Goal: Task Accomplishment & Management: Complete application form

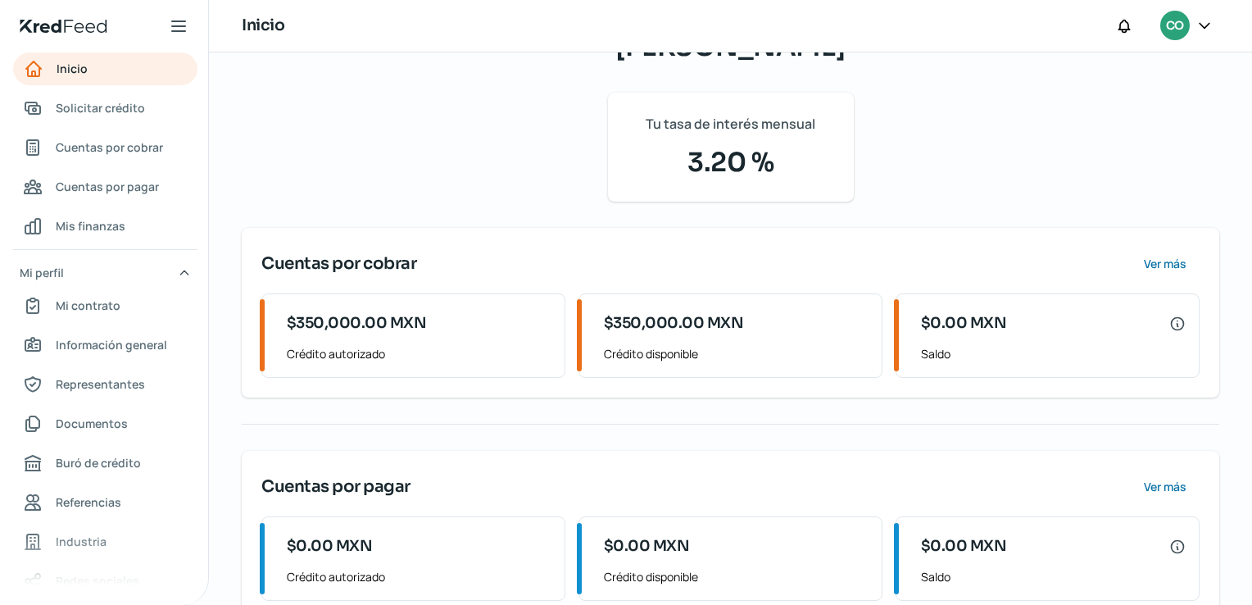
scroll to position [161, 0]
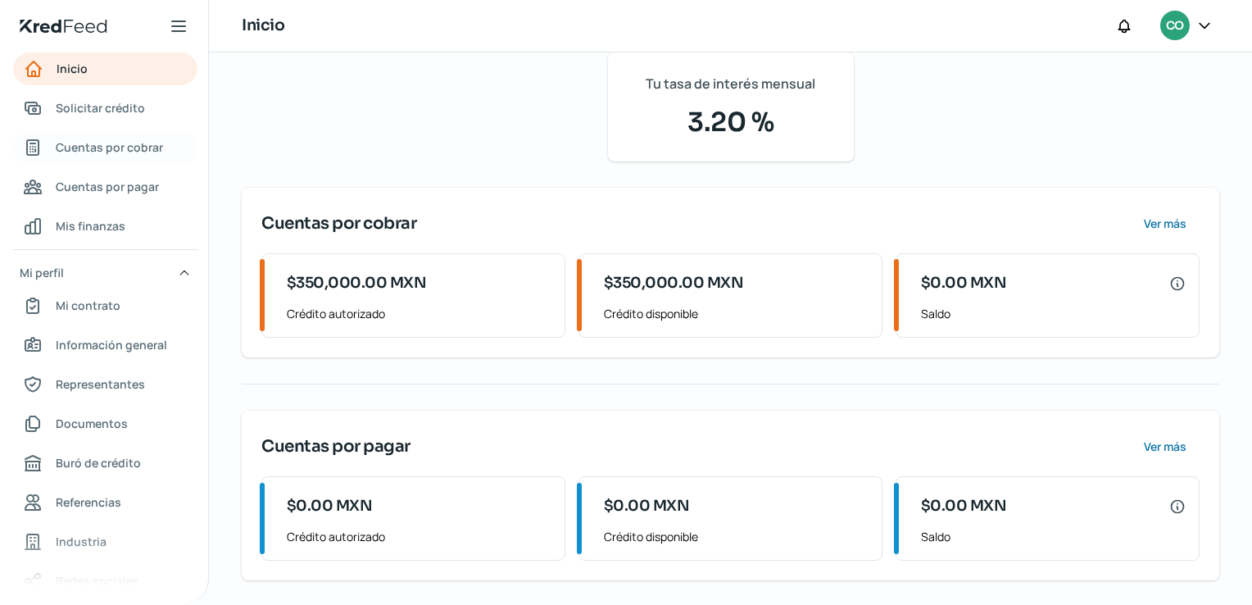
click at [76, 146] on span "Cuentas por cobrar" at bounding box center [109, 147] width 107 height 20
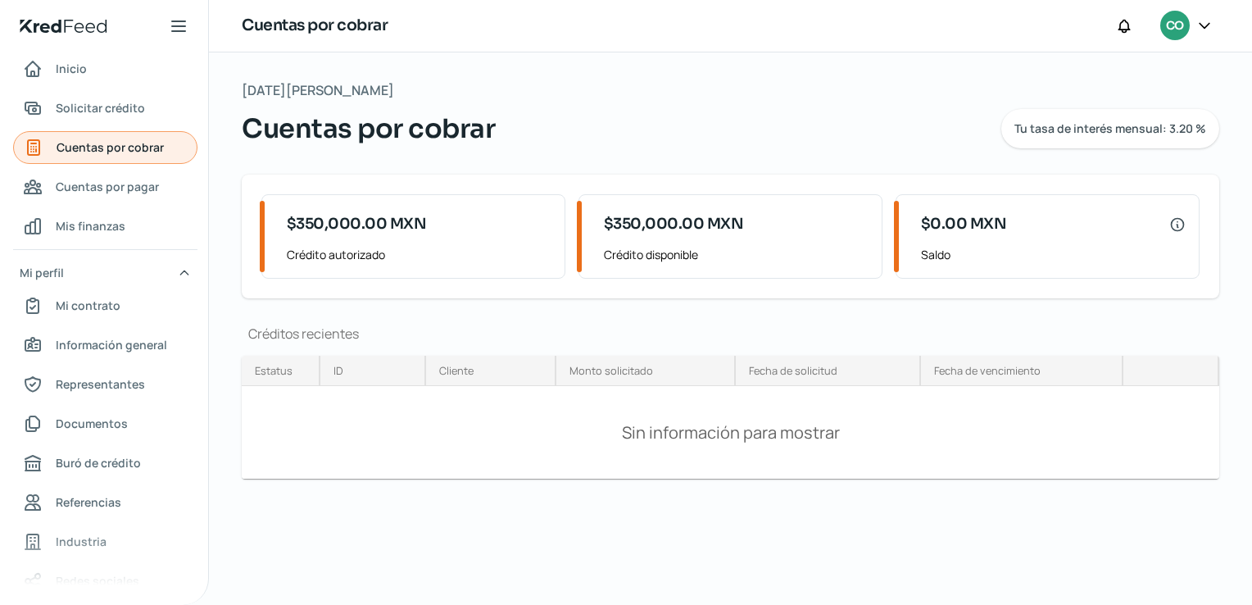
click at [76, 146] on span "Cuentas por cobrar" at bounding box center [110, 147] width 107 height 20
click at [151, 148] on span "Cuentas por cobrar" at bounding box center [110, 147] width 107 height 20
click at [113, 116] on span "Solicitar crédito" at bounding box center [100, 108] width 89 height 20
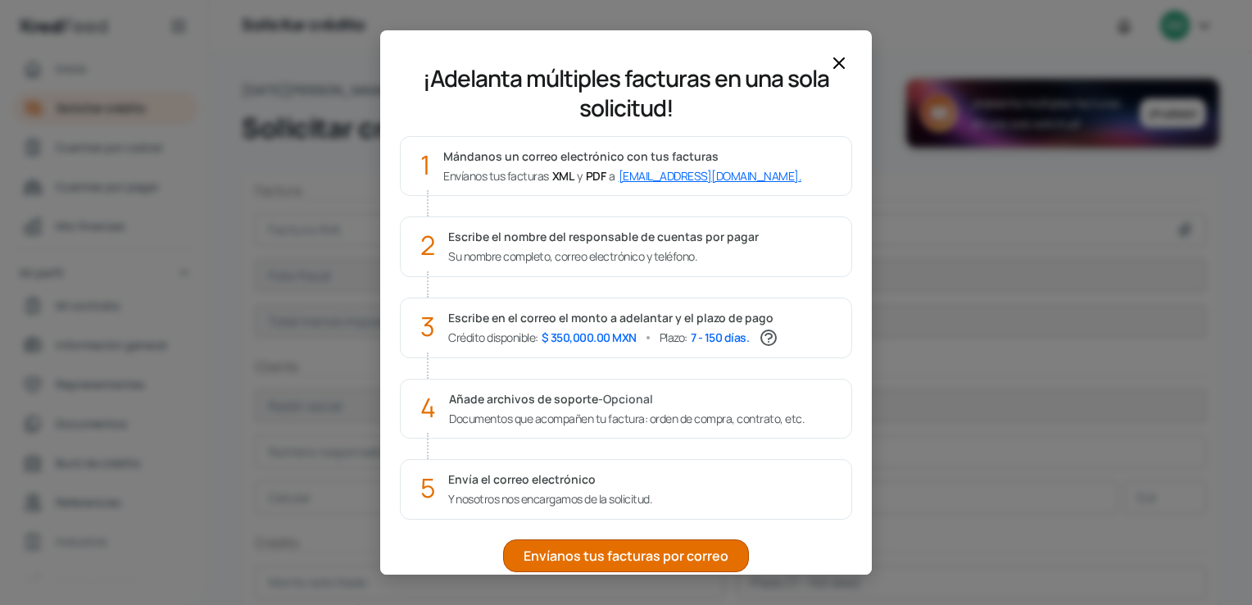
scroll to position [80, 0]
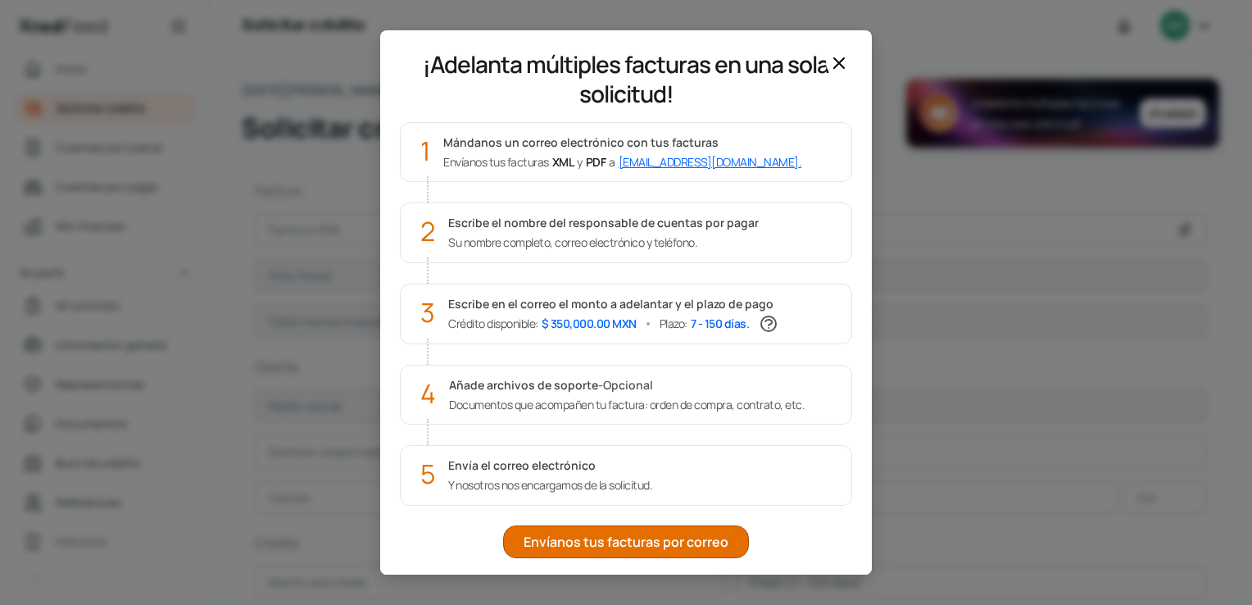
click at [843, 64] on icon at bounding box center [839, 63] width 20 height 20
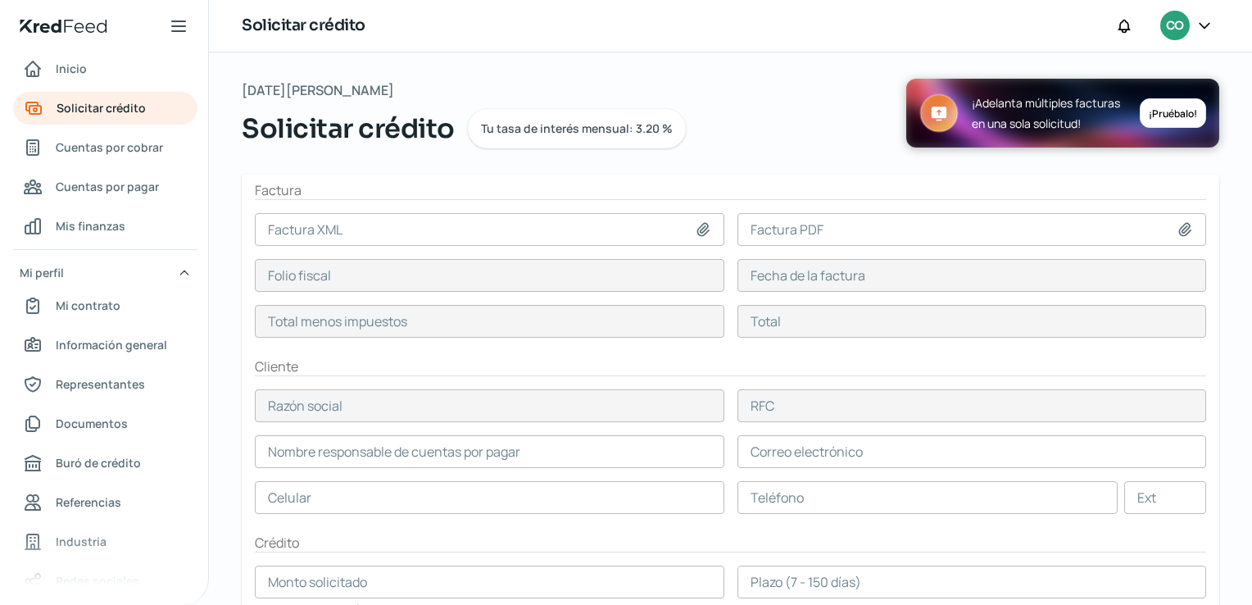
click at [703, 231] on icon at bounding box center [702, 229] width 11 height 12
type input "C:\fakepath\_223.xml"
type input "_223.xml"
type input "748705E5-A041-434F-AE11-D50CF71A8174"
type input "[DATE]"
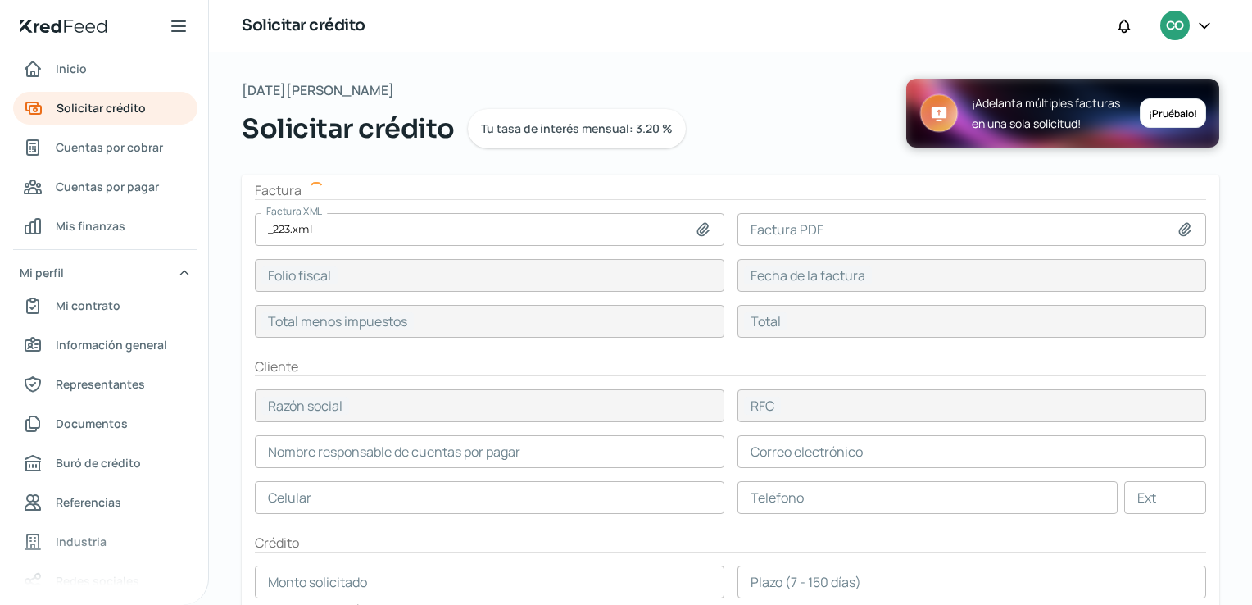
type input "495550"
type input "574838"
type input "PROPIMEX"
type input "PRO840423SG8"
type input "495550"
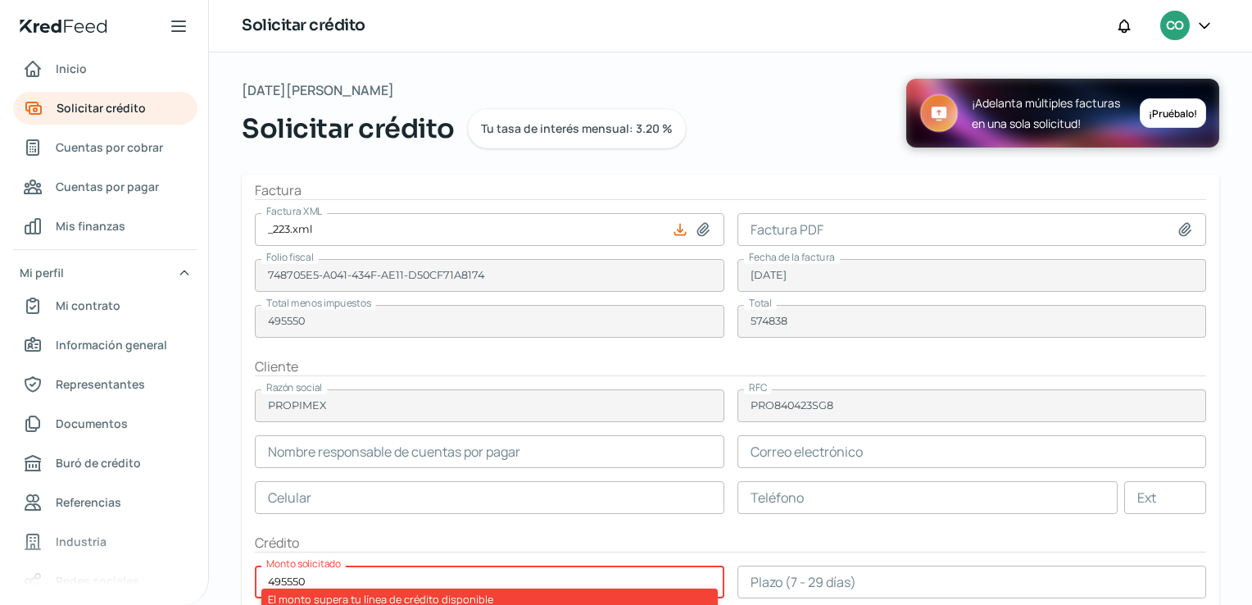
click at [1179, 238] on input at bounding box center [973, 229] width 470 height 33
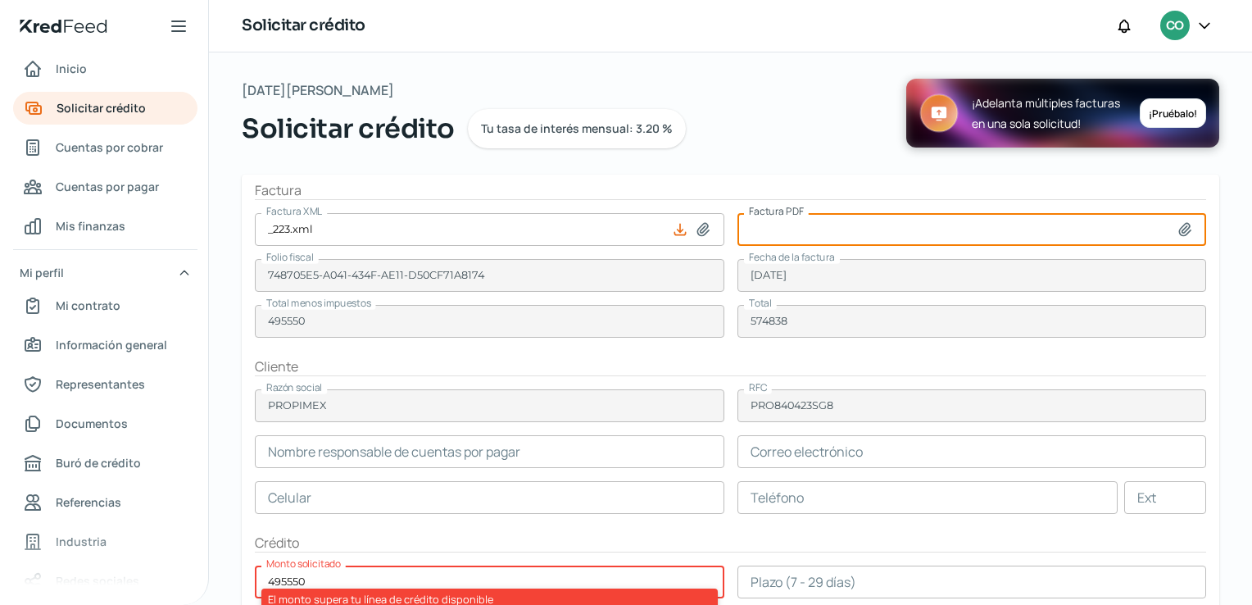
type input "C:\fakepath\F223.pdf"
type input "F223.pdf"
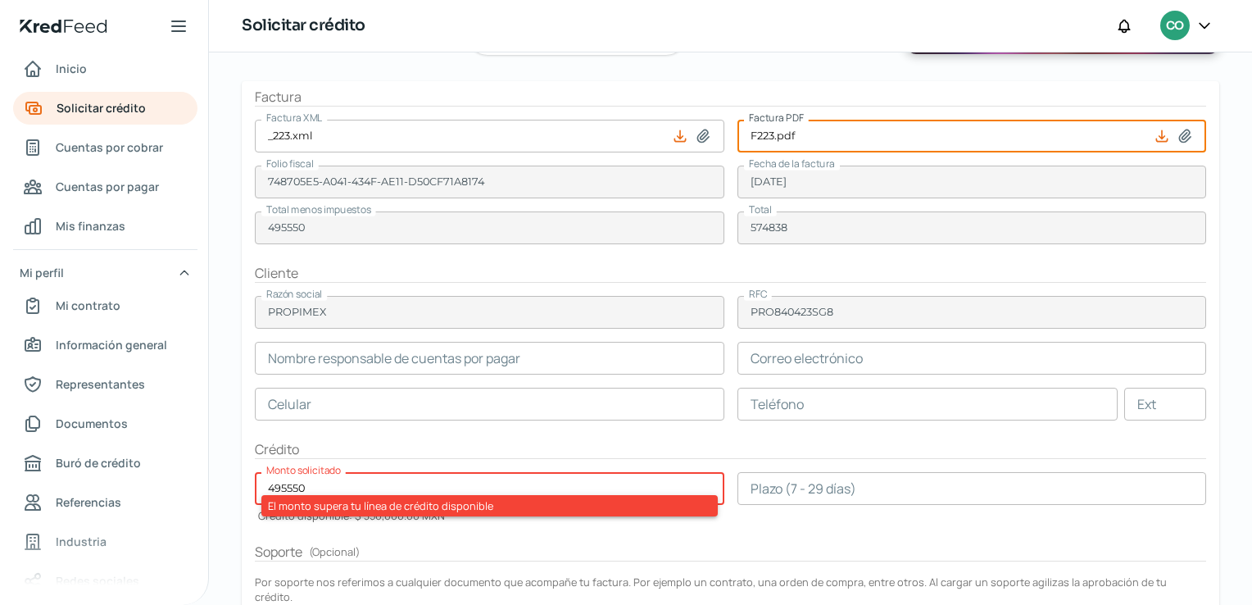
scroll to position [95, 0]
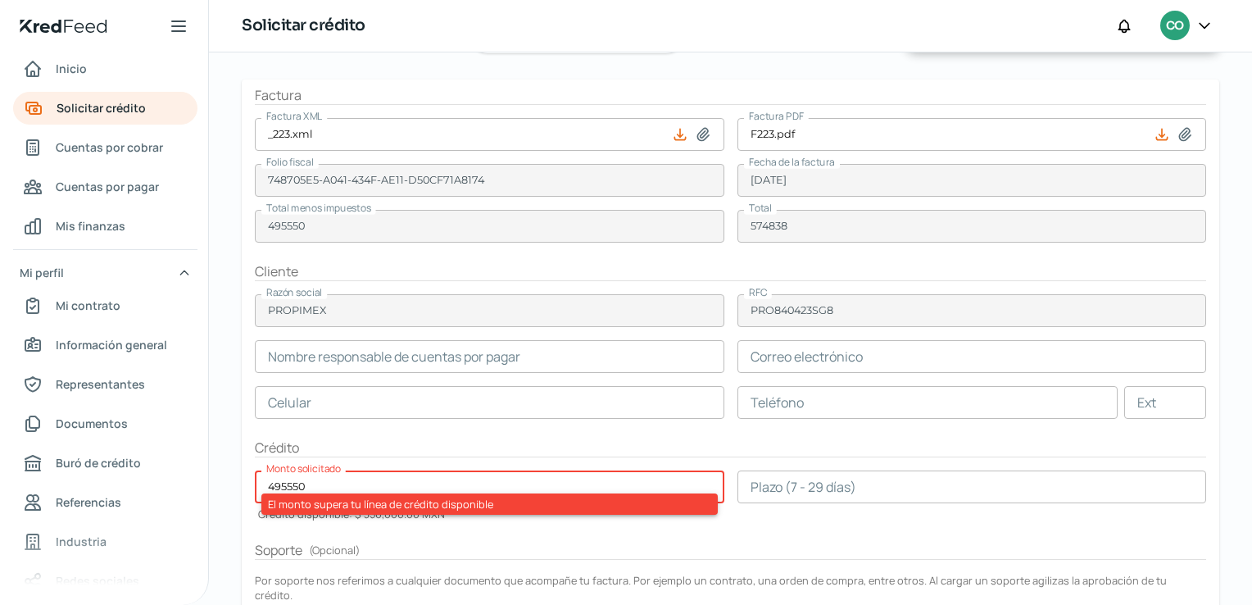
drag, startPoint x: 1243, startPoint y: 177, endPoint x: 1233, endPoint y: 231, distance: 55.0
click at [1233, 231] on div "Martes, 12 de agosto 2025 Solicitar crédito Tu tasa de interés mensual: 3.20 % …" at bounding box center [730, 396] width 1043 height 879
click at [525, 362] on input "text" at bounding box center [490, 356] width 470 height 33
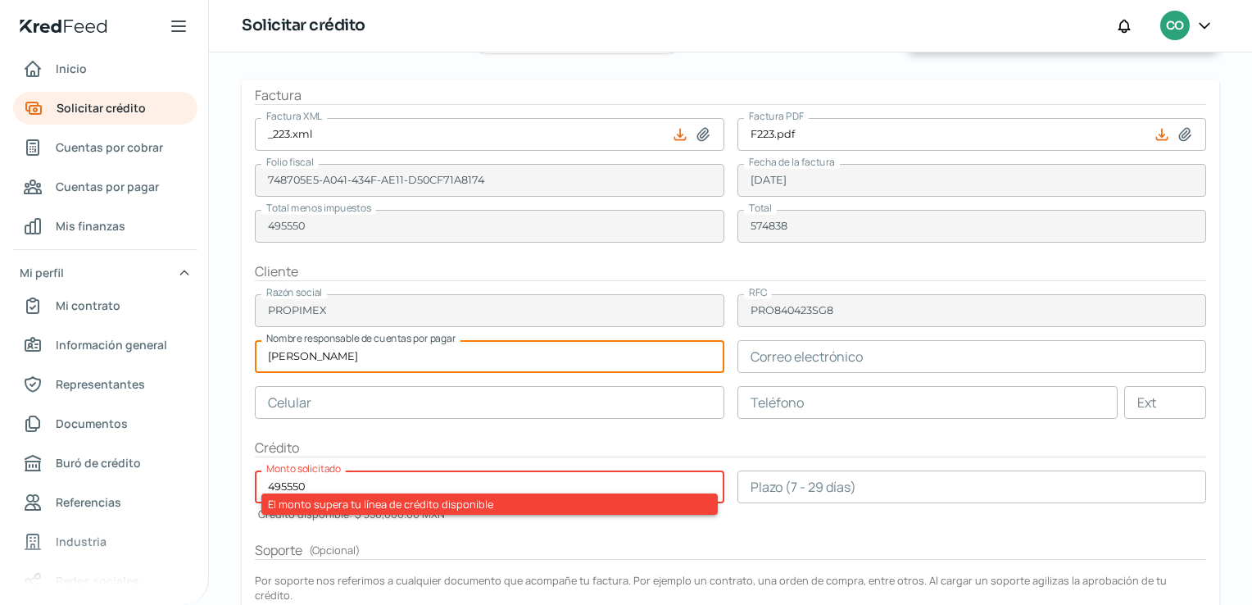
type input "[PERSON_NAME]"
click at [553, 396] on input "text" at bounding box center [490, 402] width 470 height 33
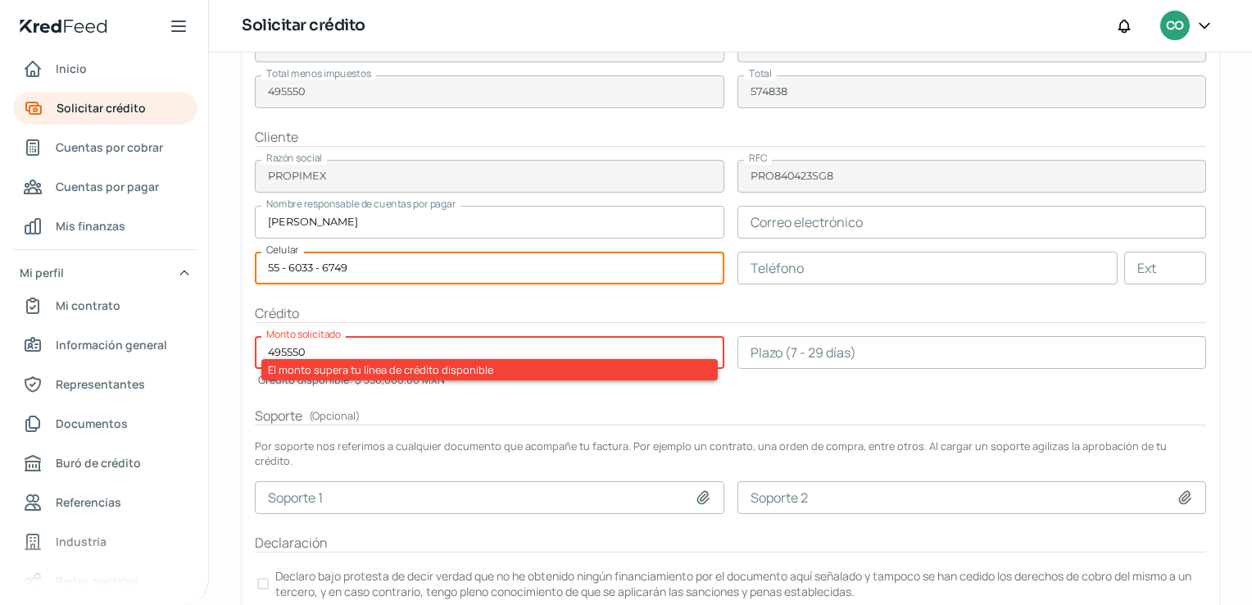
scroll to position [233, 0]
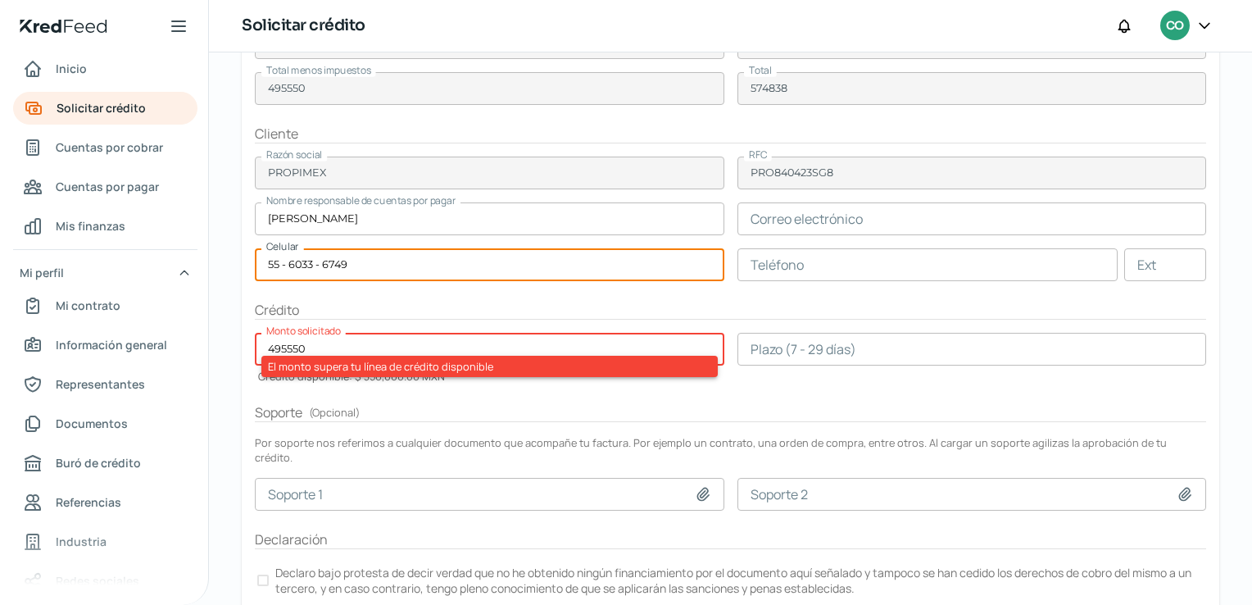
type input "55 - 6033 - 6749"
click at [279, 348] on input "495550" at bounding box center [490, 349] width 470 height 33
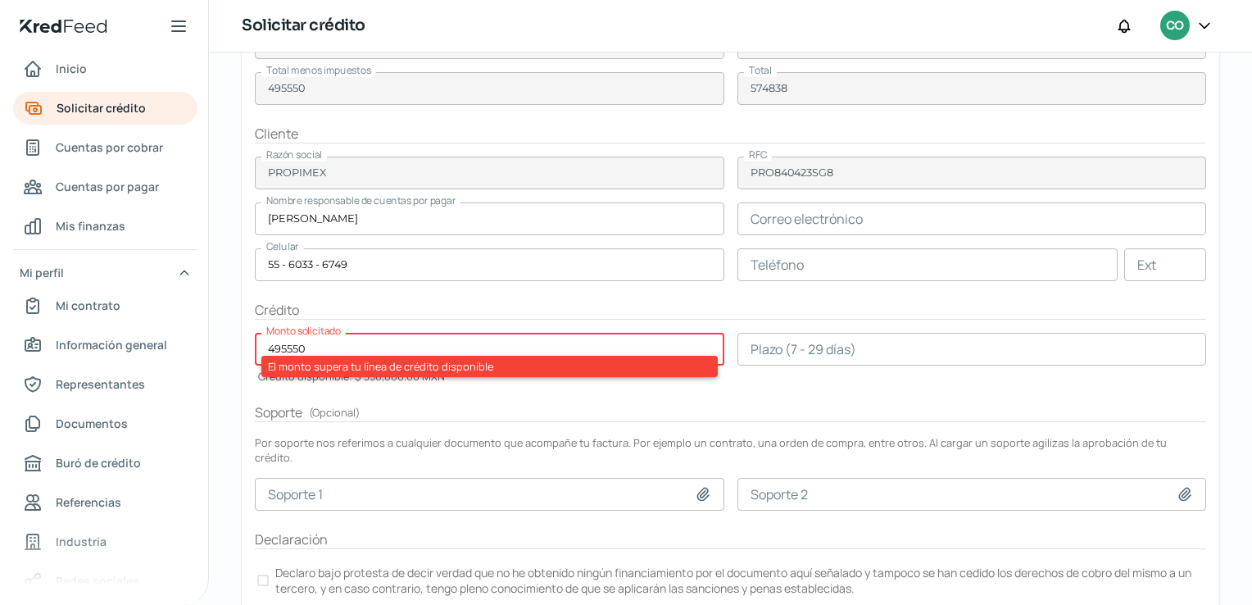
click at [279, 348] on input "495550" at bounding box center [490, 349] width 470 height 33
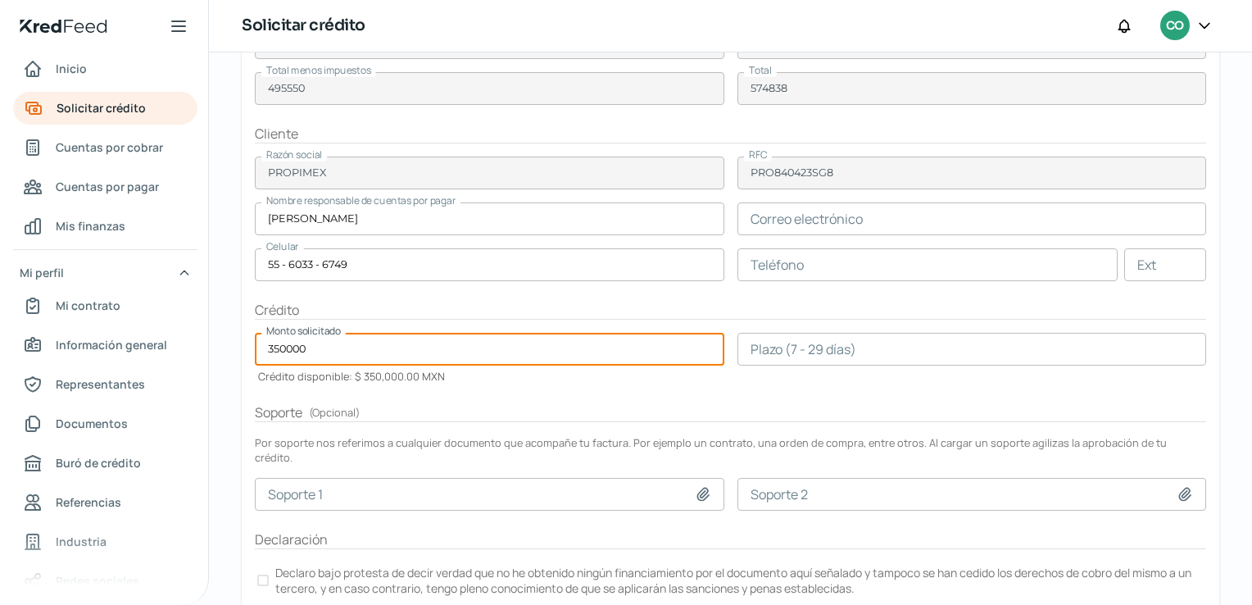
type input "350000"
click at [489, 392] on form "Factura Factura XML _223.xml Factura PDF F223.pdf Folio fiscal 748705E5-A041-43…" at bounding box center [731, 287] width 978 height 691
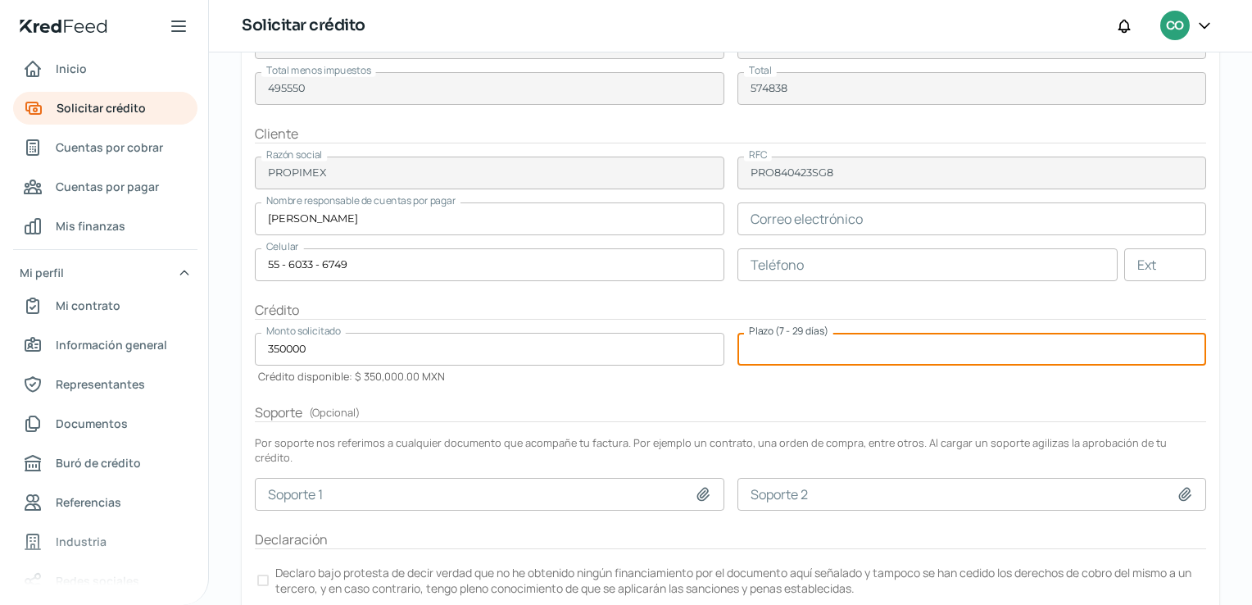
click at [822, 351] on input "number" at bounding box center [973, 349] width 470 height 33
click at [822, 219] on input "text" at bounding box center [973, 218] width 470 height 33
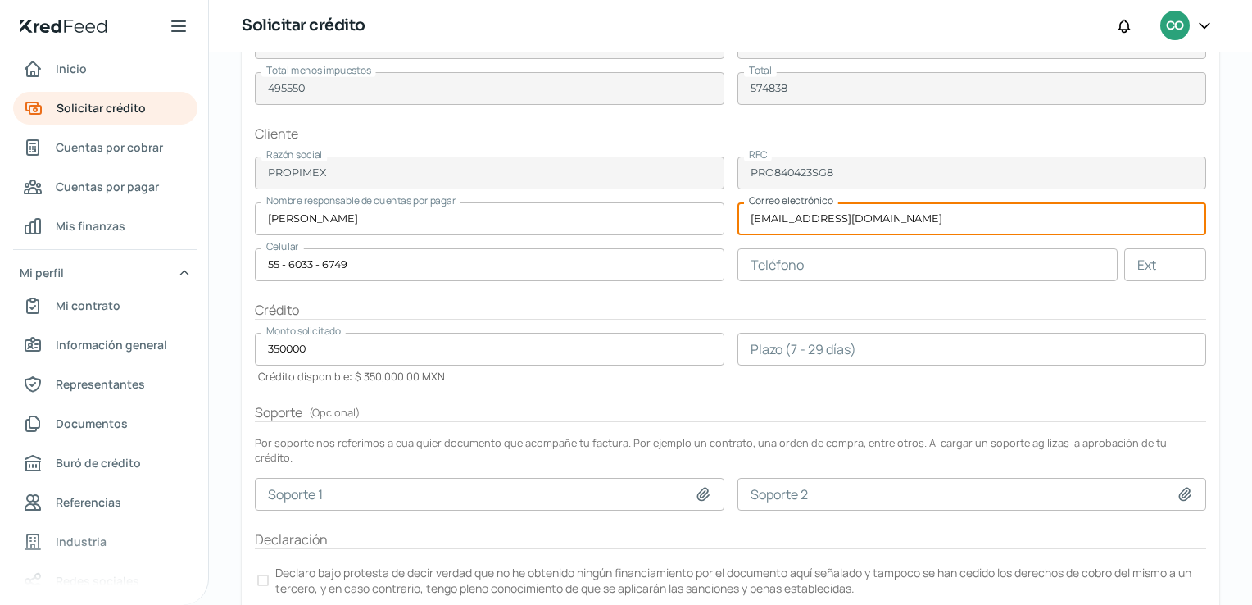
type input "[EMAIL_ADDRESS][DOMAIN_NAME]"
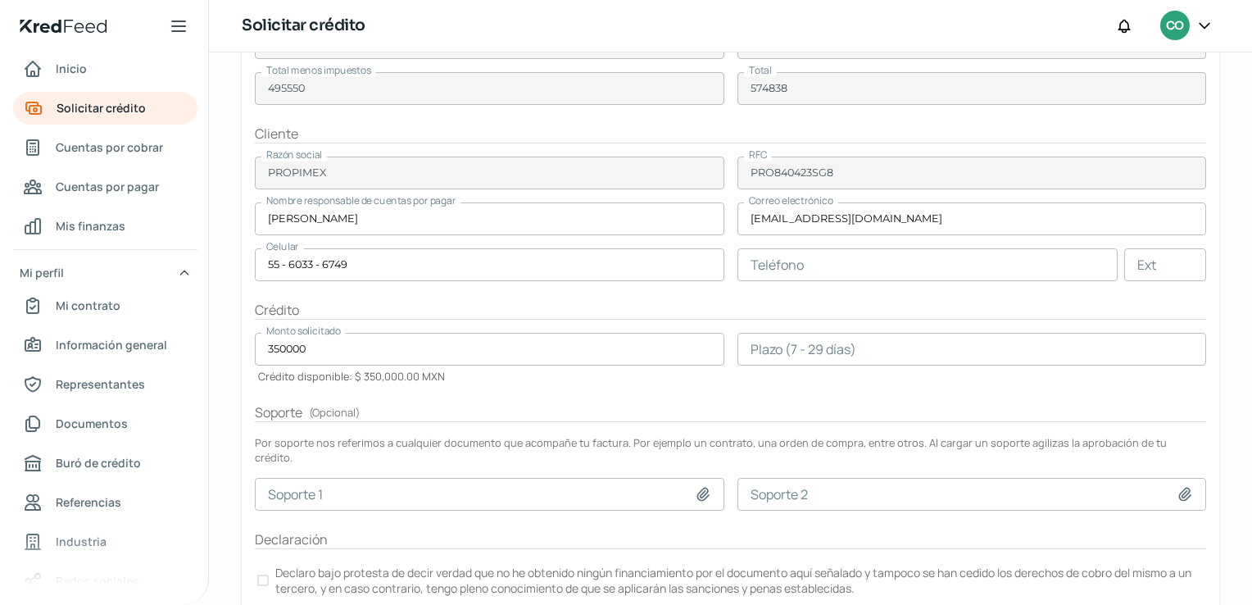
click at [872, 301] on h2 "Crédito" at bounding box center [731, 310] width 952 height 19
drag, startPoint x: 1243, startPoint y: 288, endPoint x: 1250, endPoint y: 352, distance: 64.3
click at [1250, 352] on div "Martes, 12 de agosto 2025 Solicitar crédito Tu tasa de interés mensual: 3.20 % …" at bounding box center [730, 328] width 1043 height 552
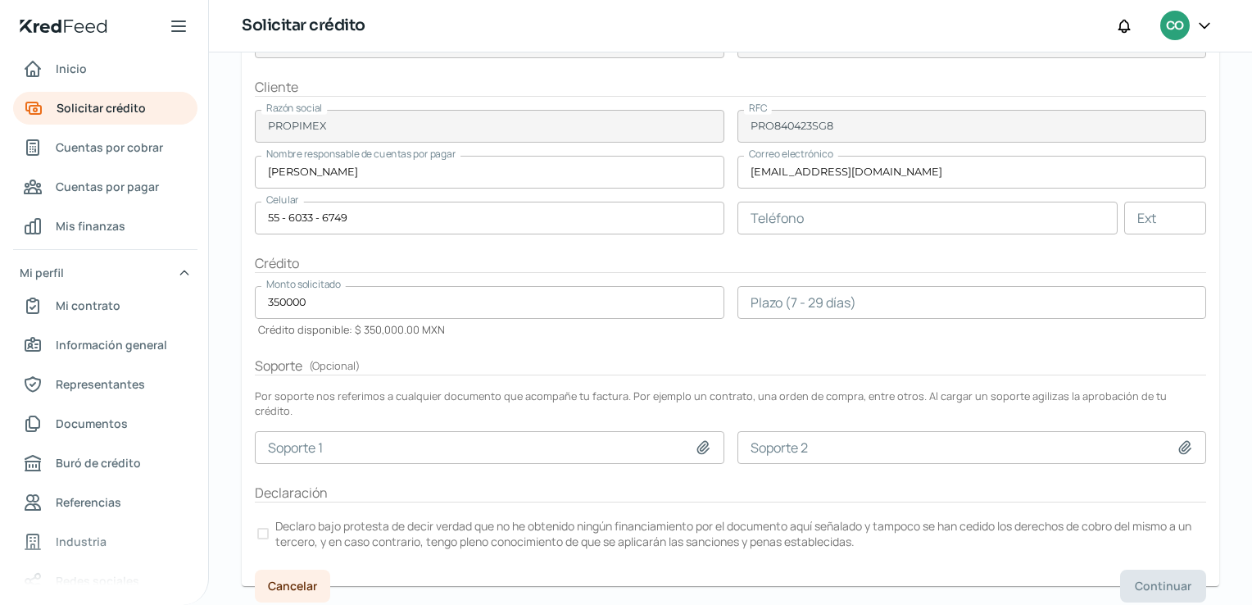
scroll to position [308, 0]
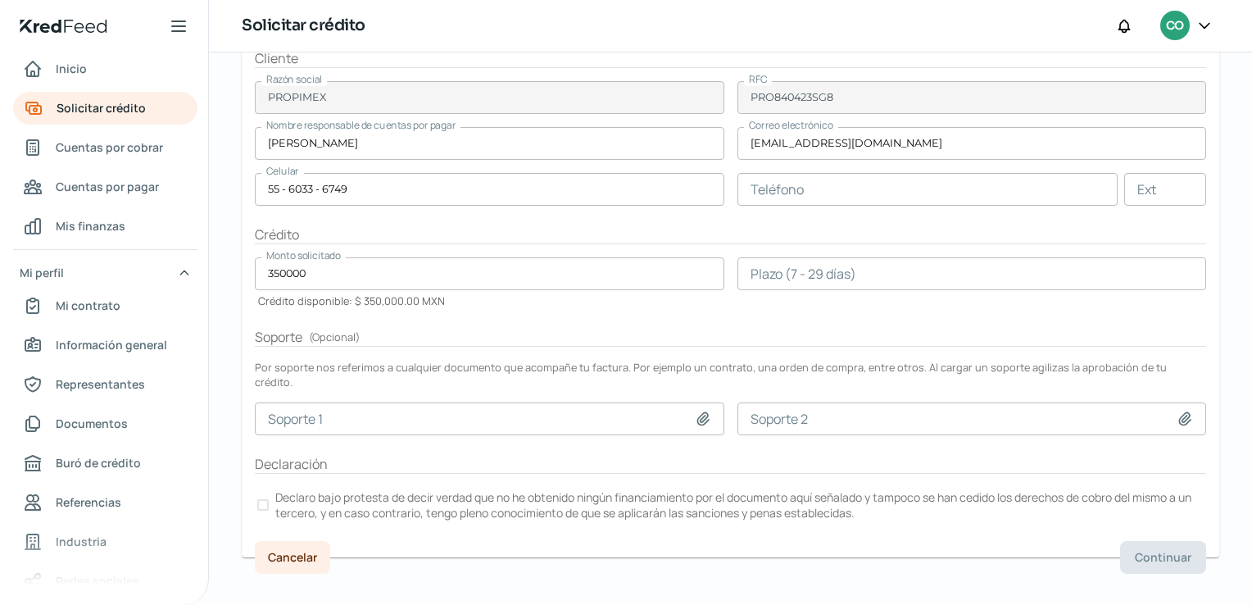
click at [706, 411] on icon at bounding box center [703, 419] width 16 height 16
type input "C:\fakepath\7-04-06-655 BAÑOS MEGA MORELIA.pdf"
type input "7-04-06-655 BAÑOS MEGA MORELIA.pdf"
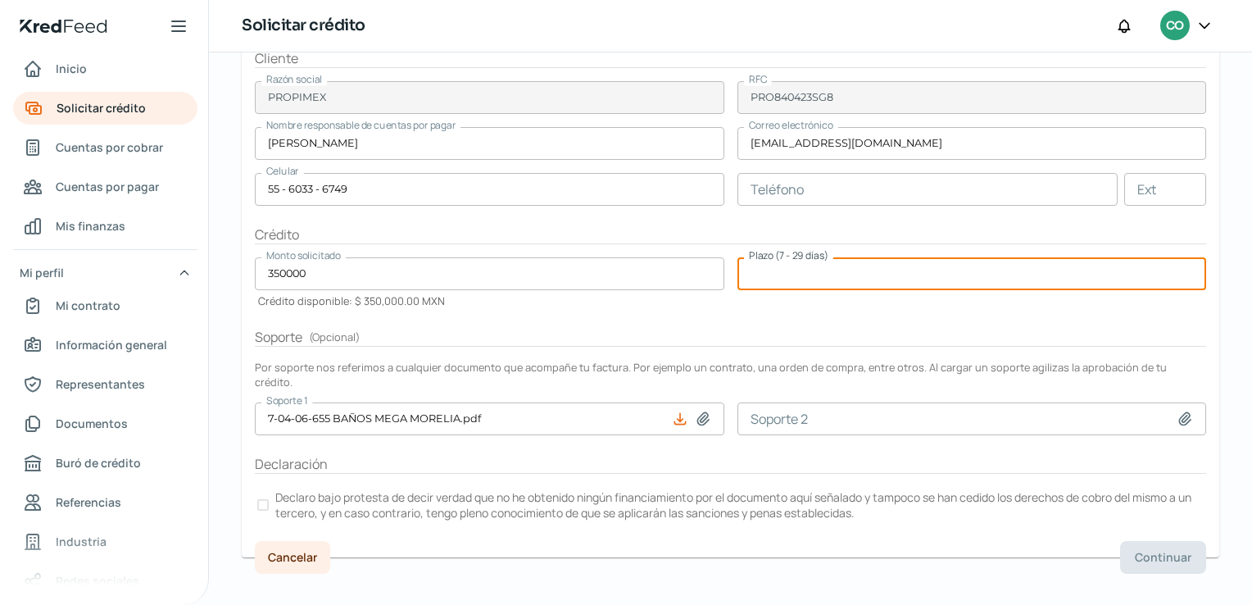
click at [844, 279] on input "number" at bounding box center [973, 273] width 470 height 33
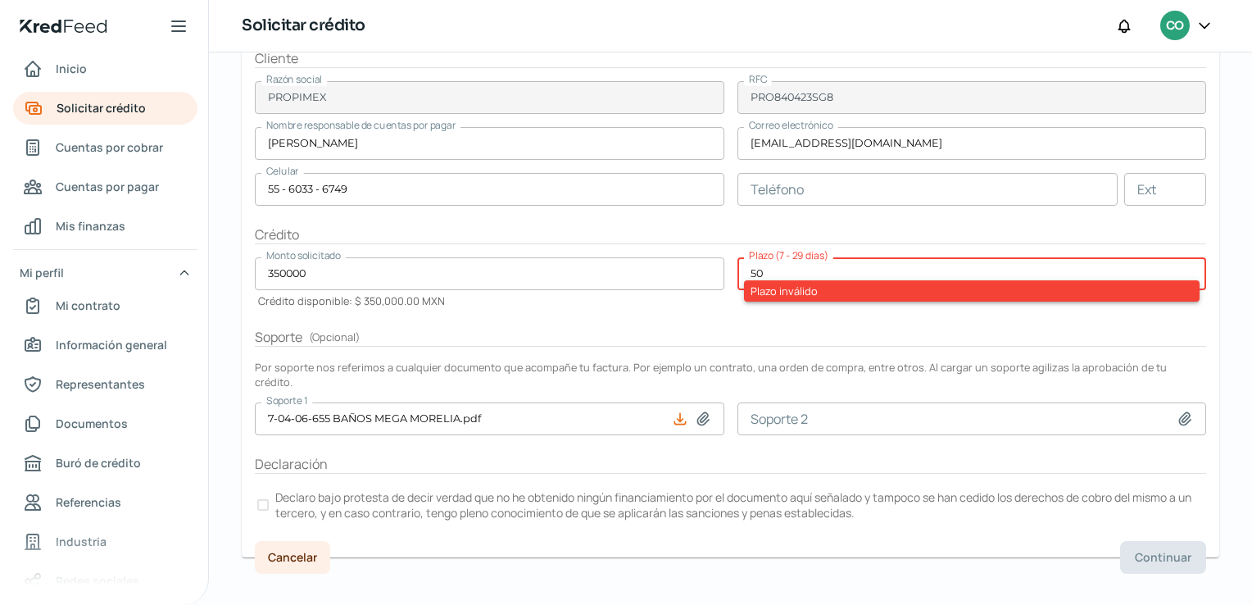
click at [877, 320] on form "Factura Factura XML _223.xml Factura PDF F223.pdf Folio fiscal 748705E5-A041-43…" at bounding box center [731, 211] width 978 height 691
click at [813, 319] on form "Factura Factura XML _223.xml Factura PDF F223.pdf Folio fiscal 748705E5-A041-43…" at bounding box center [731, 211] width 978 height 691
click at [813, 297] on div "Plazo inválido" at bounding box center [972, 290] width 457 height 21
click at [838, 243] on form "Factura Factura XML _223.xml Factura PDF F223.pdf Folio fiscal 748705E5-A041-43…" at bounding box center [731, 211] width 978 height 691
click at [808, 318] on form "Factura Factura XML _223.xml Factura PDF F223.pdf Folio fiscal 748705E5-A041-43…" at bounding box center [731, 211] width 978 height 691
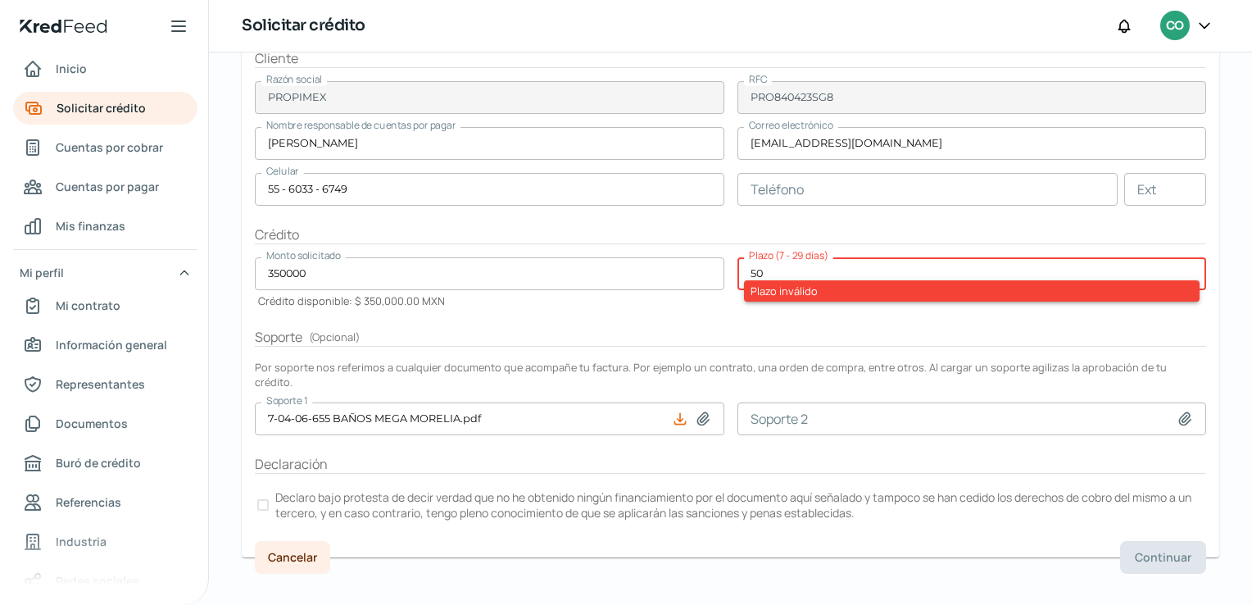
click at [779, 270] on input "50" at bounding box center [973, 273] width 470 height 33
type input "5"
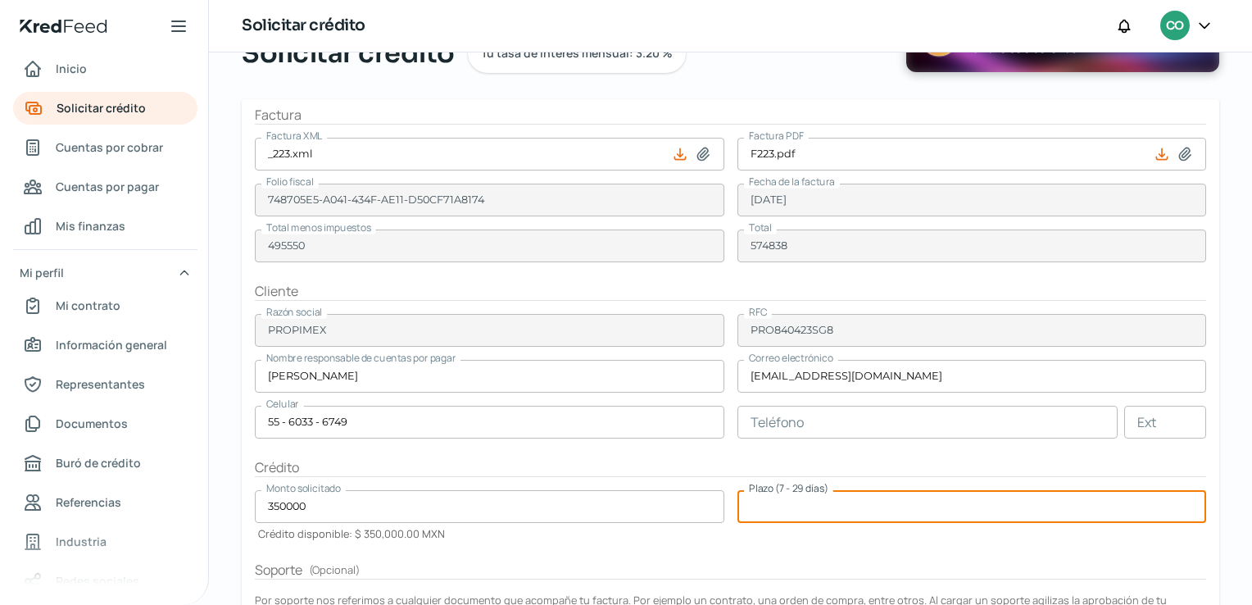
scroll to position [0, 0]
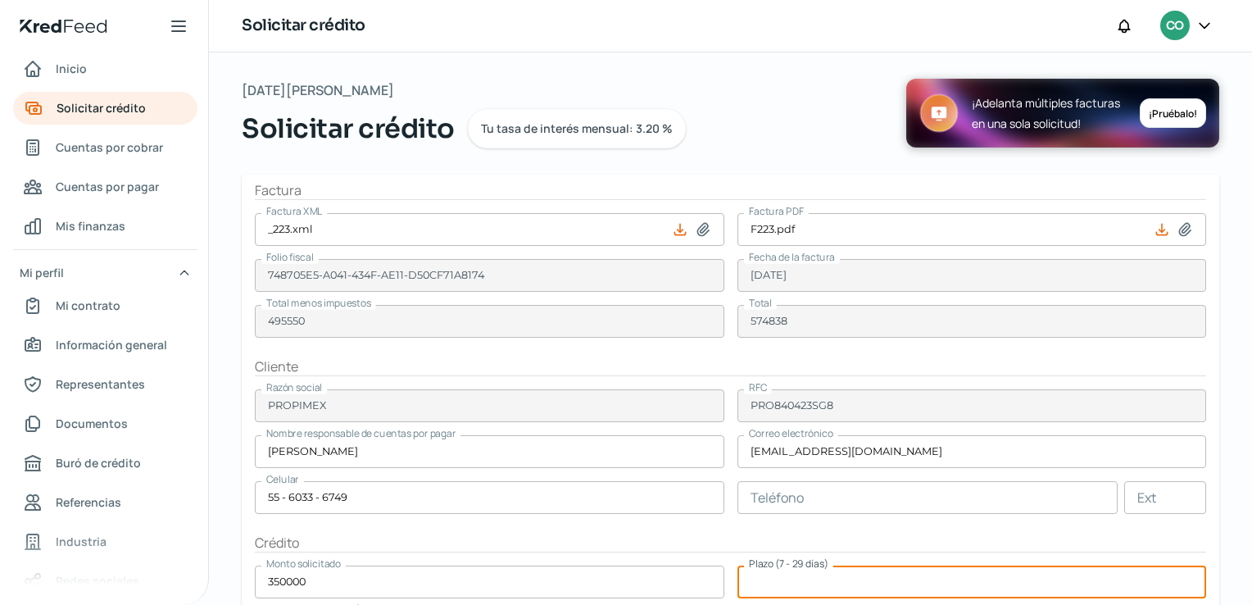
click at [1208, 23] on icon at bounding box center [1205, 25] width 10 height 5
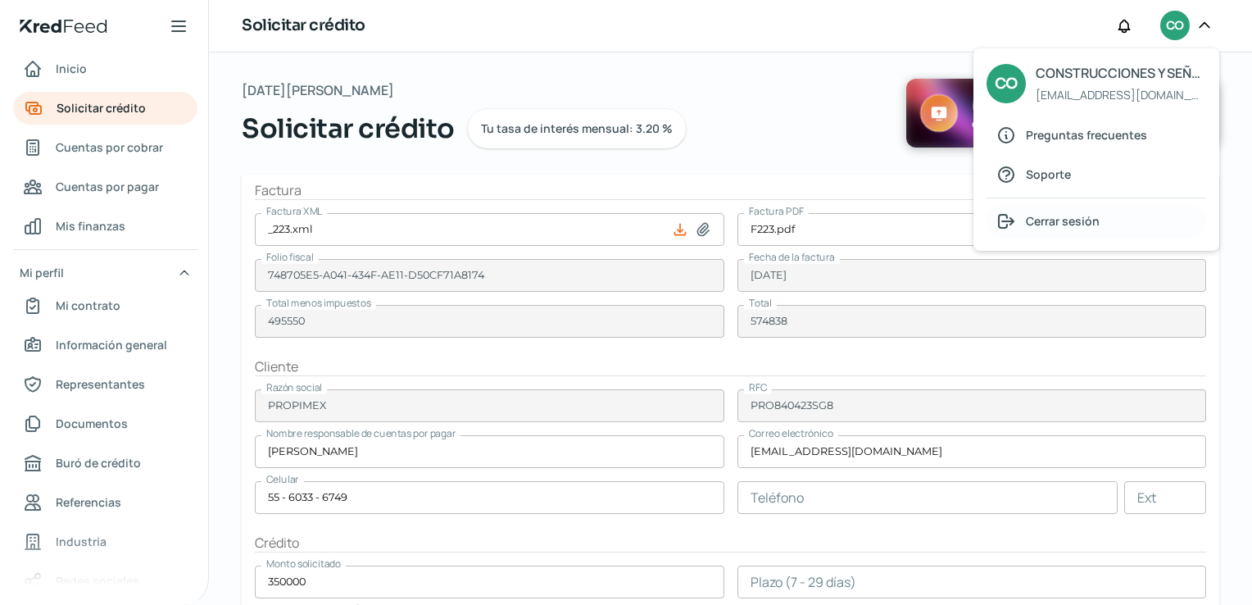
click at [1088, 221] on span "Cerrar sesión" at bounding box center [1063, 221] width 74 height 20
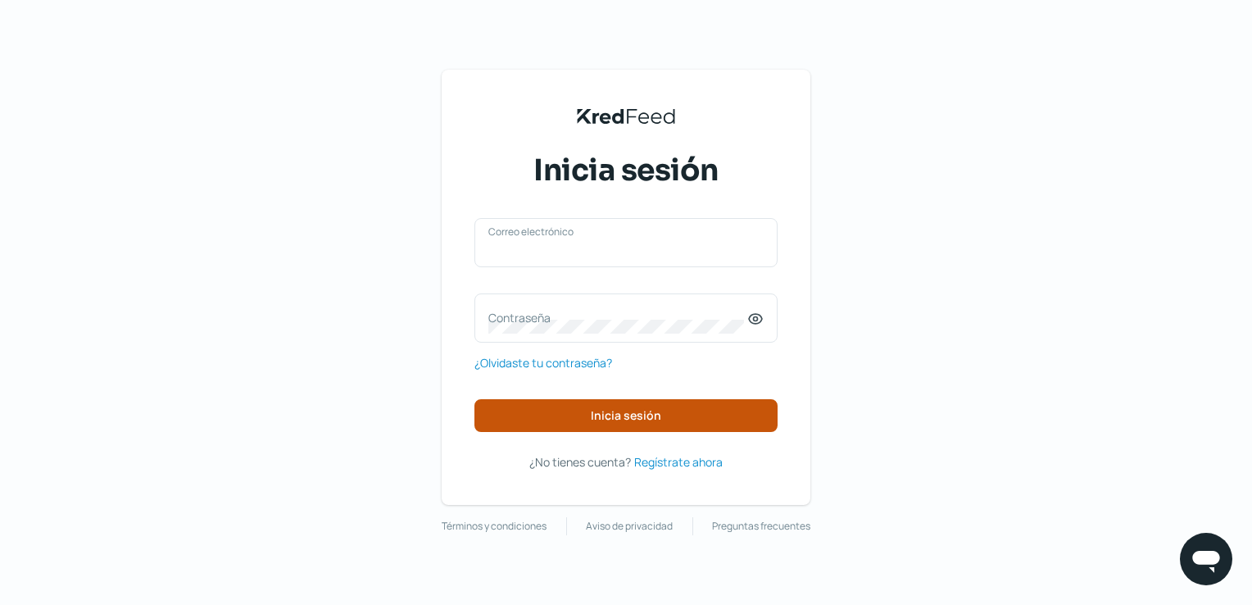
type input "[EMAIL_ADDRESS][DOMAIN_NAME]"
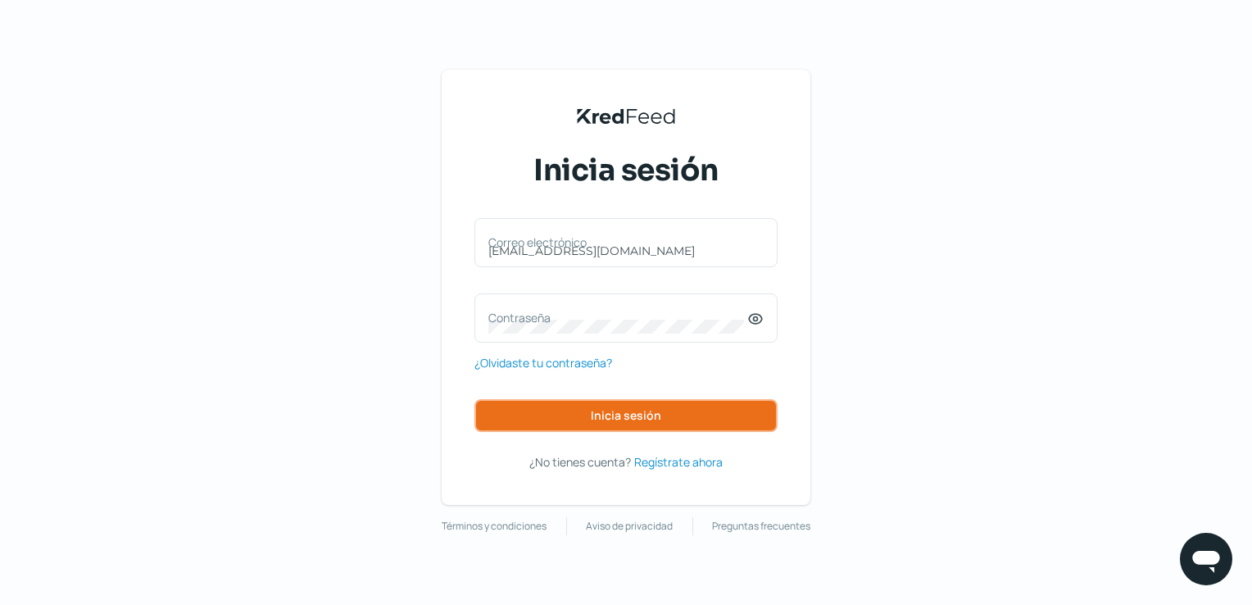
click at [637, 424] on button "Inicia sesión" at bounding box center [626, 415] width 303 height 33
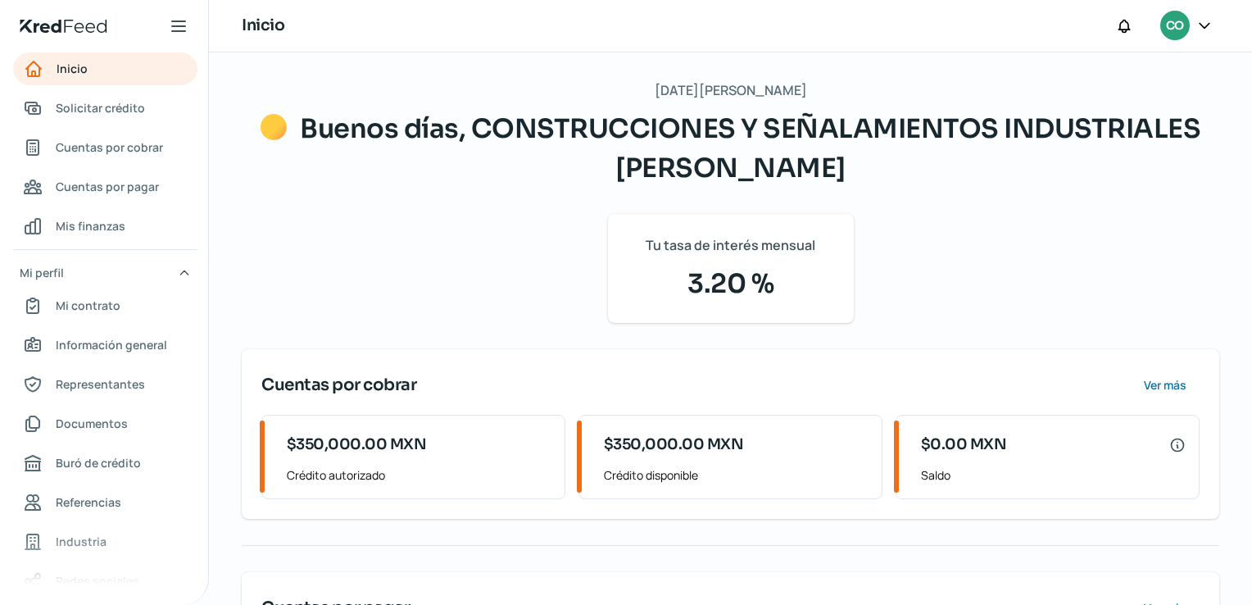
drag, startPoint x: 1245, startPoint y: 126, endPoint x: 1235, endPoint y: 238, distance: 111.9
click at [1235, 238] on div "[DATE][PERSON_NAME] Buenos días, CONSTRUCCIONES Y SEÑALAMIENTOS INDUSTRIALES [P…" at bounding box center [730, 410] width 1043 height 716
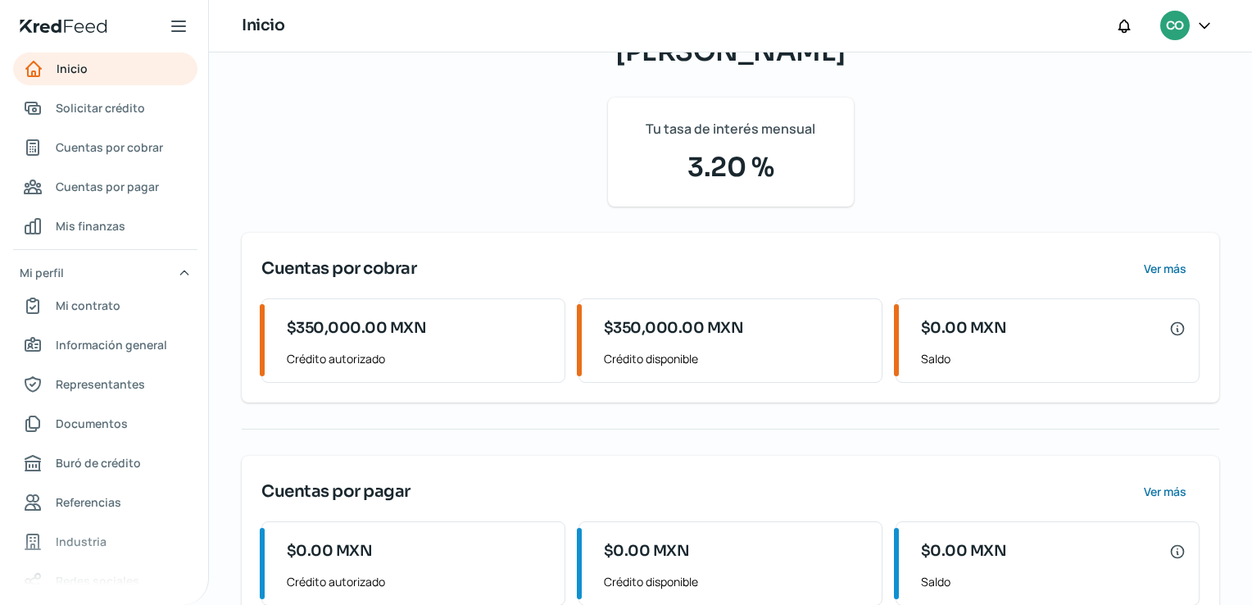
scroll to position [161, 0]
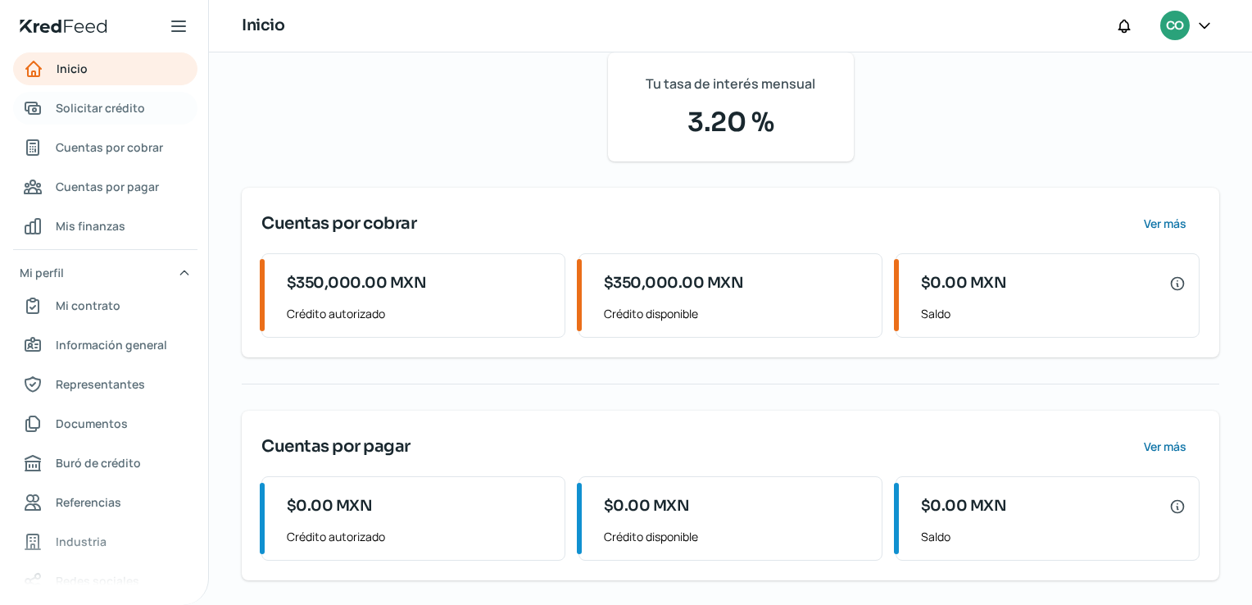
click at [138, 110] on span "Solicitar crédito" at bounding box center [100, 108] width 89 height 20
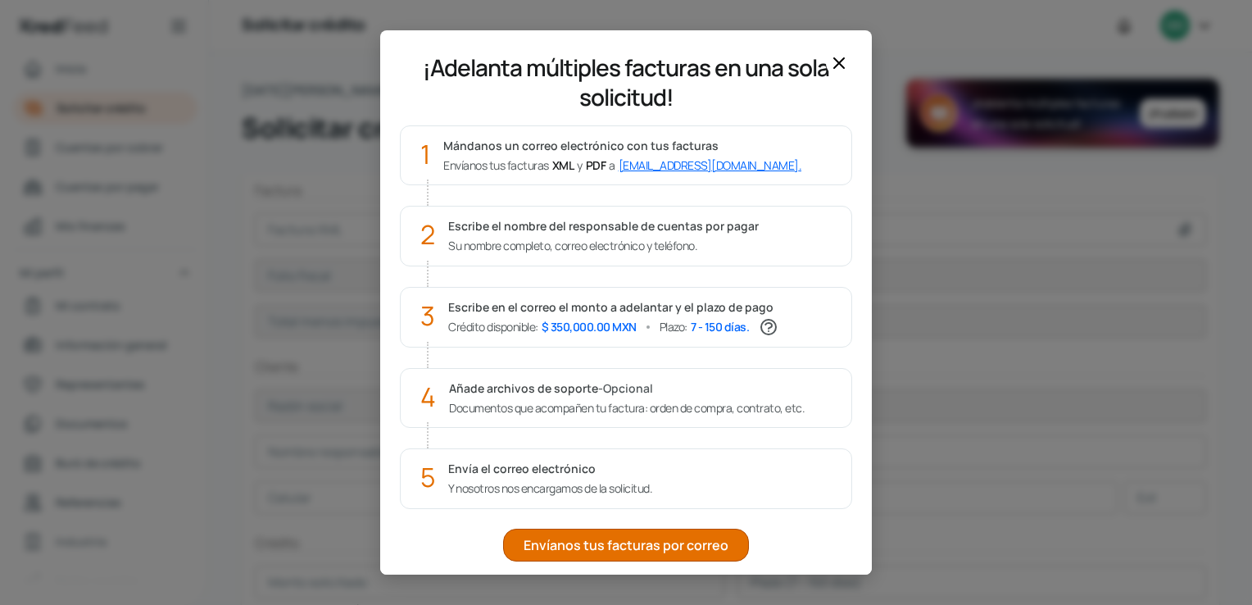
scroll to position [80, 0]
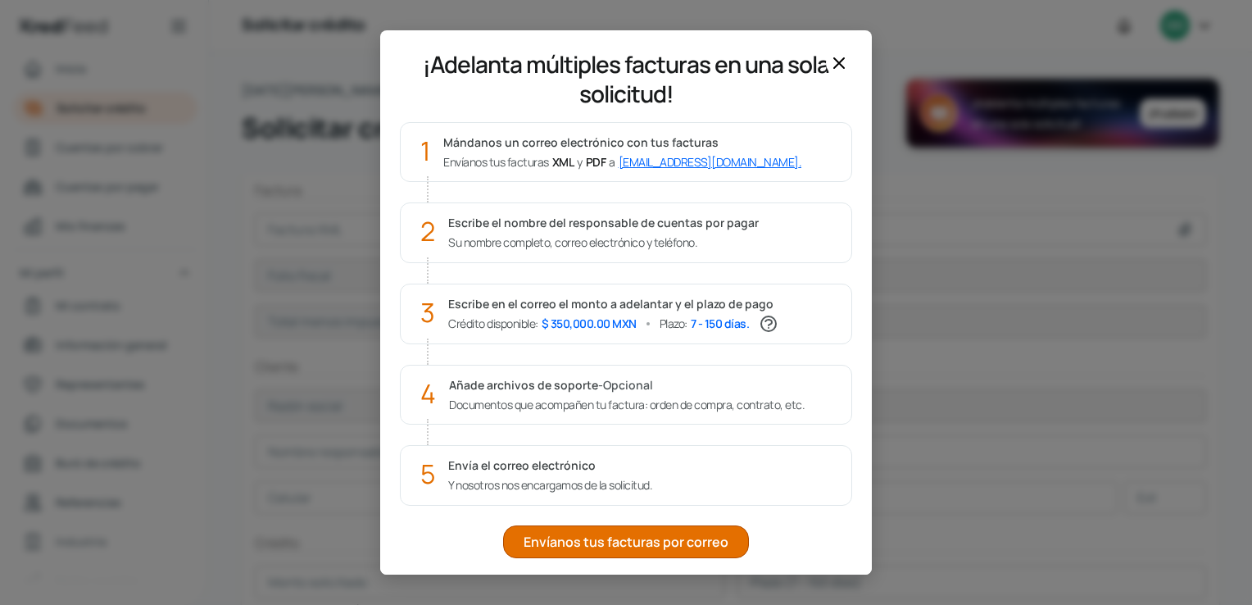
click at [838, 56] on icon at bounding box center [839, 63] width 20 height 20
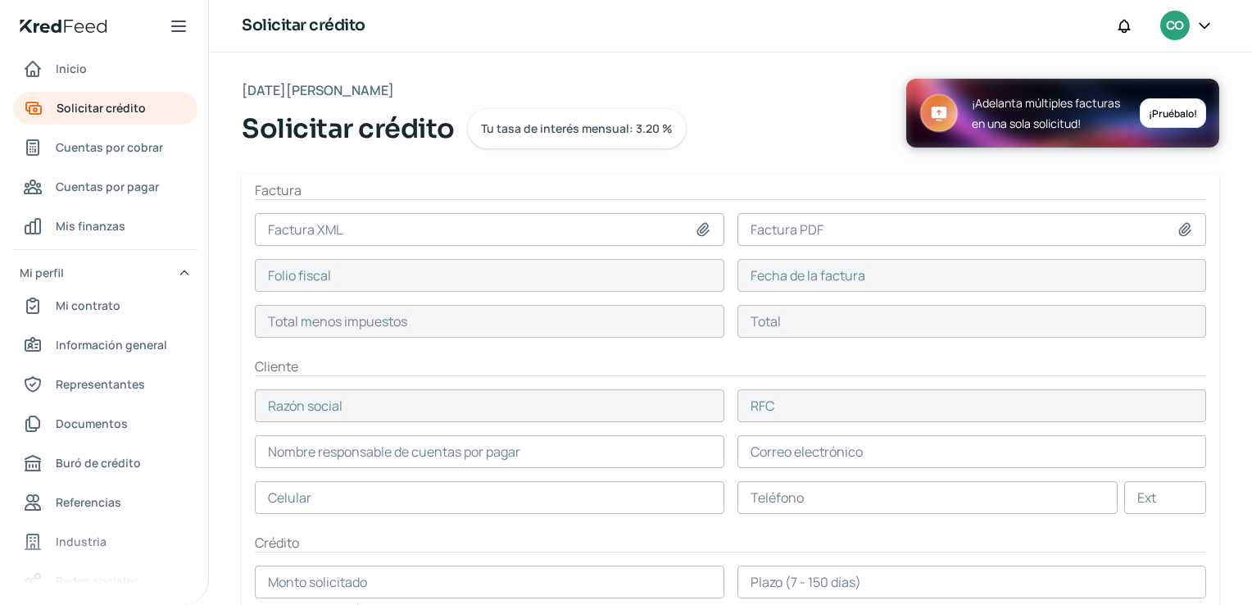
click at [704, 231] on icon at bounding box center [702, 229] width 11 height 12
type input "C:\fakepath\_223.xml"
type input "_223.xml"
type input "748705E5-A041-434F-AE11-D50CF71A8174"
type input "[DATE]"
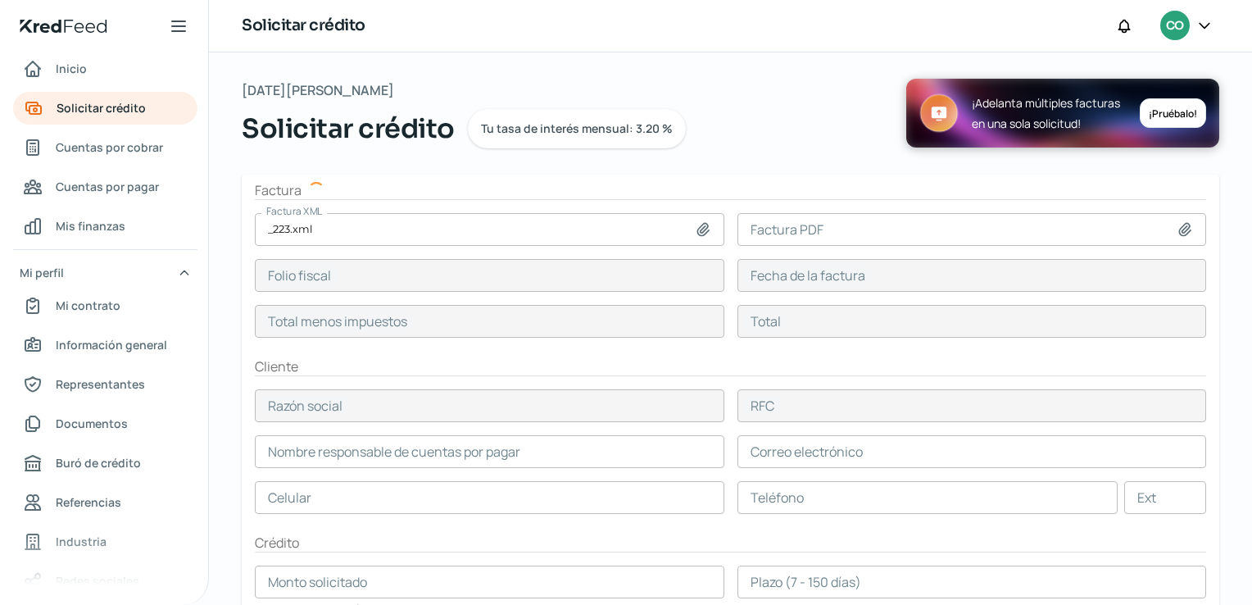
type input "495550"
type input "574838"
type input "PROPIMEX"
type input "PRO840423SG8"
type input "495550"
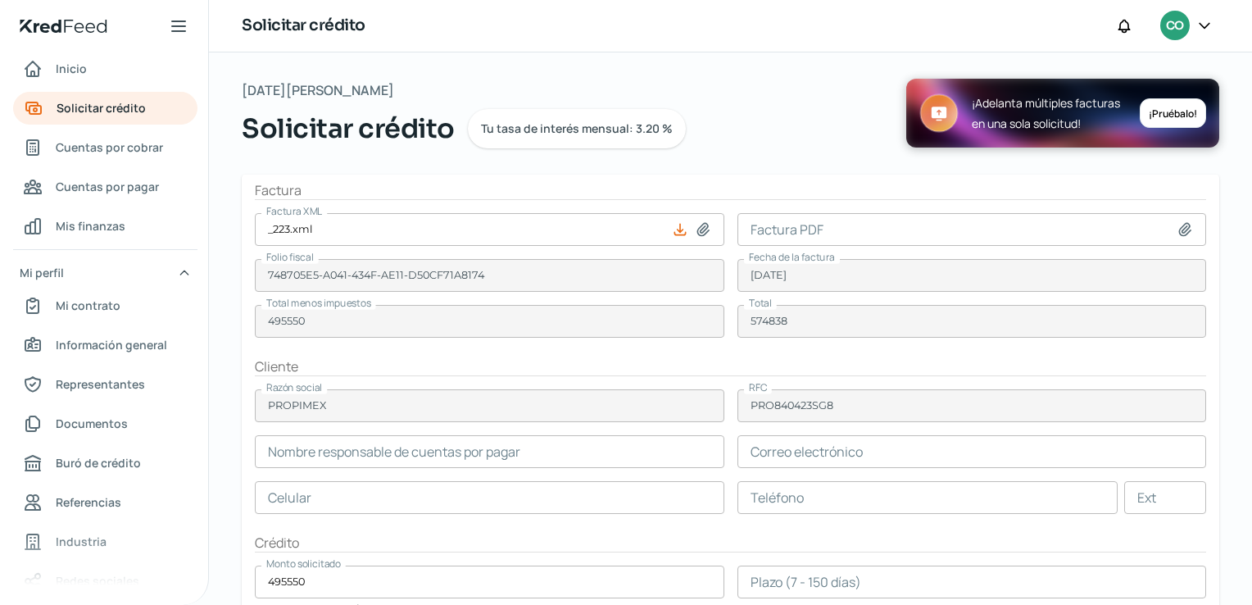
click at [813, 237] on input at bounding box center [973, 229] width 470 height 33
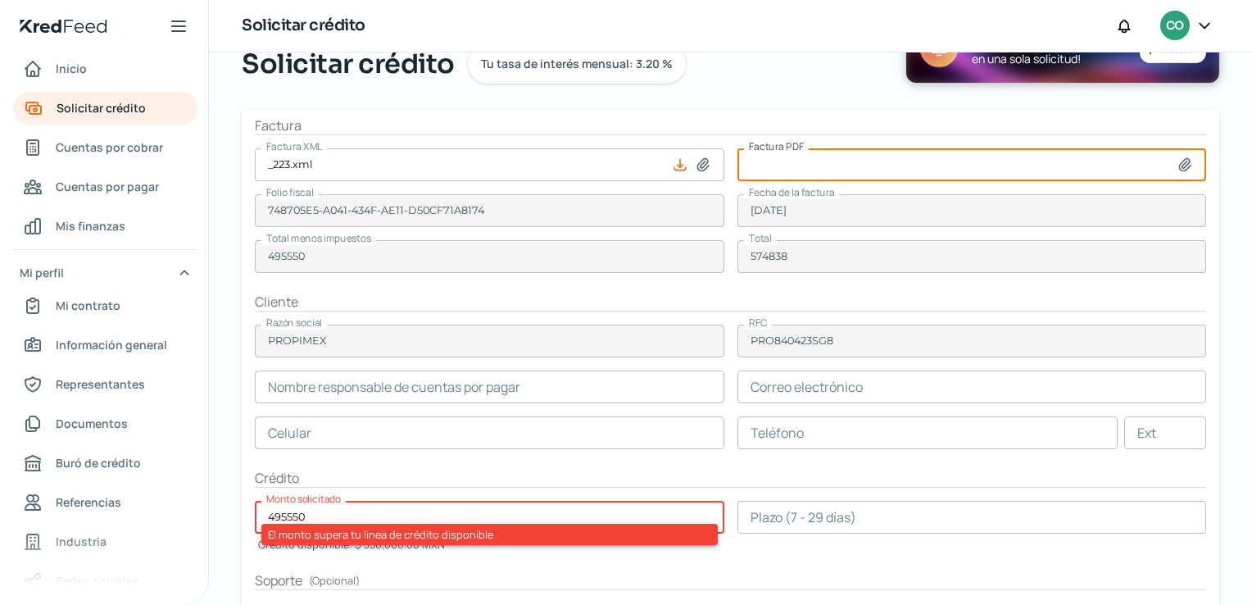
scroll to position [0, 0]
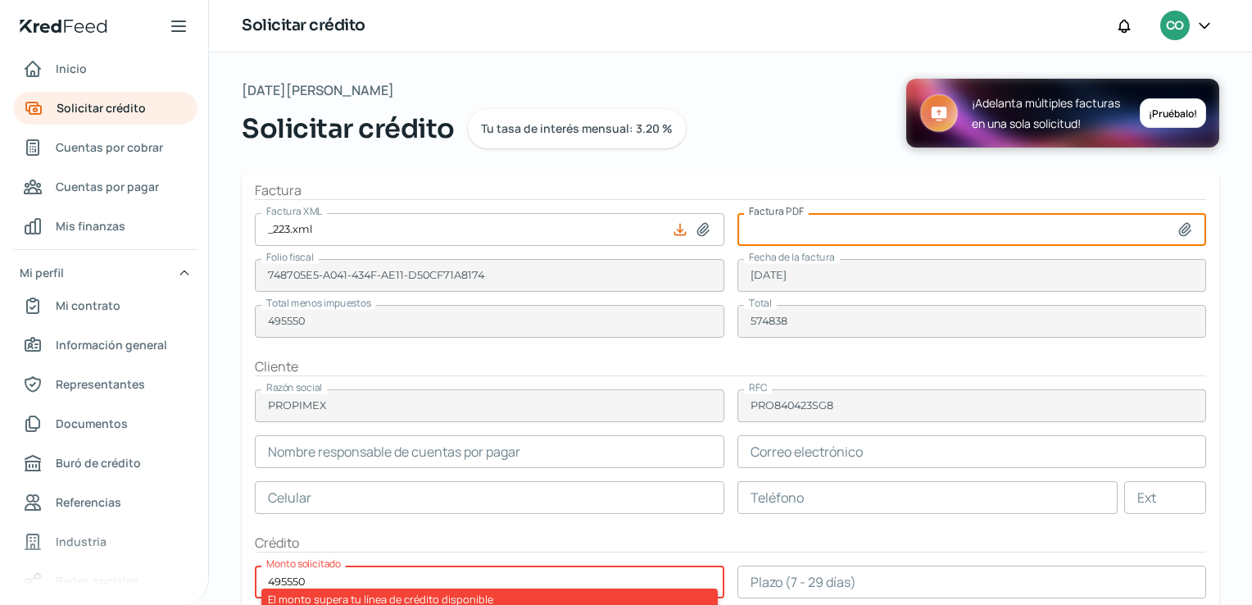
click at [1203, 29] on icon at bounding box center [1205, 25] width 16 height 16
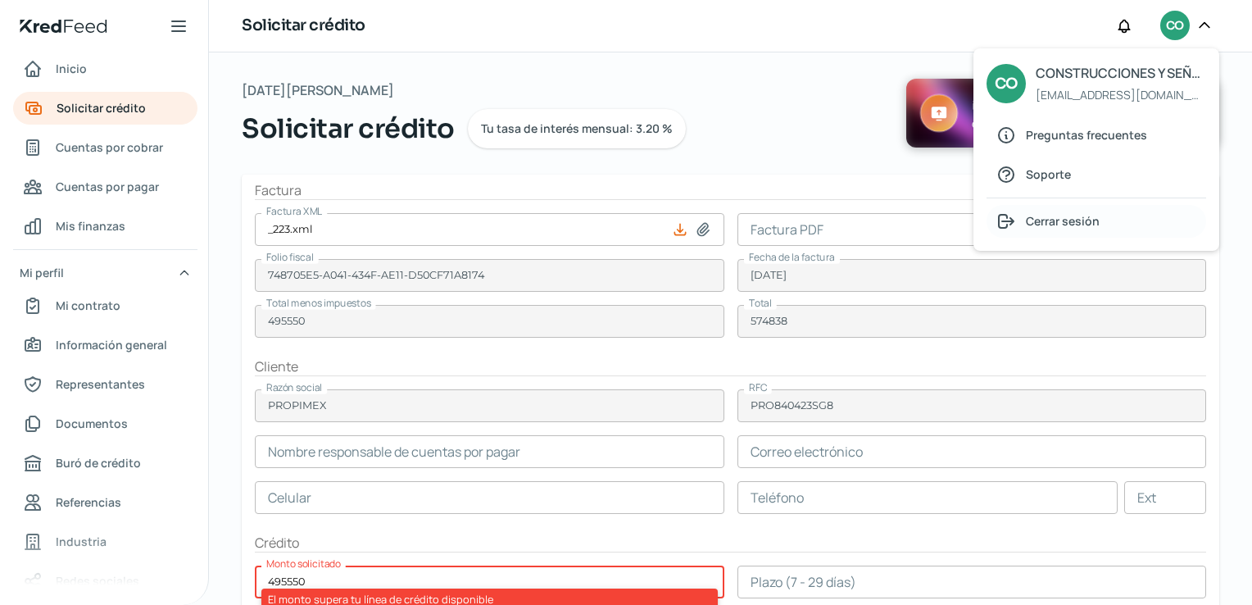
click at [1065, 220] on span "Cerrar sesión" at bounding box center [1063, 221] width 74 height 20
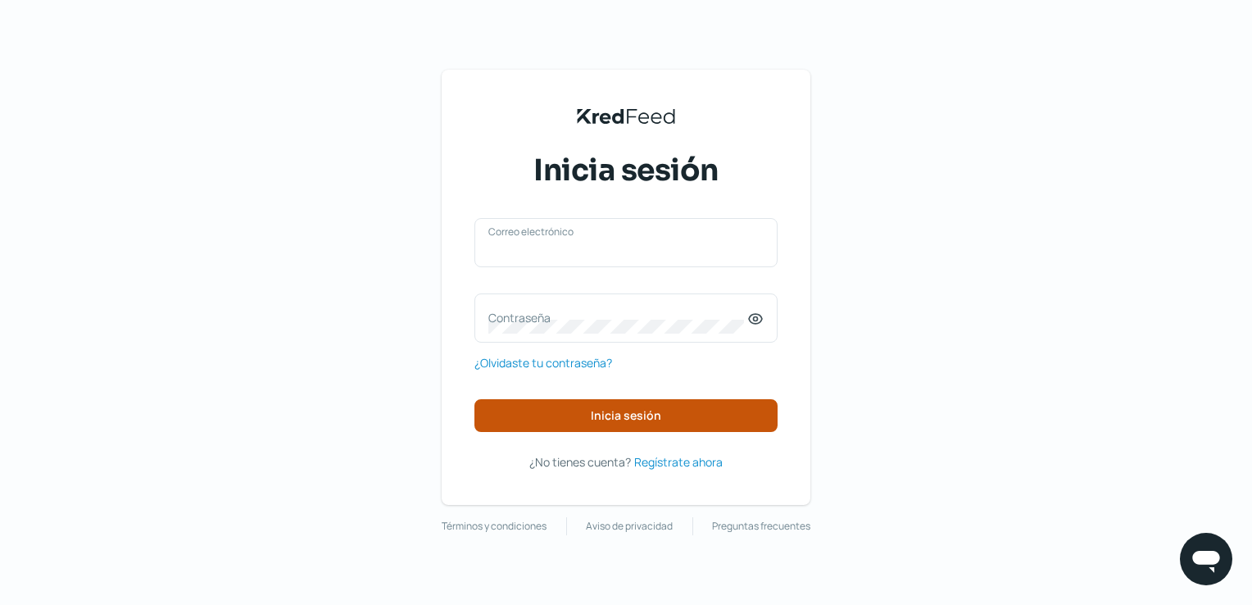
type input "[EMAIL_ADDRESS][DOMAIN_NAME]"
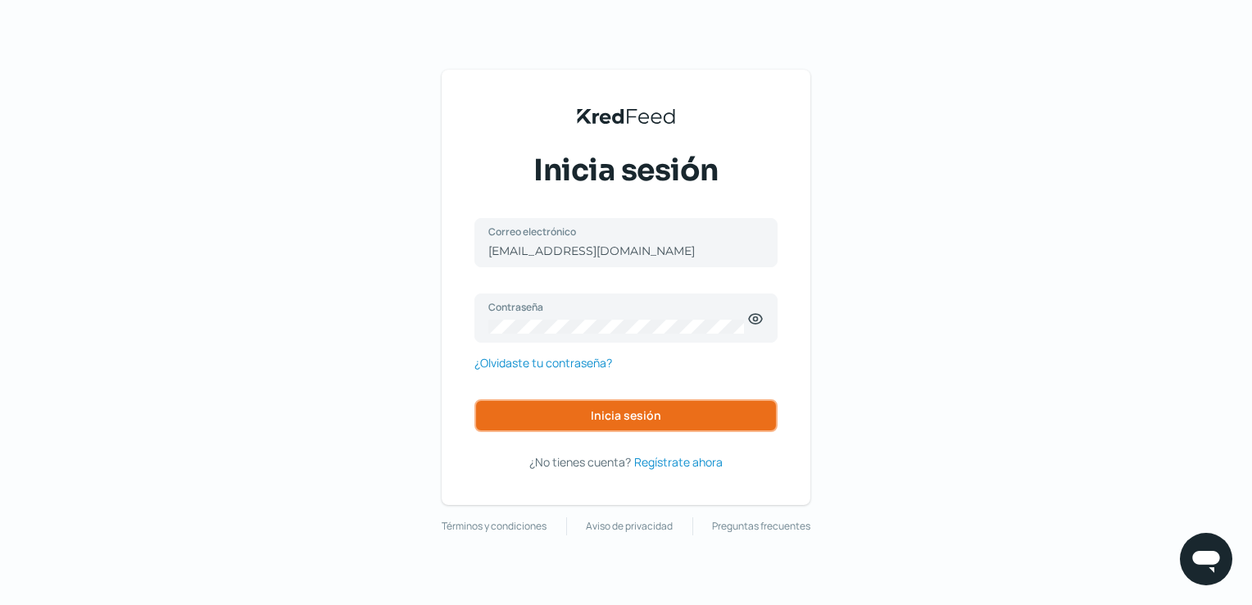
click at [561, 414] on button "Inicia sesión" at bounding box center [626, 415] width 303 height 33
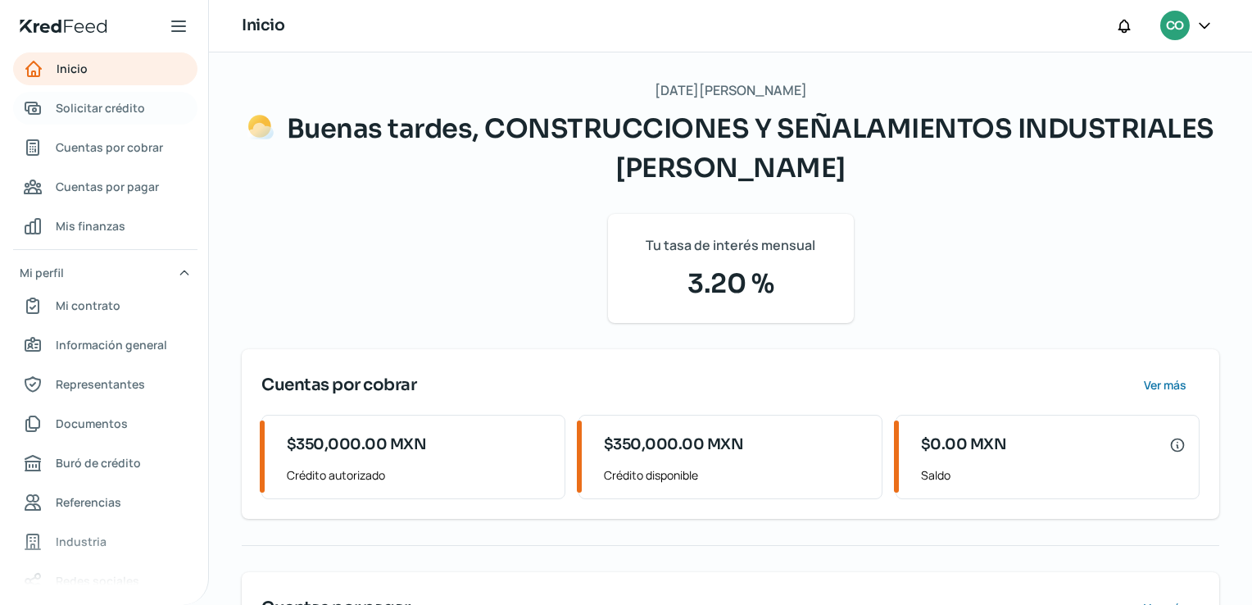
click at [127, 100] on span "Solicitar crédito" at bounding box center [100, 108] width 89 height 20
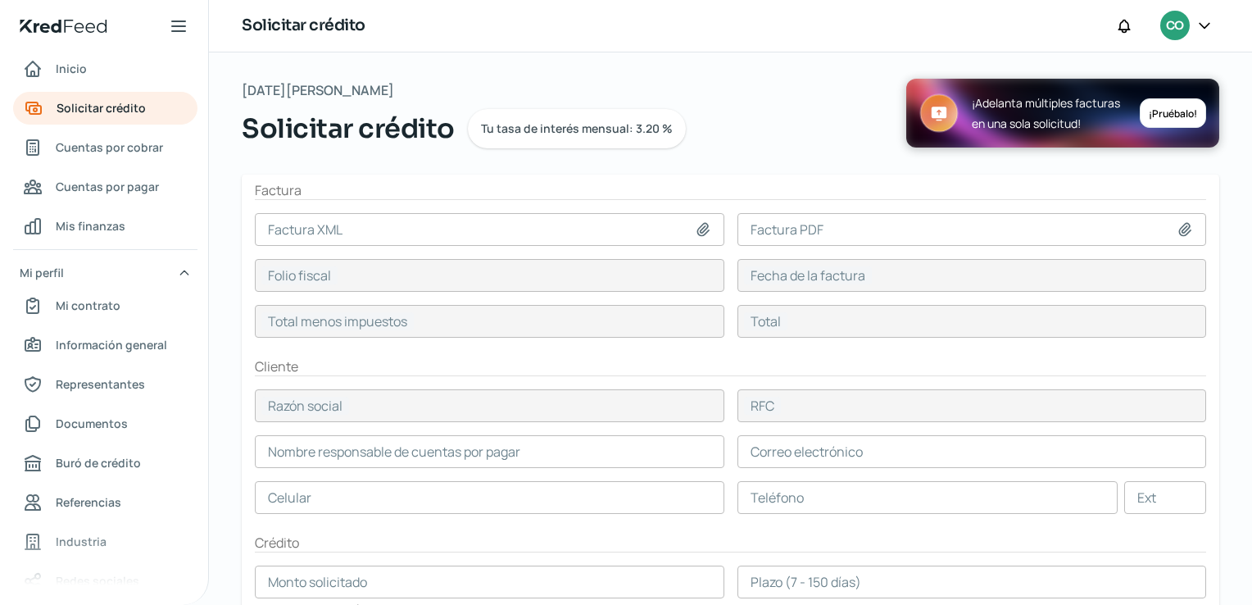
click at [698, 231] on icon at bounding box center [702, 229] width 11 height 12
type input "C:\fakepath\_216.xml"
type input "_216.xml"
type input "12A95EE0-EA51-4786-B358-4F743B80A6F9"
type input "15 jul, 2025"
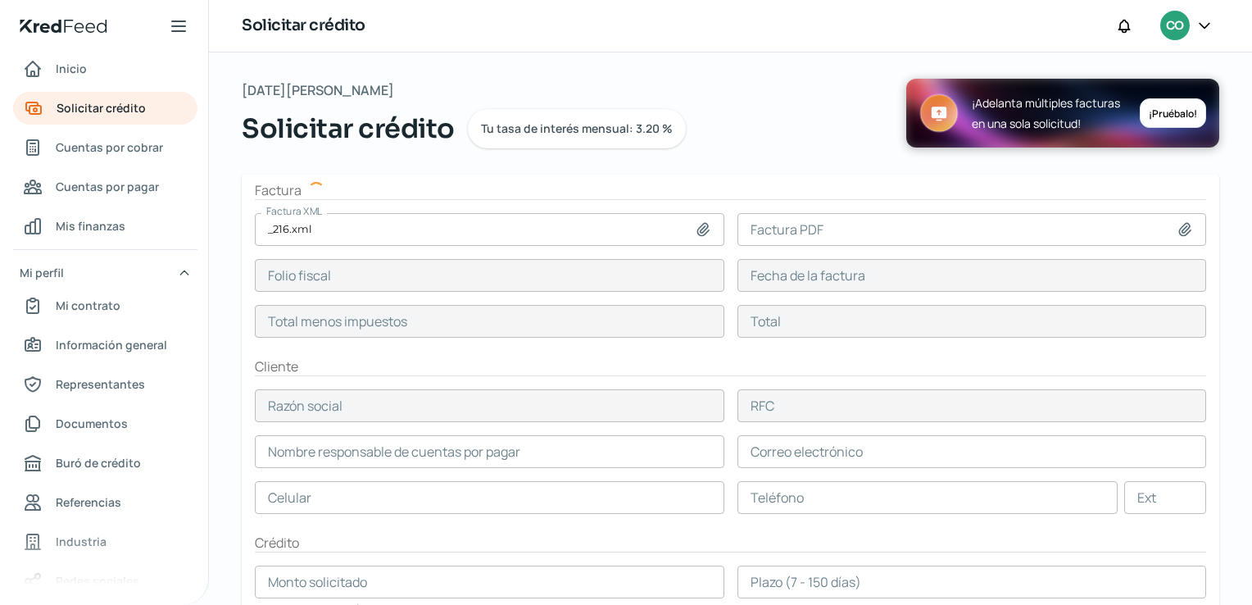
type input "483893.66"
type input "561316.65"
type input "COMERCIALIZADORA LA PUREZA DE BEBIDAS"
type input "CPB080818RG1"
type input "483893.66"
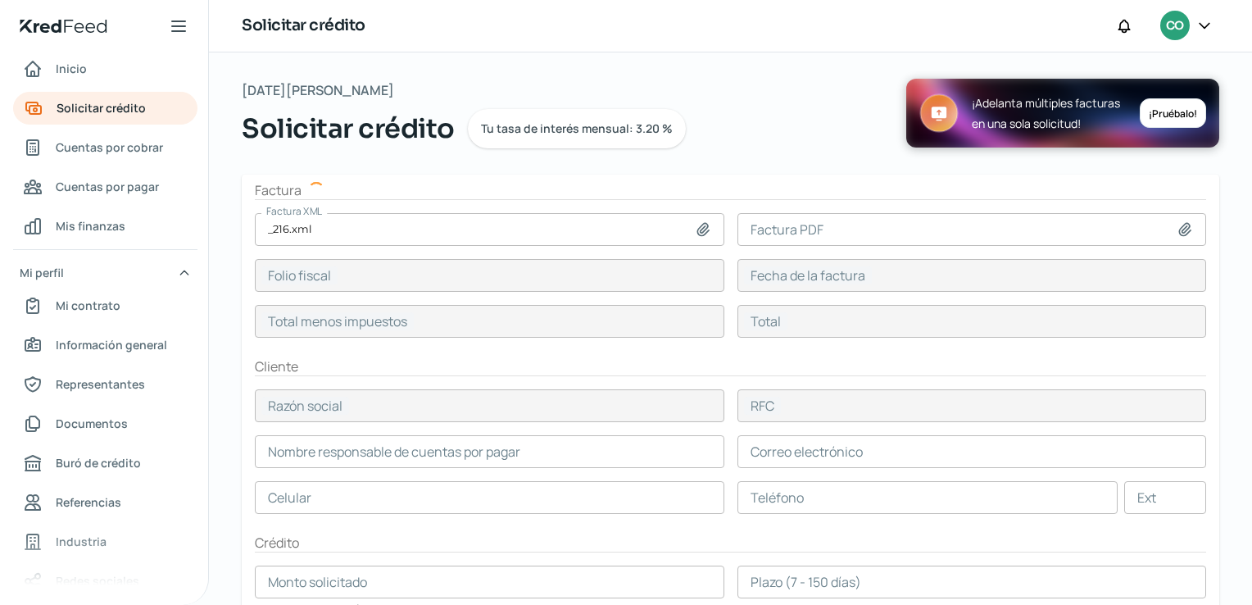
type input "2"
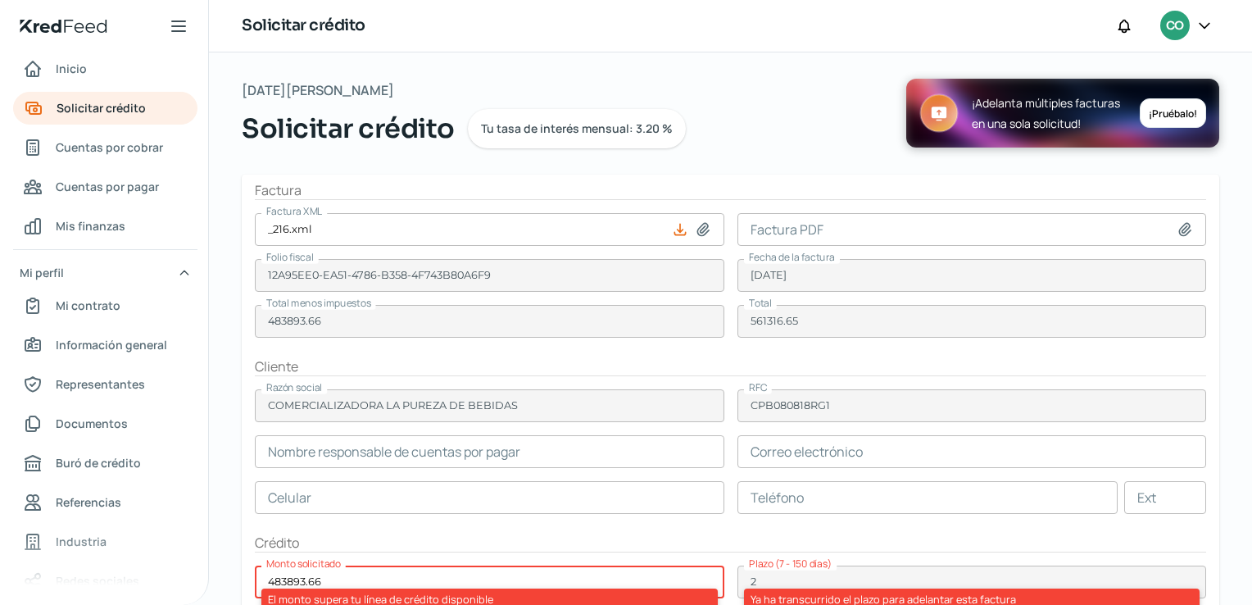
click at [1181, 226] on icon at bounding box center [1185, 229] width 16 height 16
type input "C:\fakepath\FAC 216 BAÑOS ALTAMIRA CPX.pdf"
type input "FAC 216 BAÑOS ALTAMIRA CPX.pdf"
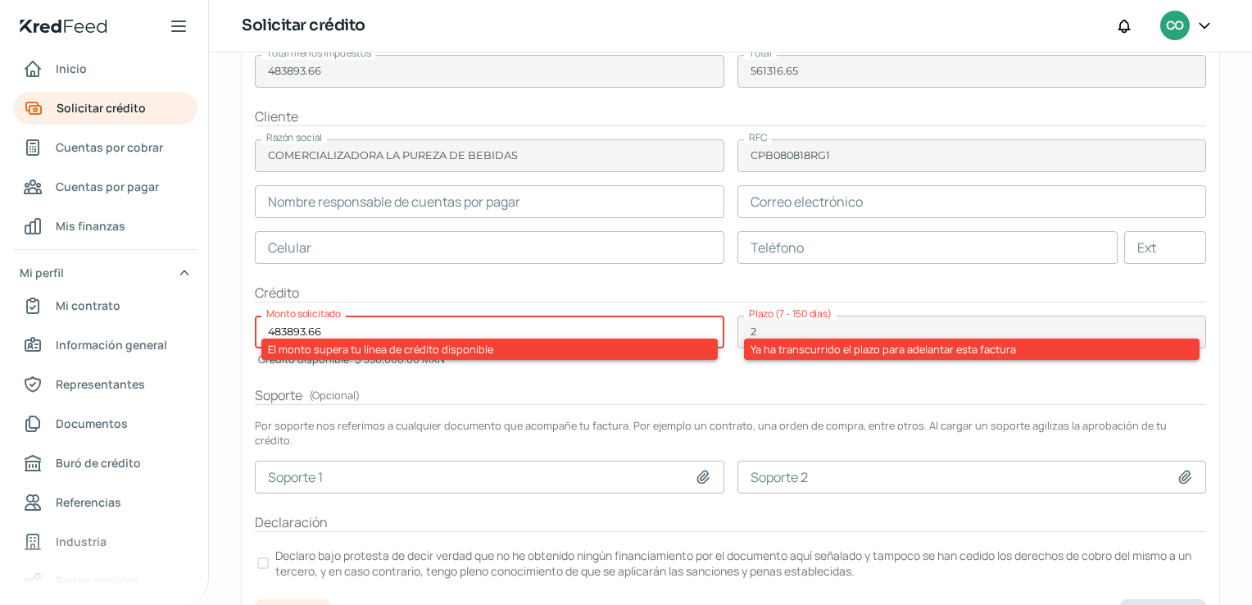
scroll to position [252, 0]
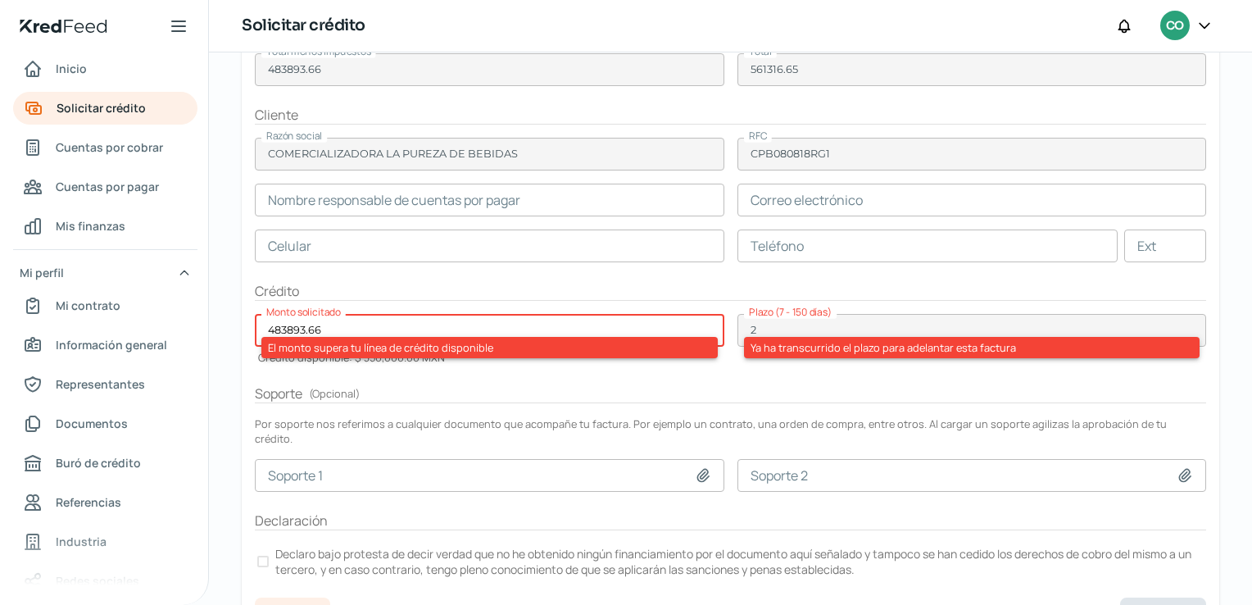
click at [331, 321] on input "483893.66" at bounding box center [490, 330] width 470 height 33
click at [361, 302] on form "Factura Factura XML _216.xml Factura PDF FAC 216 BAÑOS ALTAMIRA CPX.pdf Folio f…" at bounding box center [731, 268] width 978 height 691
click at [317, 331] on input "360000" at bounding box center [490, 330] width 470 height 33
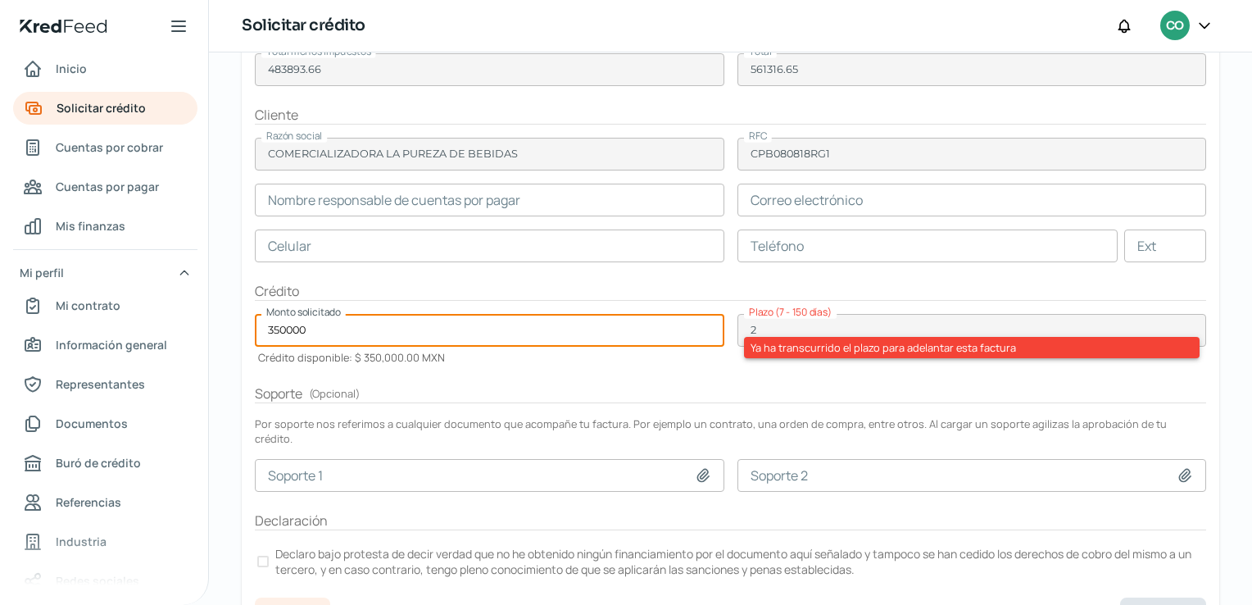
type input "350000"
click at [496, 372] on form "Factura Factura XML _216.xml Factura PDF FAC 216 BAÑOS ALTAMIRA CPX.pdf Folio f…" at bounding box center [731, 268] width 978 height 691
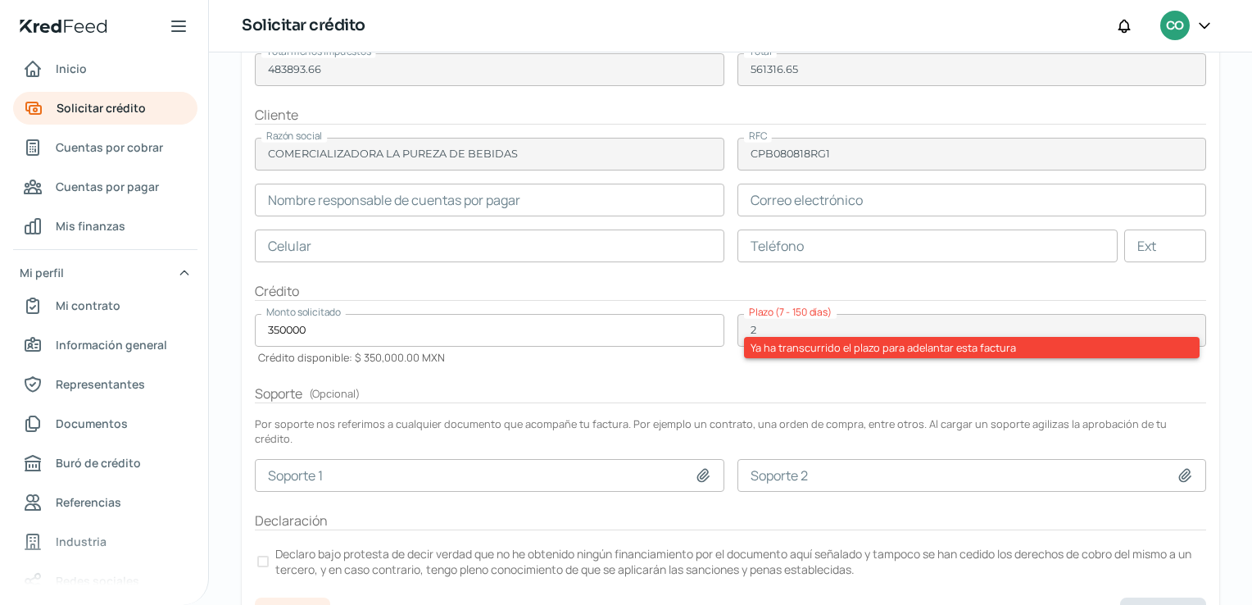
drag, startPoint x: 753, startPoint y: 328, endPoint x: 754, endPoint y: 374, distance: 45.9
click at [754, 374] on form "Factura Factura XML _216.xml Factura PDF FAC 216 BAÑOS ALTAMIRA CPX.pdf Folio f…" at bounding box center [731, 268] width 978 height 691
click at [766, 350] on div "Ya ha transcurrido el plazo para adelantar esta factura" at bounding box center [972, 347] width 457 height 21
click at [741, 364] on form "Factura Factura XML _216.xml Factura PDF FAC 216 BAÑOS ALTAMIRA CPX.pdf Folio f…" at bounding box center [731, 268] width 978 height 691
click at [751, 337] on div "Ya ha transcurrido el plazo para adelantar esta factura" at bounding box center [972, 347] width 457 height 21
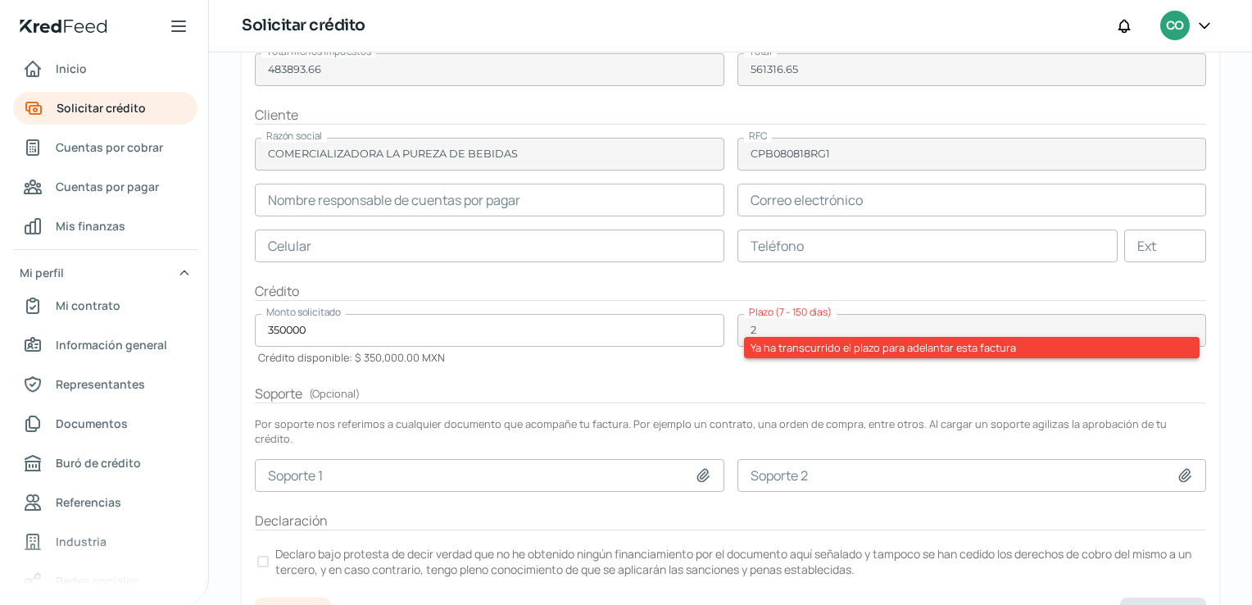
click at [751, 337] on div "Ya ha transcurrido el plazo para adelantar esta factura" at bounding box center [972, 347] width 457 height 21
drag, startPoint x: 751, startPoint y: 328, endPoint x: 747, endPoint y: 347, distance: 19.1
click at [747, 347] on div "Ya ha transcurrido el plazo para adelantar esta factura" at bounding box center [972, 347] width 457 height 21
click at [738, 366] on form "Factura Factura XML _216.xml Factura PDF FAC 216 BAÑOS ALTAMIRA CPX.pdf Folio f…" at bounding box center [731, 268] width 978 height 691
click at [847, 375] on form "Factura Factura XML _216.xml Factura PDF FAC 216 BAÑOS ALTAMIRA CPX.pdf Folio f…" at bounding box center [731, 268] width 978 height 691
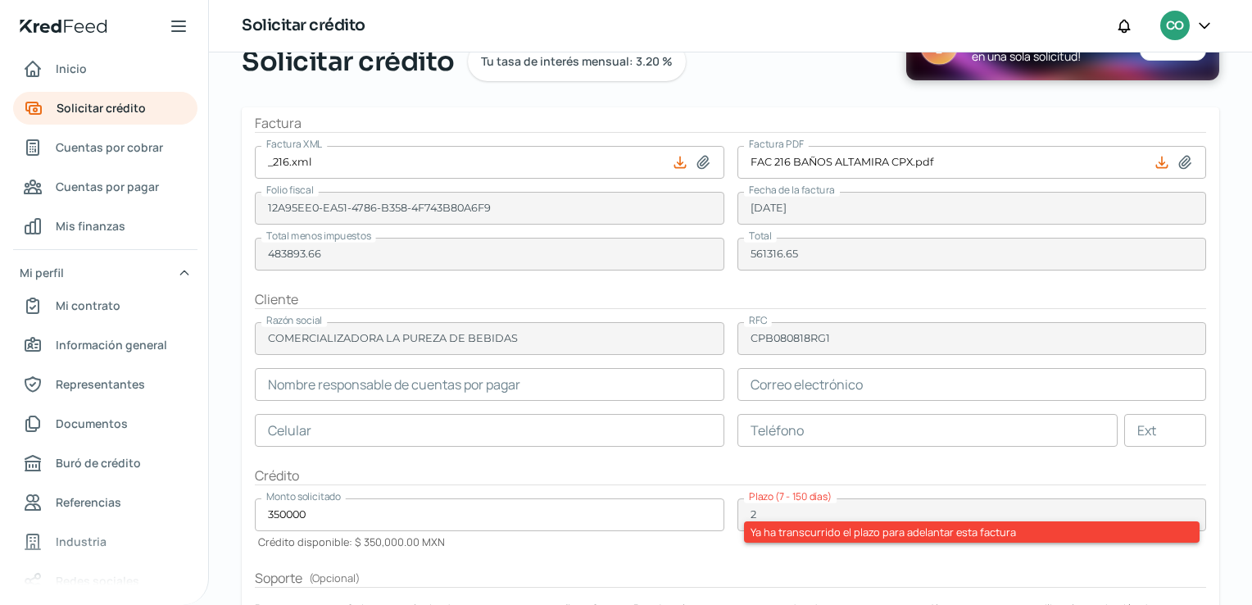
scroll to position [52, 0]
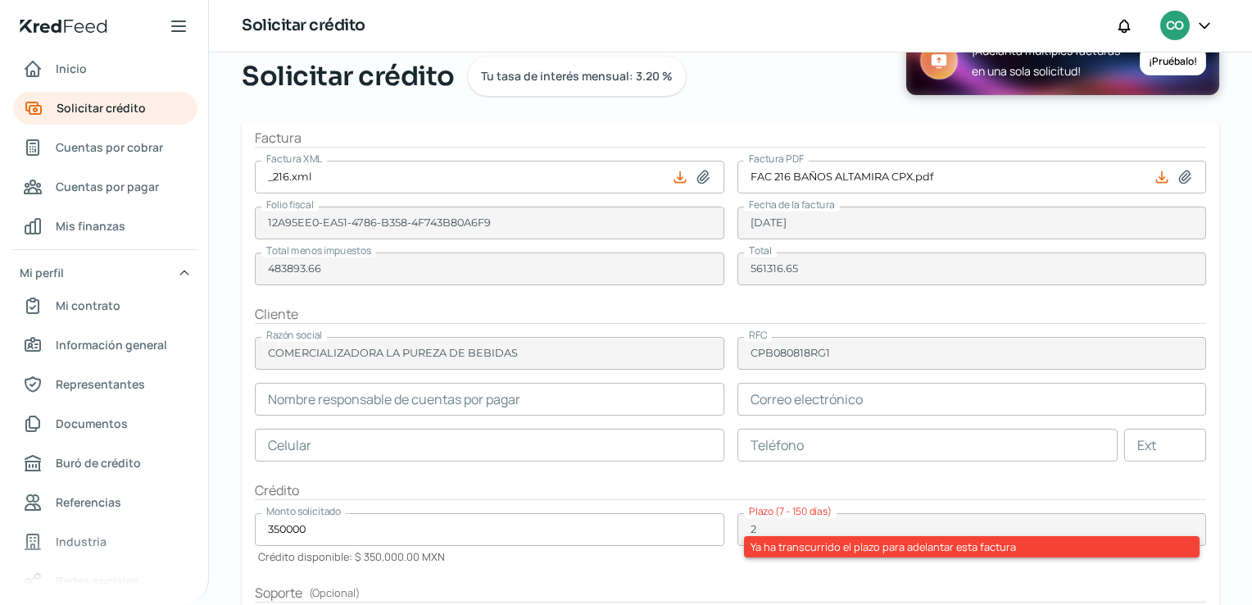
click at [1242, 125] on div "Martes, 12 de agosto 2025 Solicitar crédito Tu tasa de interés mensual: 3.20 % …" at bounding box center [730, 439] width 1043 height 879
drag, startPoint x: 1242, startPoint y: 125, endPoint x: 1244, endPoint y: 84, distance: 41.1
click at [1244, 84] on div "Martes, 12 de agosto 2025 Solicitar crédito Tu tasa de interés mensual: 3.20 % …" at bounding box center [730, 439] width 1043 height 879
drag, startPoint x: 1244, startPoint y: 100, endPoint x: 1246, endPoint y: 61, distance: 38.6
click at [1246, 61] on div "Martes, 12 de agosto 2025 Solicitar crédito Tu tasa de interés mensual: 3.20 % …" at bounding box center [730, 328] width 1043 height 552
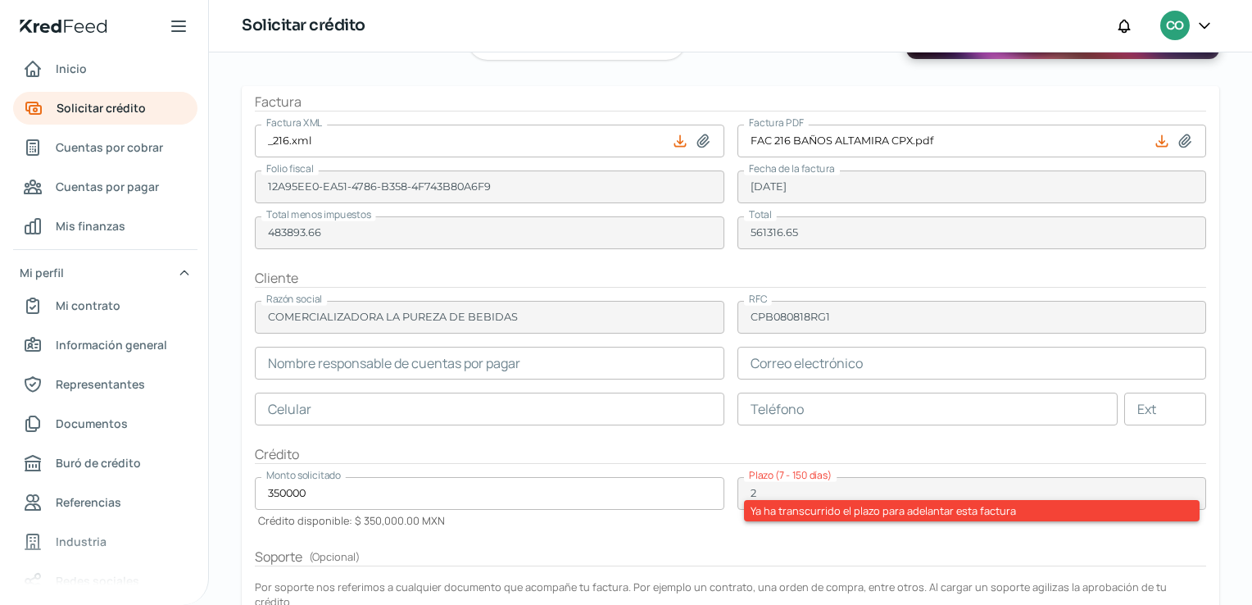
scroll to position [0, 0]
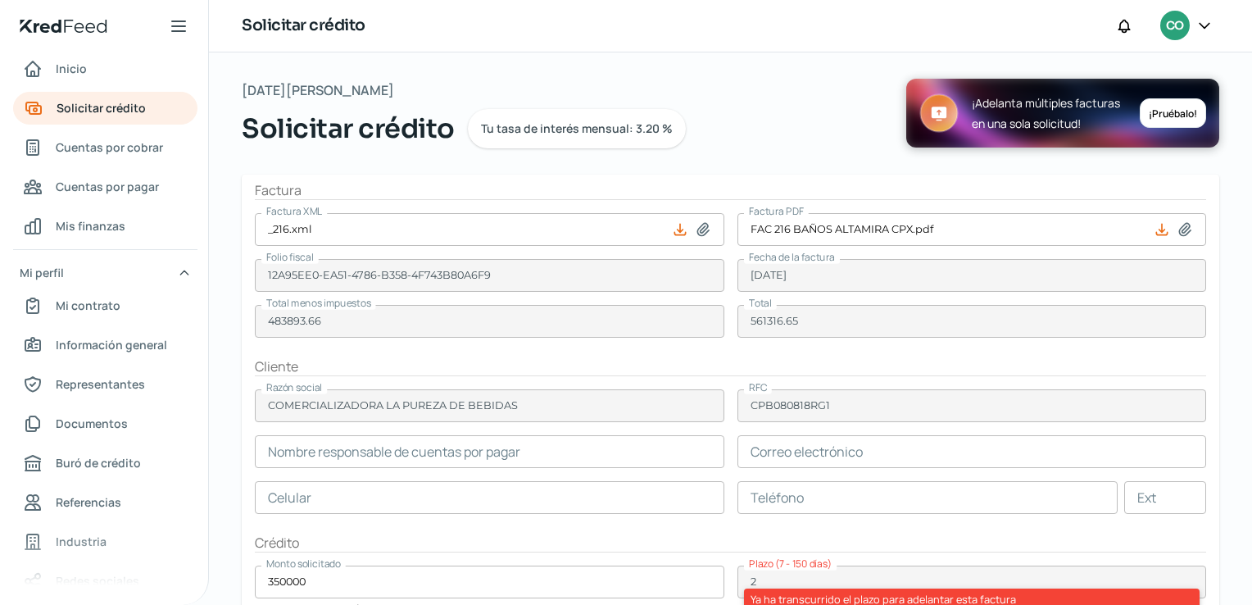
click at [1203, 30] on icon at bounding box center [1205, 25] width 16 height 16
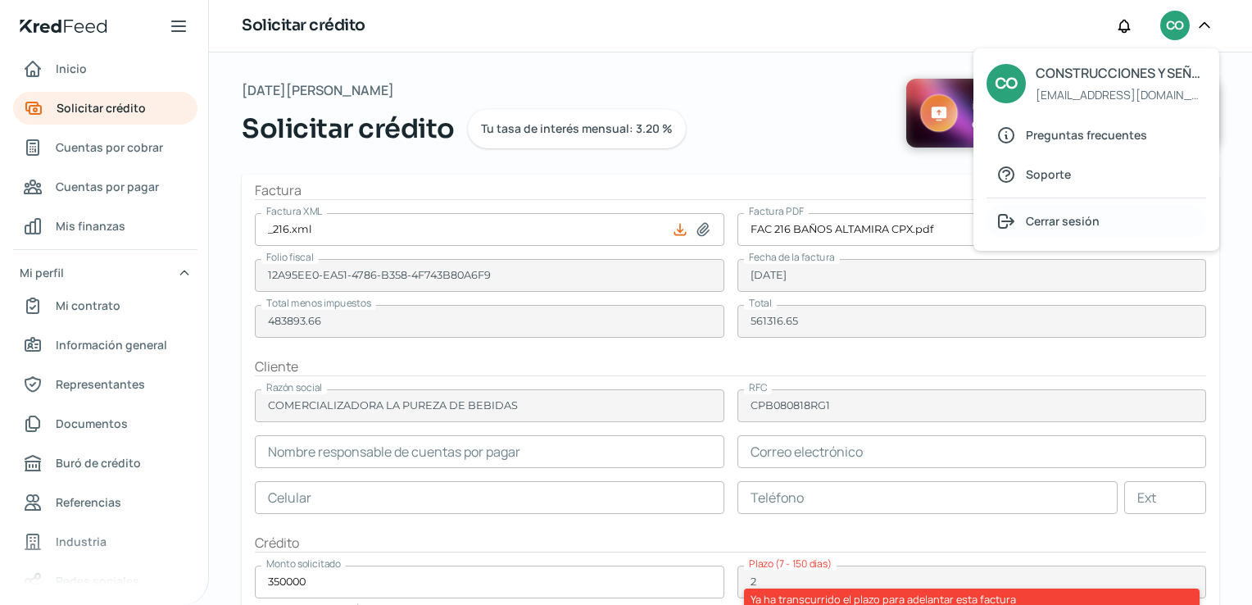
click at [1079, 229] on span "Cerrar sesión" at bounding box center [1063, 221] width 74 height 20
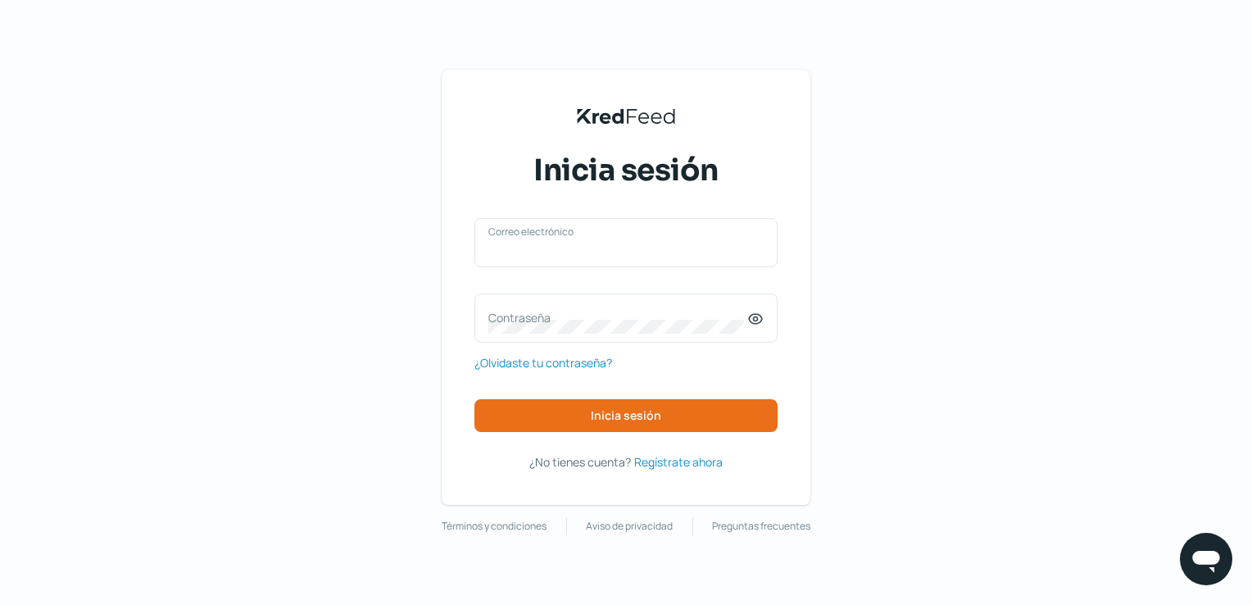
type input "[EMAIL_ADDRESS][DOMAIN_NAME]"
click at [954, 236] on div "KredFeed's Black Logo Inicia sesión guadalupehernandez.hc@gmail.com Correo elec…" at bounding box center [626, 302] width 1252 height 605
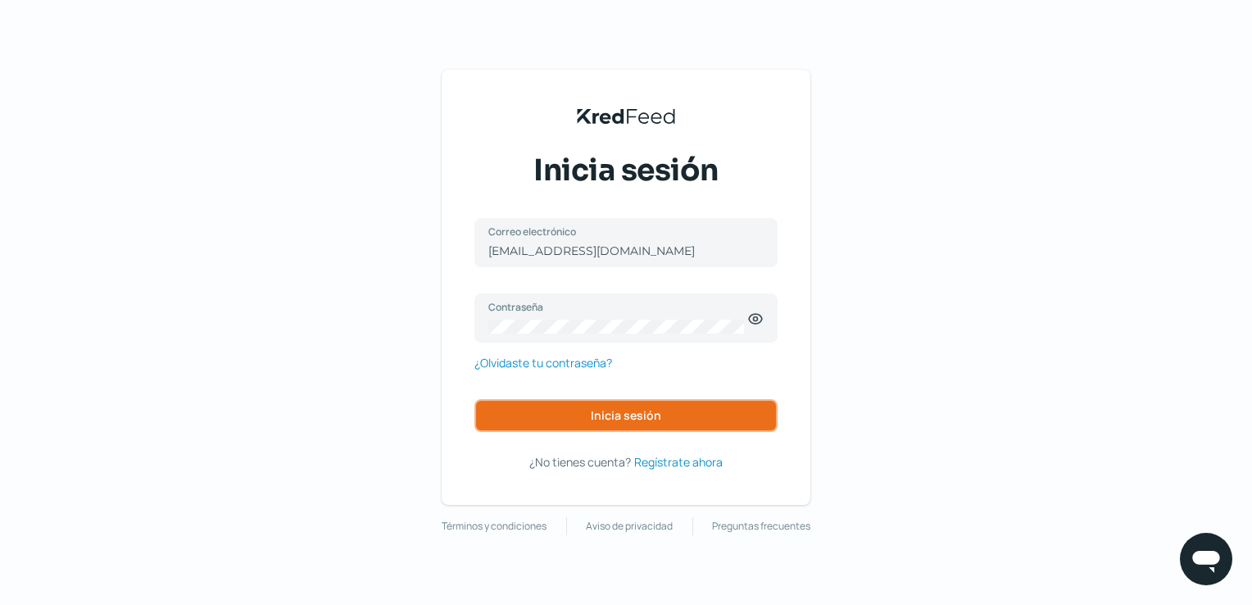
click at [643, 423] on button "Inicia sesión" at bounding box center [626, 415] width 303 height 33
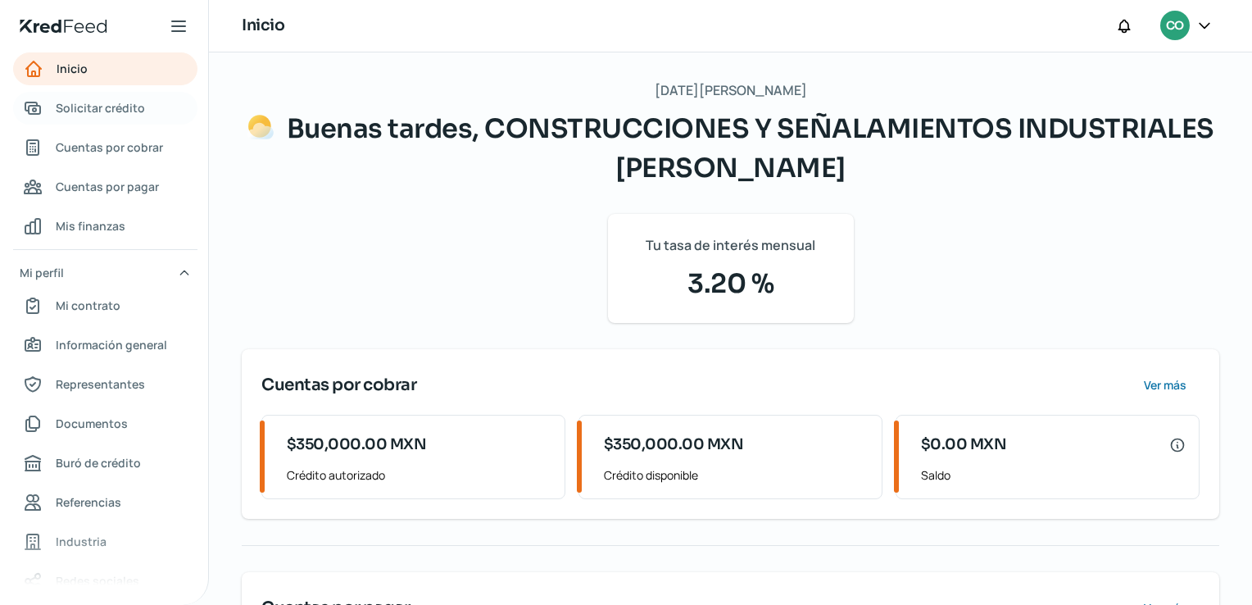
click at [89, 111] on span "Solicitar crédito" at bounding box center [100, 108] width 89 height 20
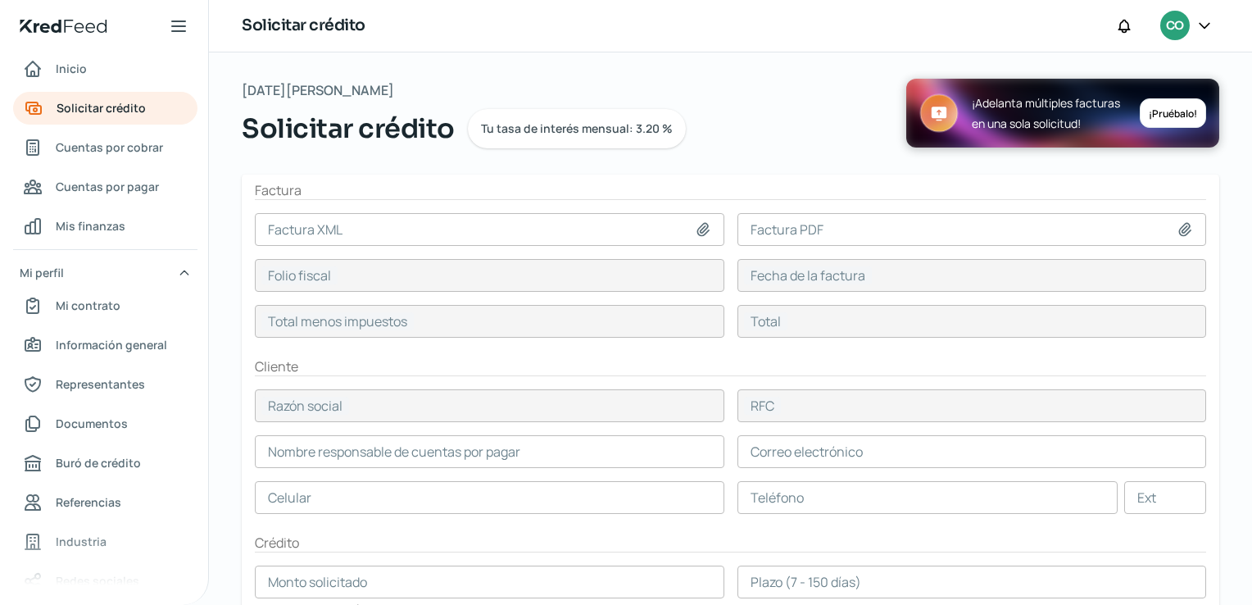
click at [1180, 231] on icon at bounding box center [1185, 229] width 16 height 16
type input "C:\fakepath\FAC 221 CPX BAÑOS MEGA MORELIA.pdf"
type input "FAC 221 CPX BAÑOS MEGA MORELIA.pdf"
click at [702, 228] on icon at bounding box center [702, 229] width 11 height 12
type input "C:\fakepath\_221.xml"
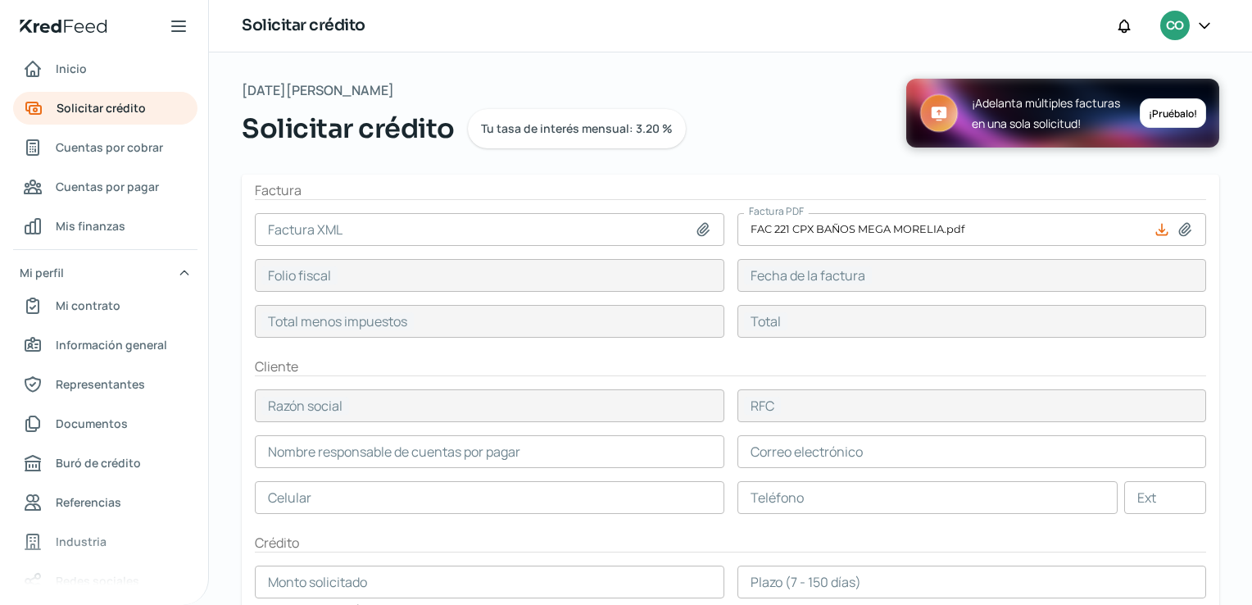
type input "_221.xml"
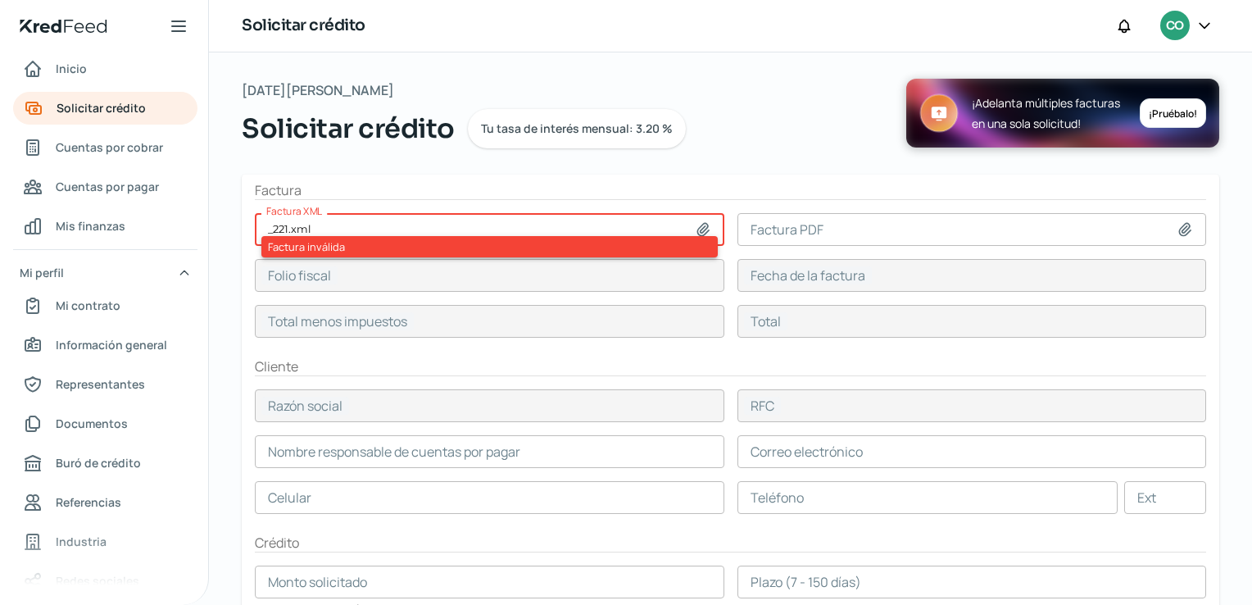
click at [629, 253] on div "Factura inválida" at bounding box center [489, 246] width 457 height 21
click at [747, 205] on form "Factura Factura XML _221.xml Factura inválida Factura PDF Folio fiscal Fecha de…" at bounding box center [731, 520] width 978 height 691
click at [720, 172] on div "Martes, 12 de agosto 2025 Solicitar crédito Tu tasa de interés mensual: 3.20 % …" at bounding box center [731, 127] width 978 height 96
click at [698, 229] on icon at bounding box center [702, 229] width 11 height 12
click at [1203, 34] on div at bounding box center [1205, 26] width 30 height 31
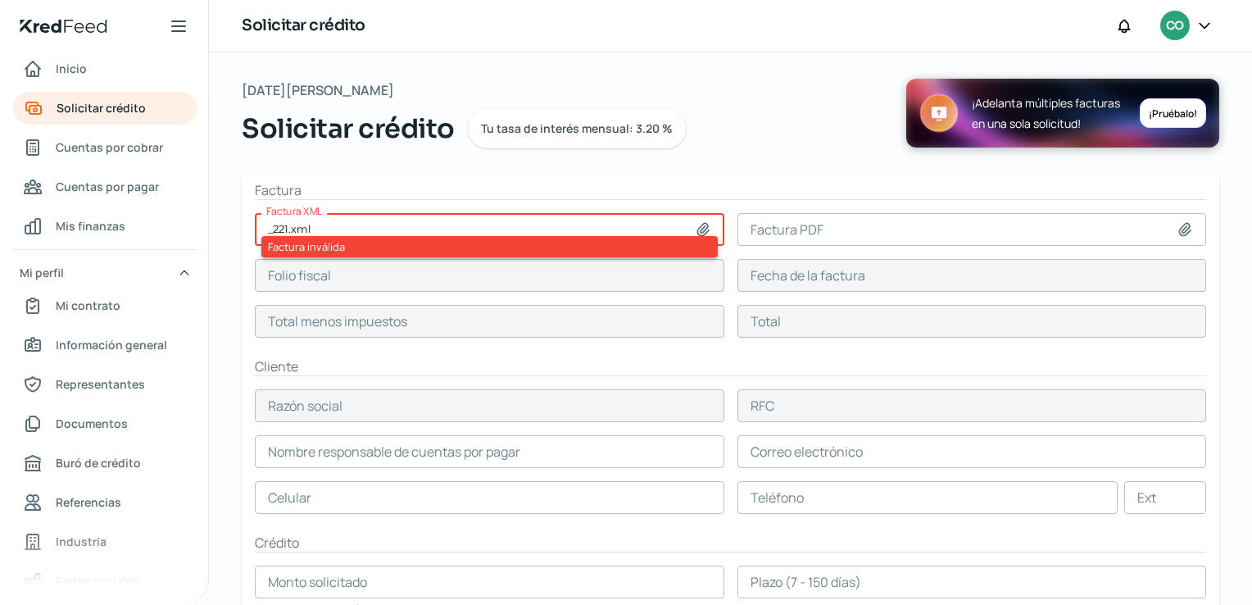
click at [1202, 23] on icon at bounding box center [1205, 25] width 16 height 16
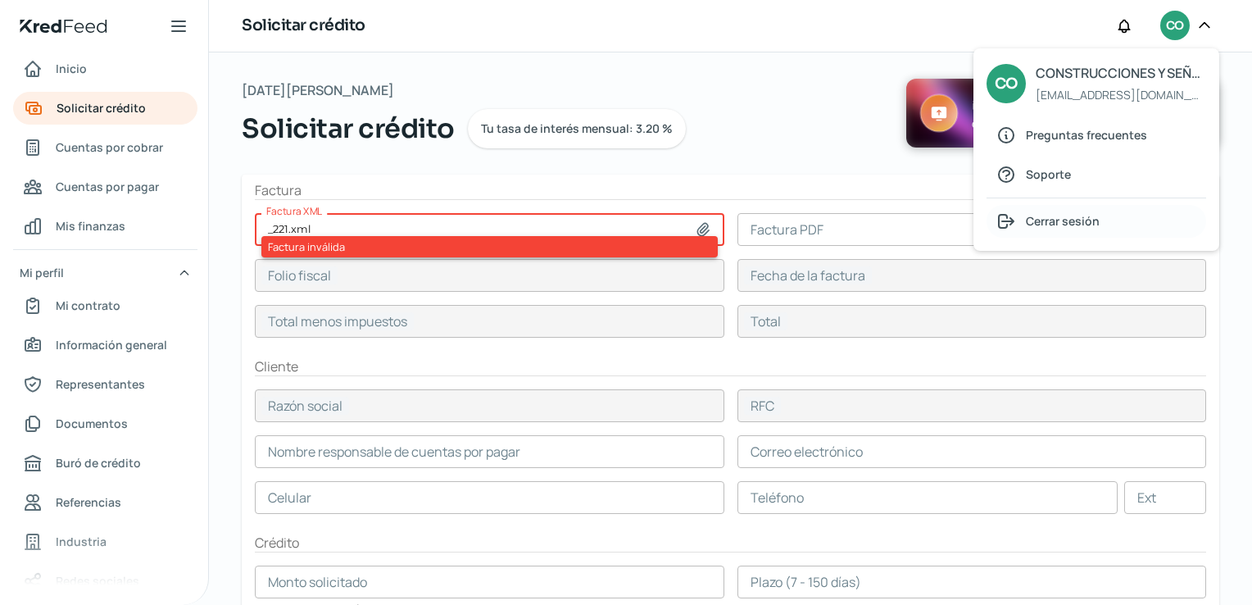
click at [1075, 234] on div "Cerrar sesión" at bounding box center [1097, 221] width 220 height 33
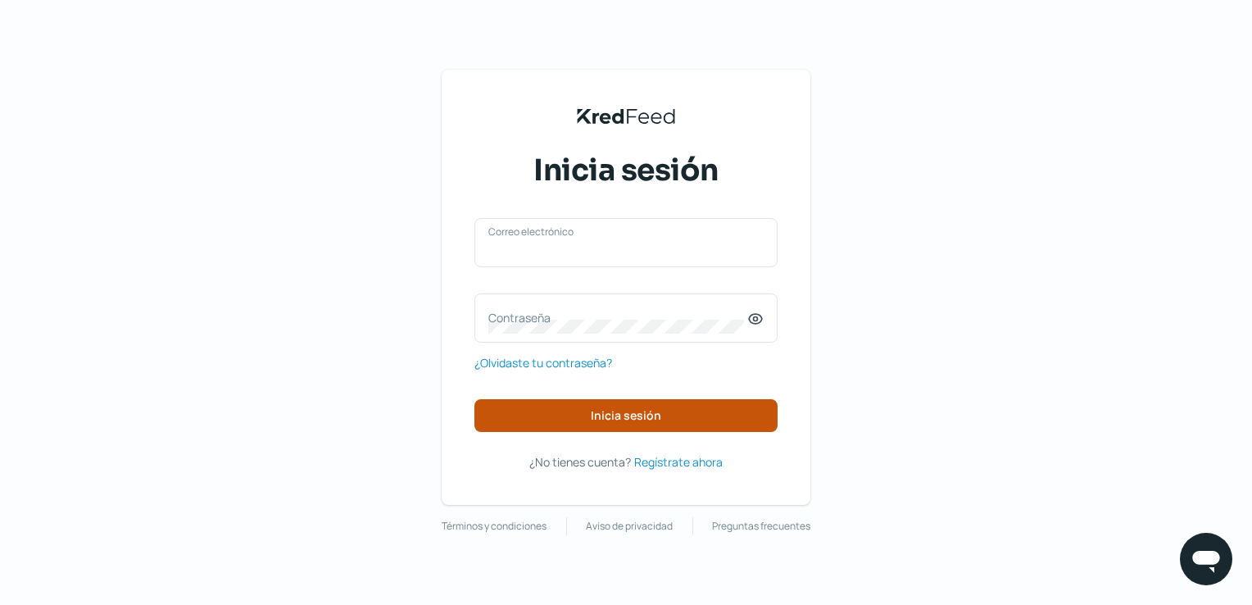
type input "[EMAIL_ADDRESS][DOMAIN_NAME]"
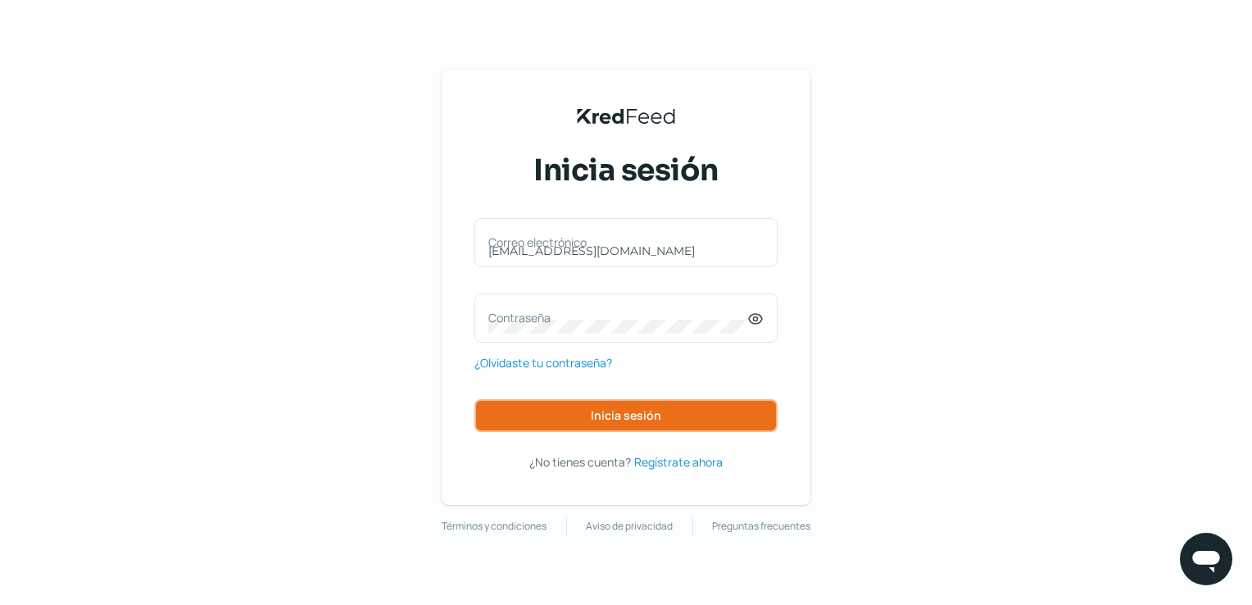
click at [689, 431] on button "Inicia sesión" at bounding box center [626, 415] width 303 height 33
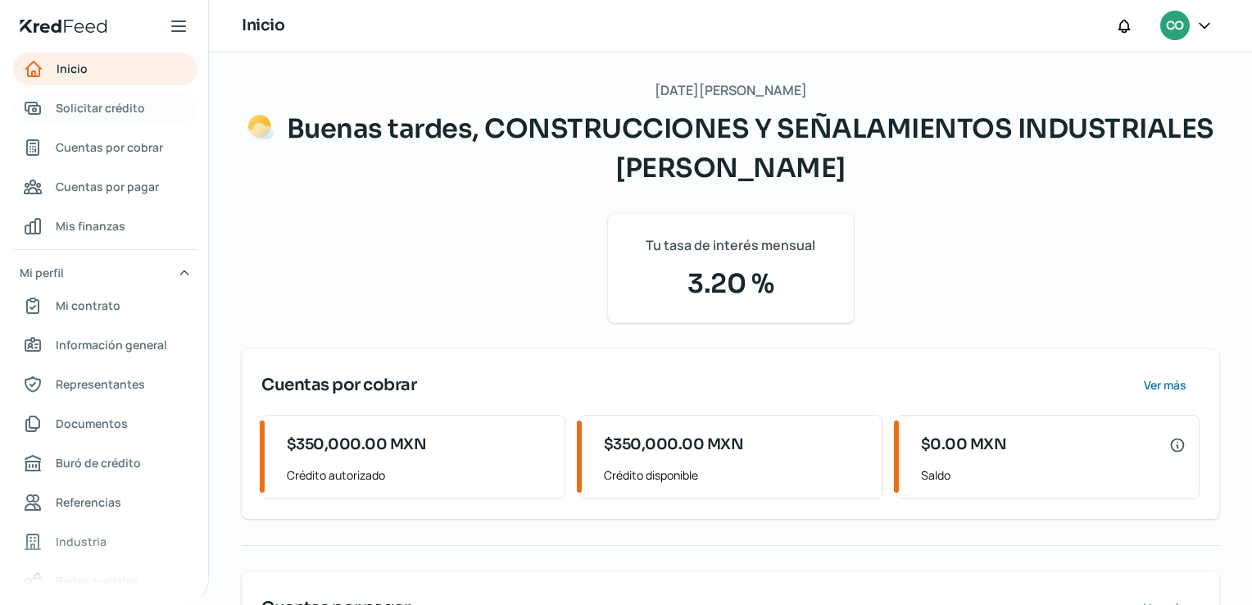
click at [134, 107] on span "Solicitar crédito" at bounding box center [100, 108] width 89 height 20
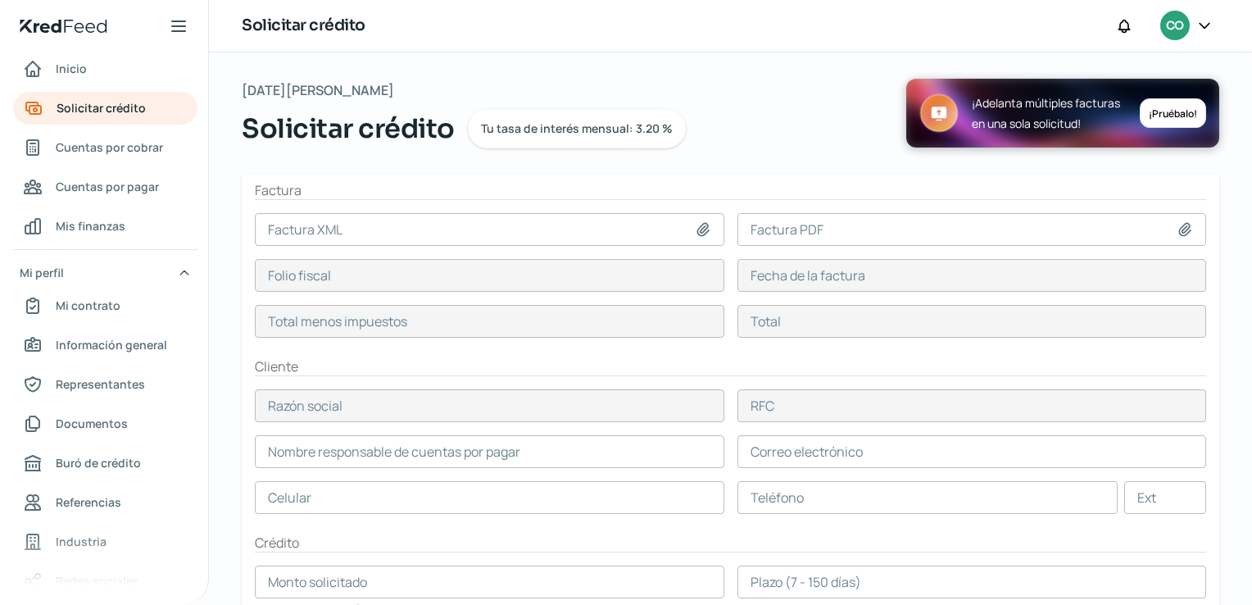
click at [695, 234] on icon at bounding box center [703, 229] width 16 height 16
type input "C:\fakepath\_221.xml"
type input "_221.xml"
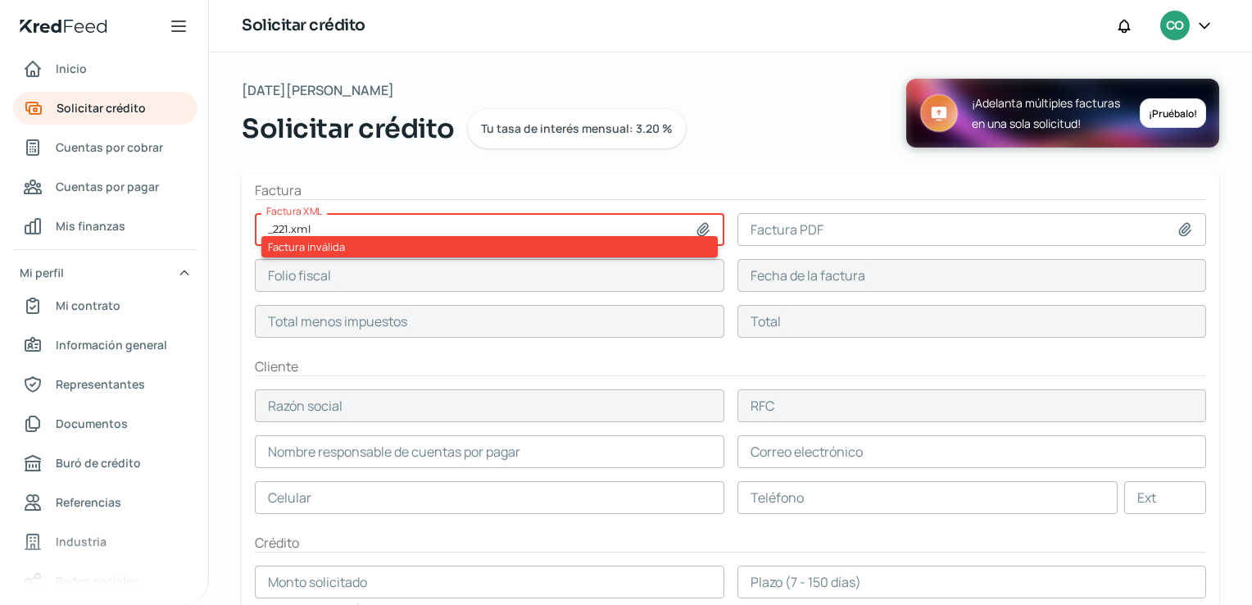
click at [597, 251] on div "Factura inválida" at bounding box center [489, 246] width 457 height 21
click at [697, 222] on icon at bounding box center [703, 229] width 16 height 16
type input "C:\fakepath\_222.xml"
type input "_222.xml"
type input "AEDF3FF0-B753-483B-876A-B2414576193C"
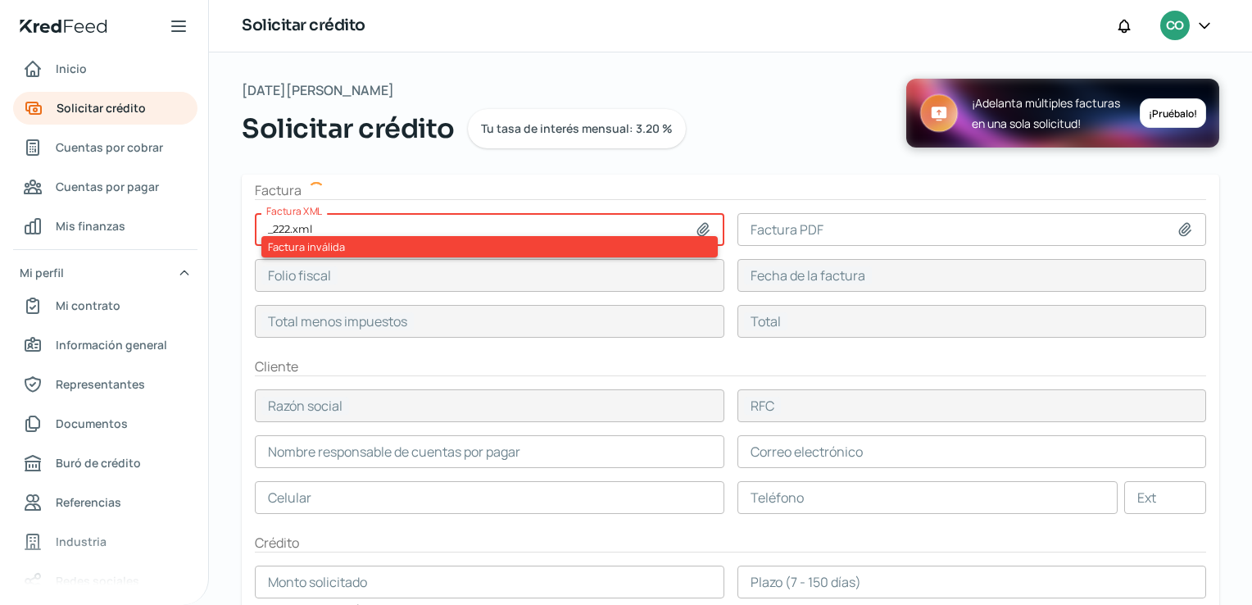
type input "04 ago, 2025"
type input "155540"
type input "180426.4"
type input "PROPIMEX"
type input "PRO840423SG8"
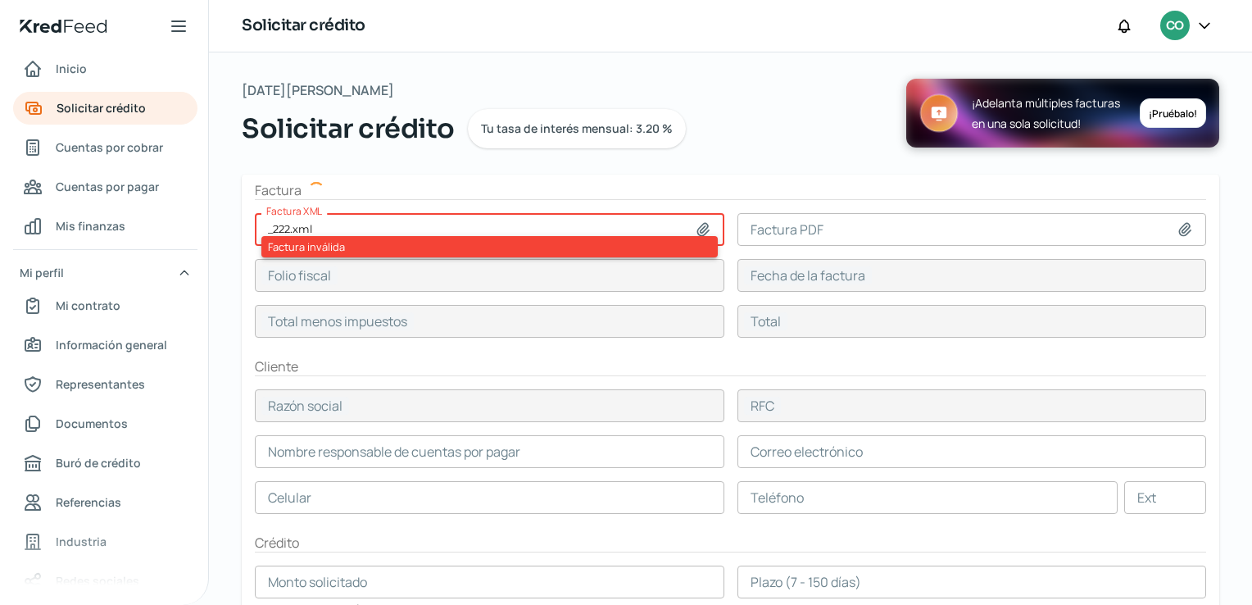
type input "155540"
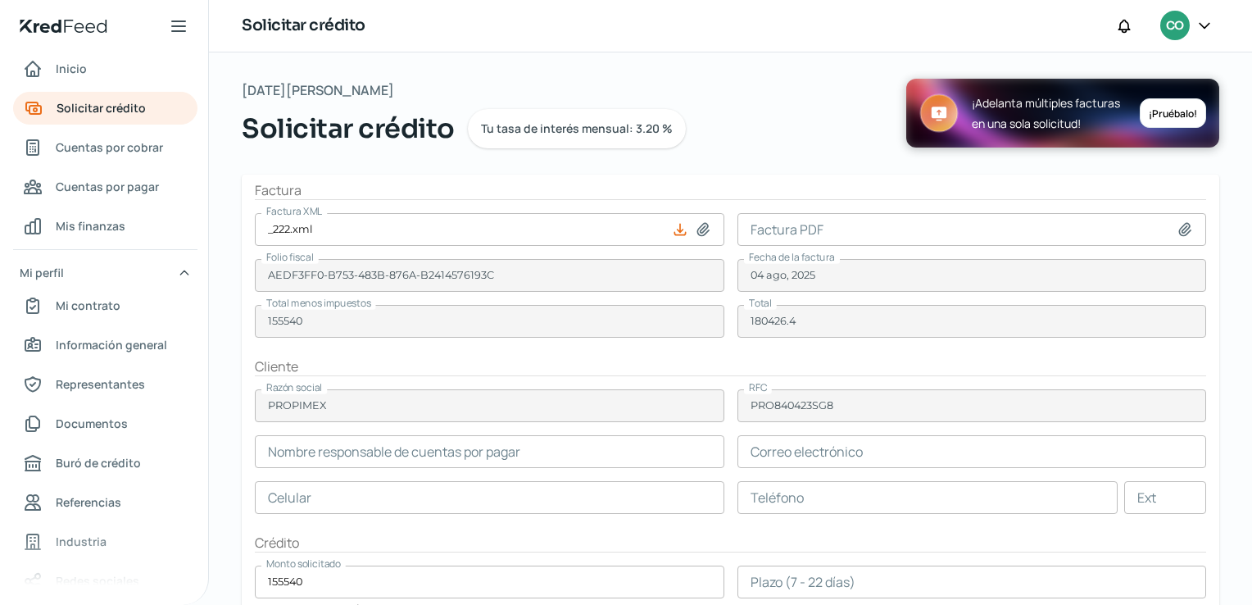
click at [1177, 227] on icon at bounding box center [1185, 229] width 16 height 16
type input "C:\fakepath\FAC 222 OPX BAÑOS MEGA MORELIA.pdf"
type input "FAC 222 OPX BAÑOS MEGA MORELIA.pdf"
drag, startPoint x: 1245, startPoint y: 354, endPoint x: 1255, endPoint y: 448, distance: 94.0
click at [1252, 448] on html "Inicio | KredFeed Inicio Solicitar crédito Cuentas por cobrar Cuentas por pagar…" at bounding box center [626, 302] width 1252 height 605
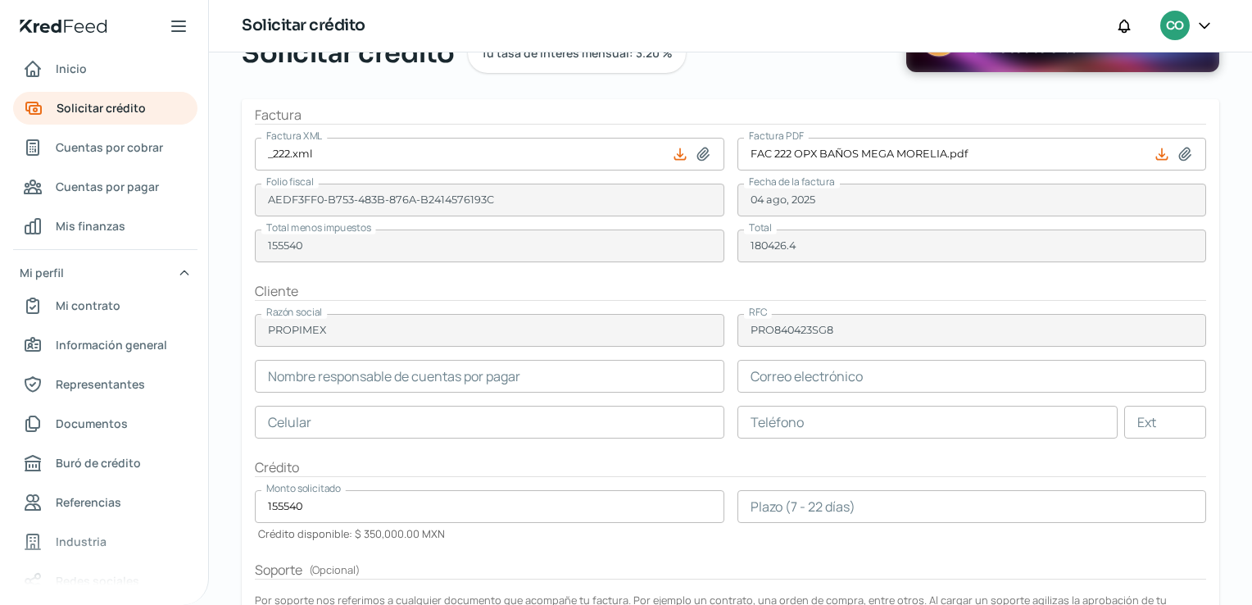
scroll to position [73, 0]
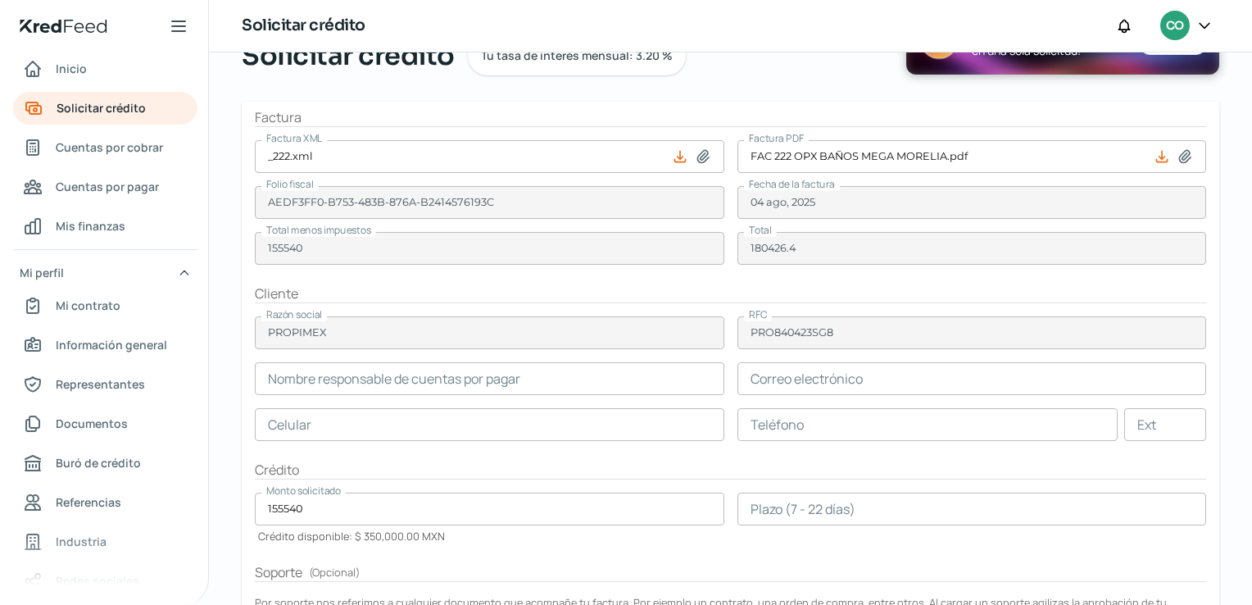
click at [705, 159] on icon at bounding box center [703, 156] width 16 height 16
click at [705, 151] on icon at bounding box center [703, 156] width 16 height 16
click at [695, 159] on icon at bounding box center [703, 156] width 16 height 16
type input "C:\fakepath\_223.xml"
type input "_223.xml"
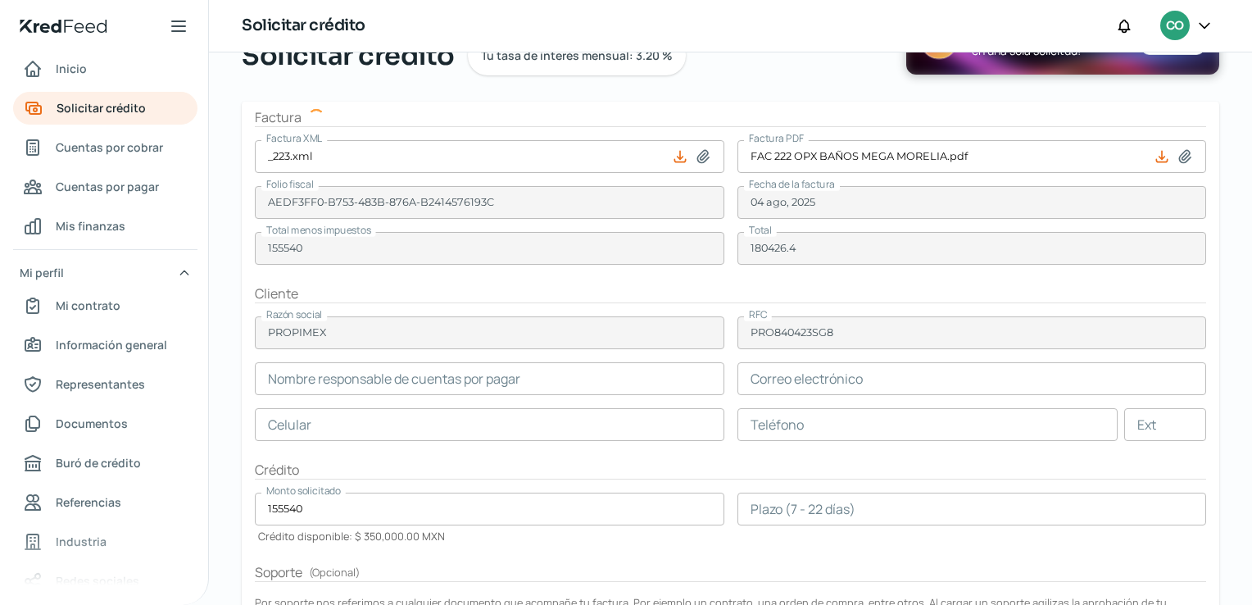
type input "748705E5-A041-434F-AE11-D50CF71A8174"
type input "[DATE]"
type input "495550"
type input "574838"
type input "495550"
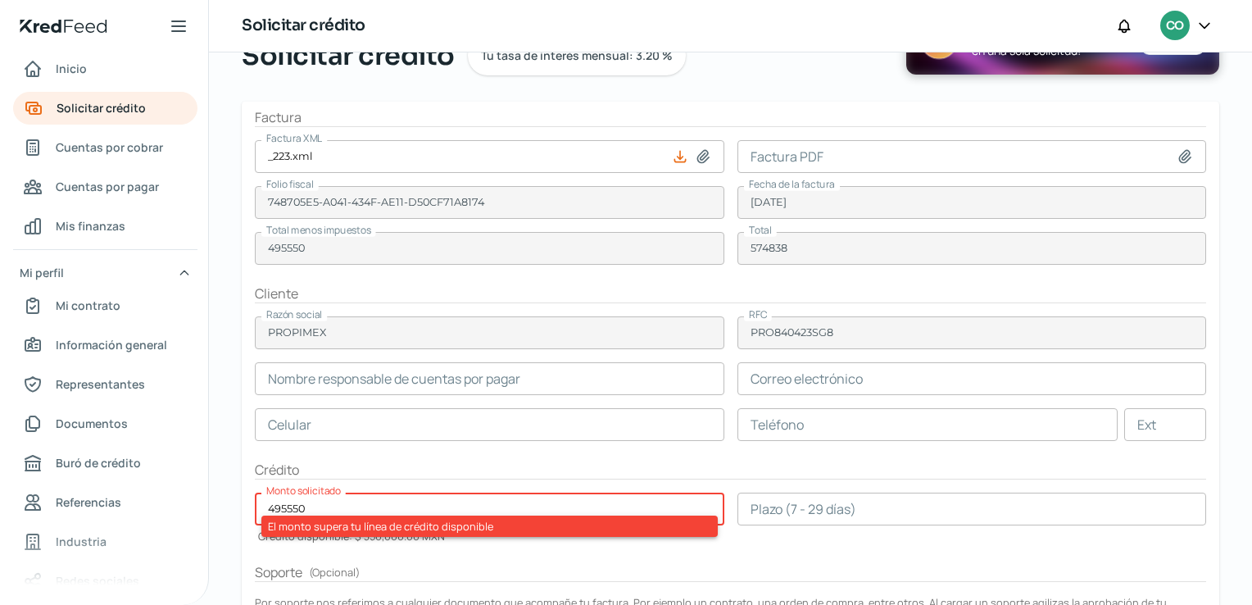
click at [1181, 158] on icon at bounding box center [1184, 156] width 11 height 12
type input "C:\fakepath\F223.pdf"
type input "F223.pdf"
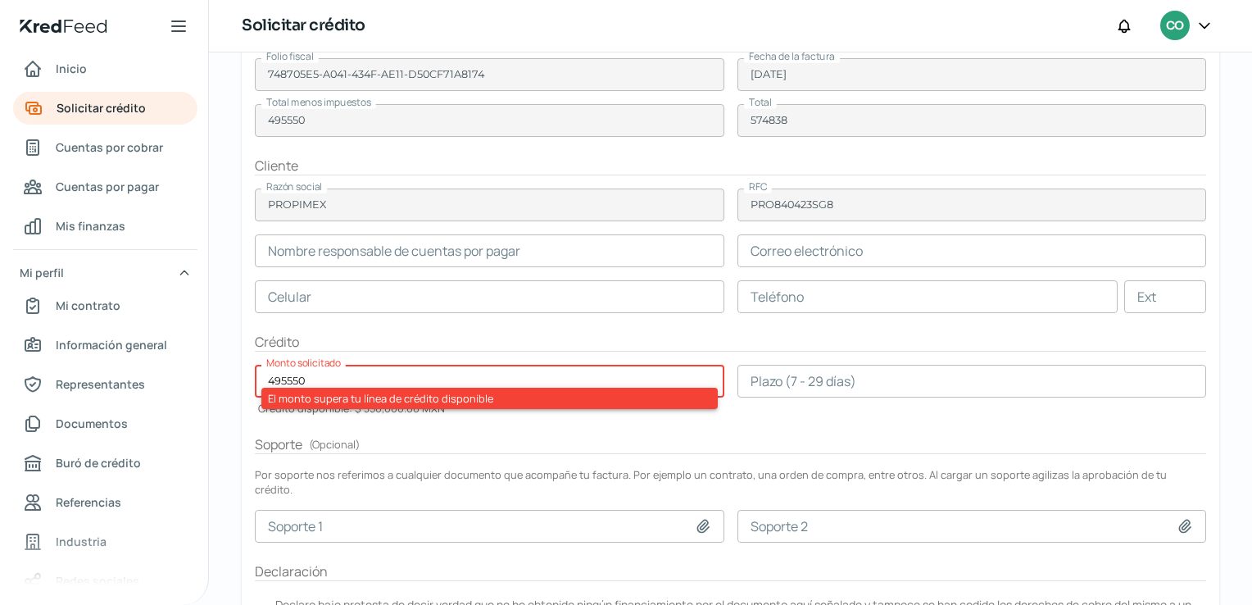
scroll to position [202, 0]
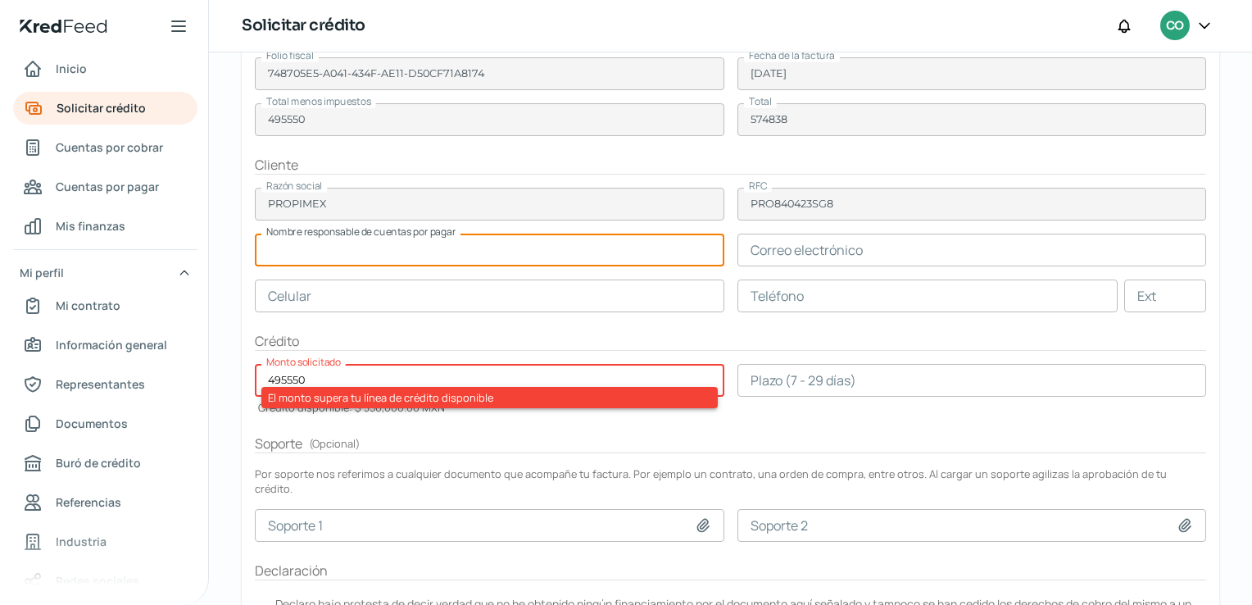
click at [433, 255] on input "text" at bounding box center [490, 250] width 470 height 33
type input "[PERSON_NAME]"
type input "[EMAIL_ADDRESS][DOMAIN_NAME]"
type input "55 - 6033 - 6749"
click at [601, 335] on h2 "Crédito" at bounding box center [731, 341] width 952 height 19
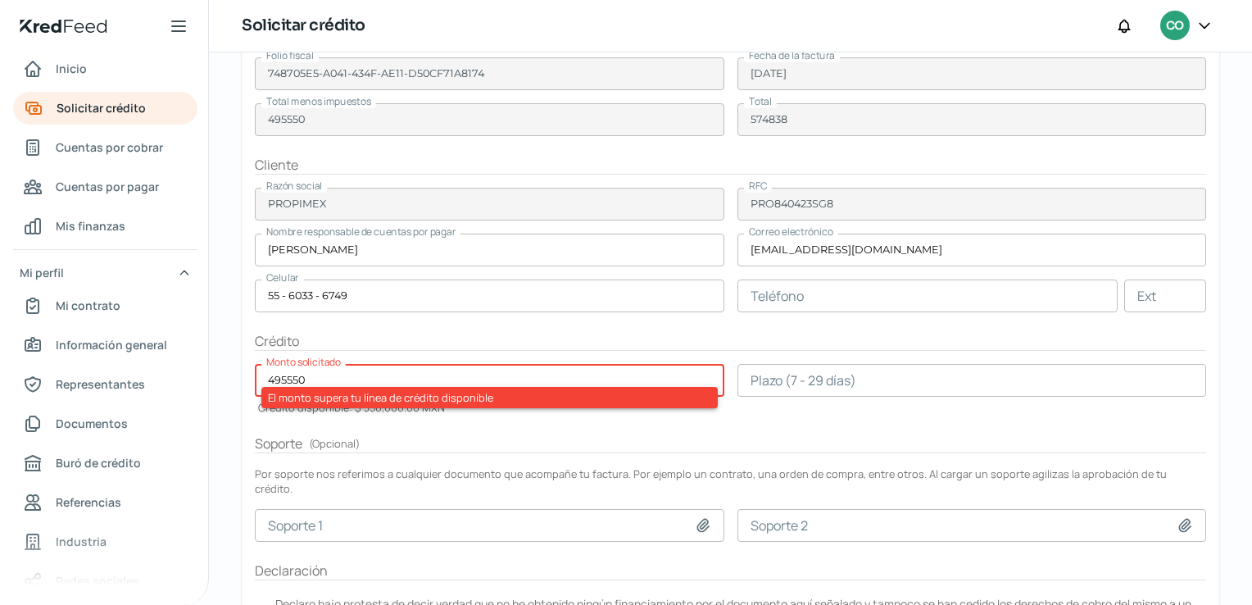
click at [422, 378] on input "495550" at bounding box center [490, 380] width 470 height 33
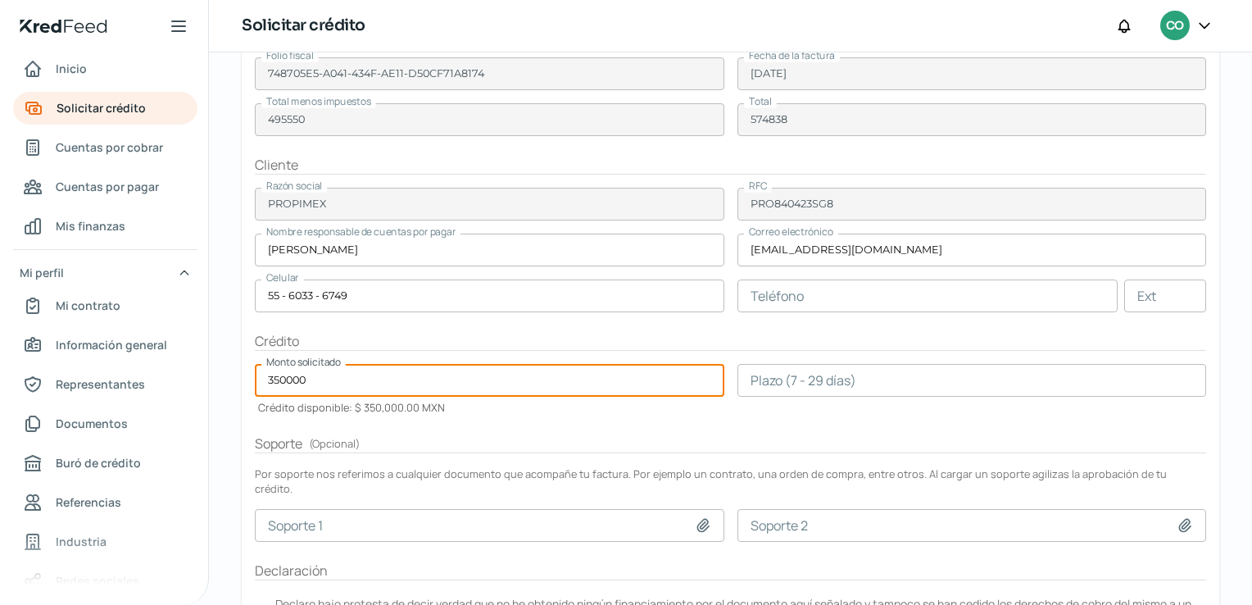
type input "350000"
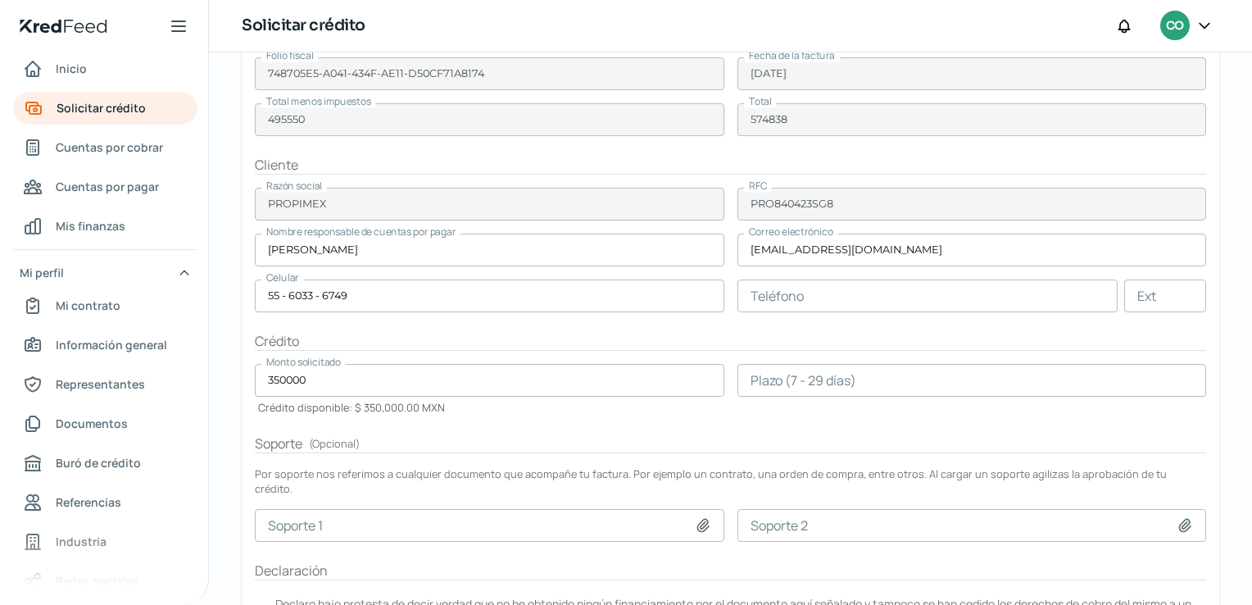
click at [430, 338] on h2 "Crédito" at bounding box center [731, 341] width 952 height 19
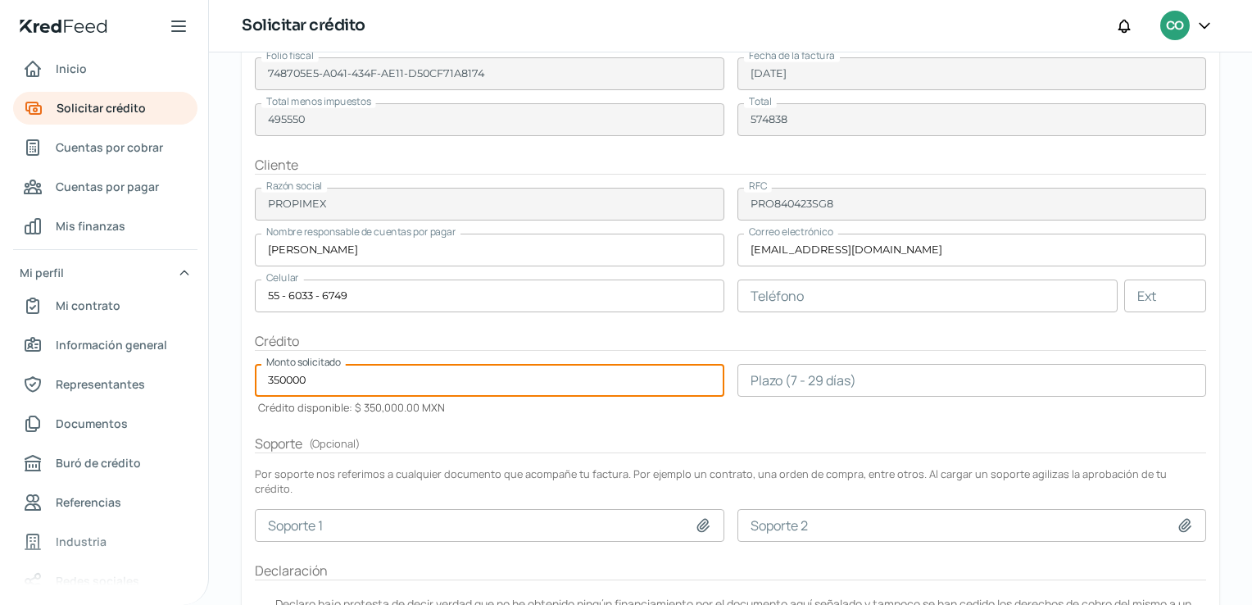
click at [287, 379] on input "350000" at bounding box center [490, 380] width 470 height 33
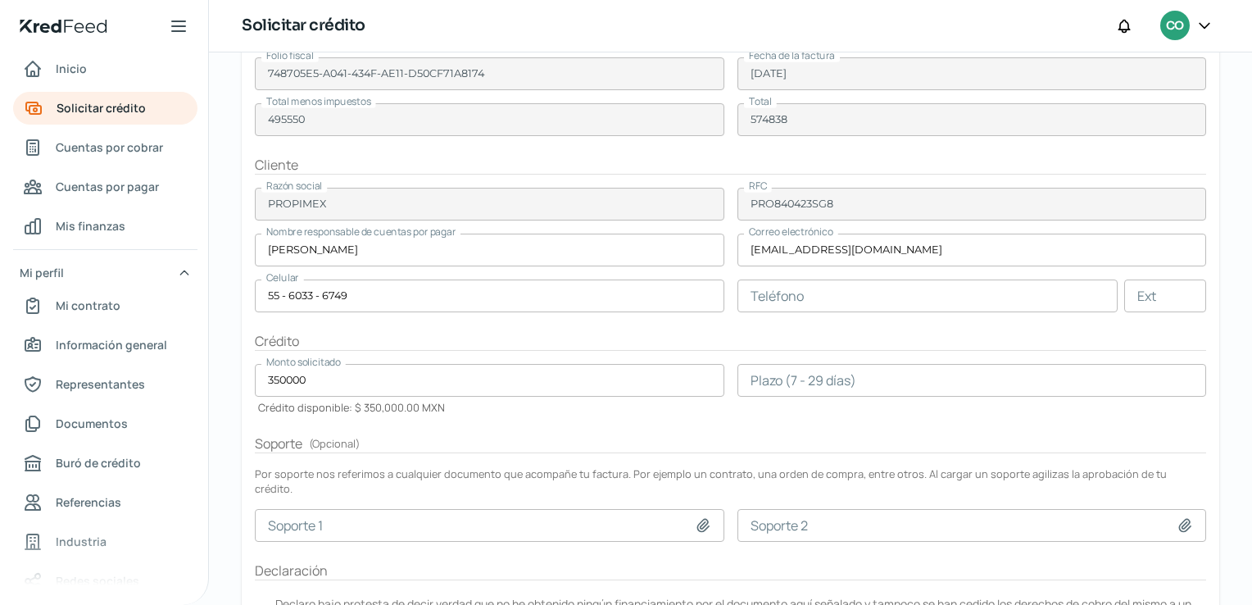
click at [464, 421] on form "Factura Factura XML _223.xml Factura PDF F223.pdf Folio fiscal 748705E5-A041-43…" at bounding box center [731, 318] width 978 height 691
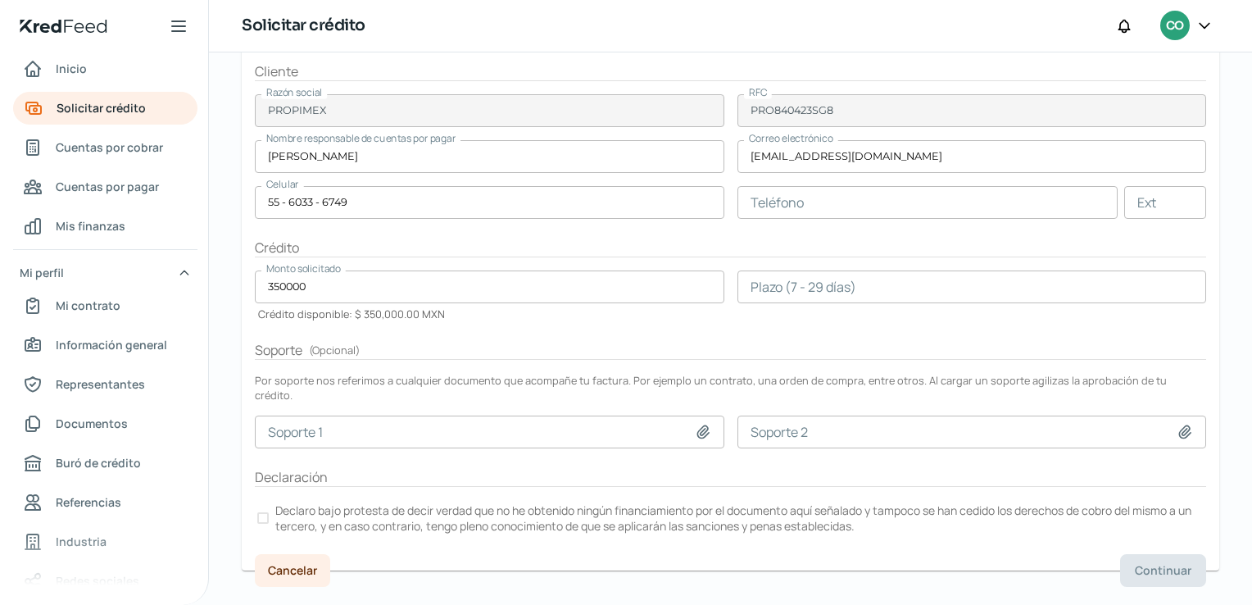
scroll to position [308, 0]
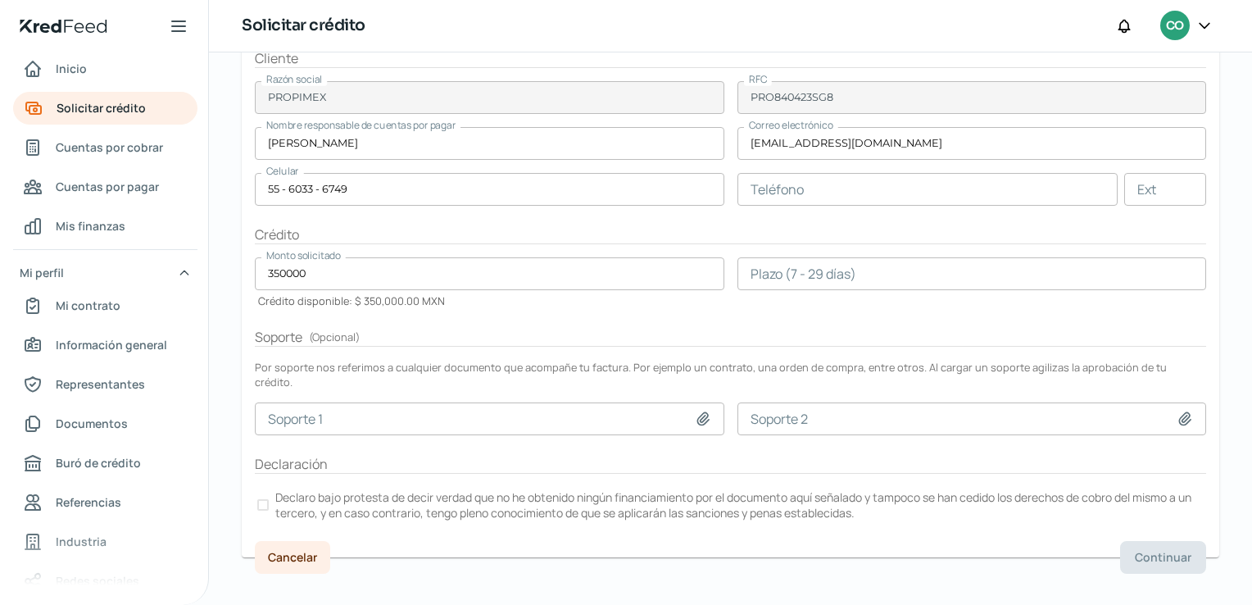
click at [961, 277] on input "number" at bounding box center [973, 273] width 470 height 33
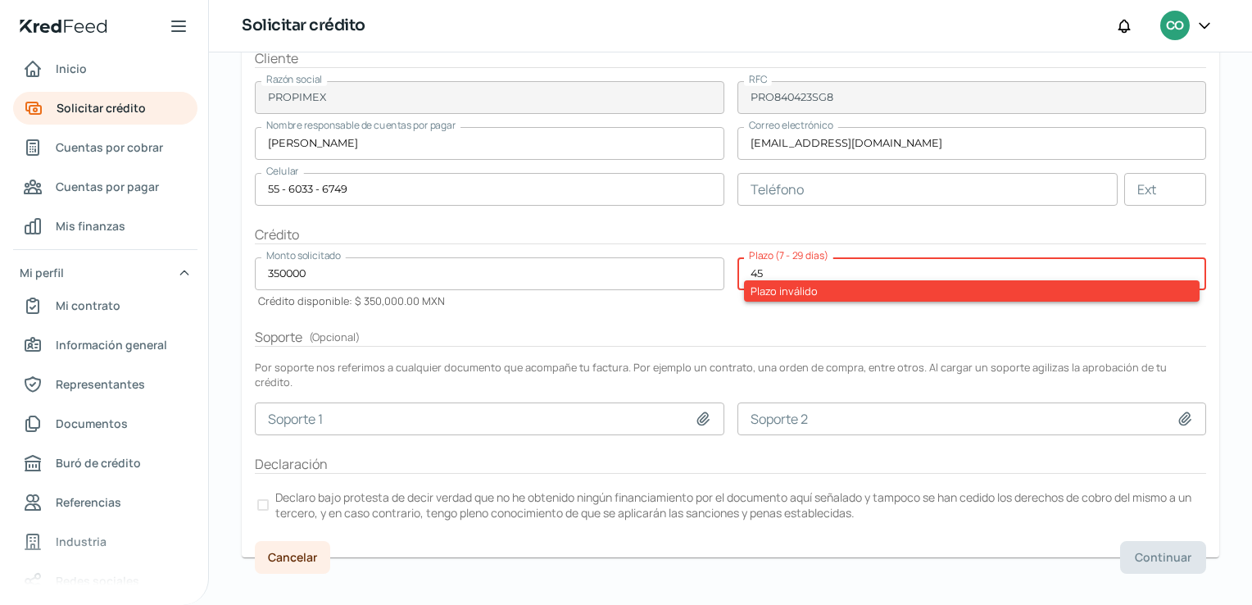
type input "4"
click at [827, 328] on h2 "Soporte ( Opcional )" at bounding box center [731, 337] width 952 height 19
click at [810, 273] on input "50" at bounding box center [973, 273] width 470 height 33
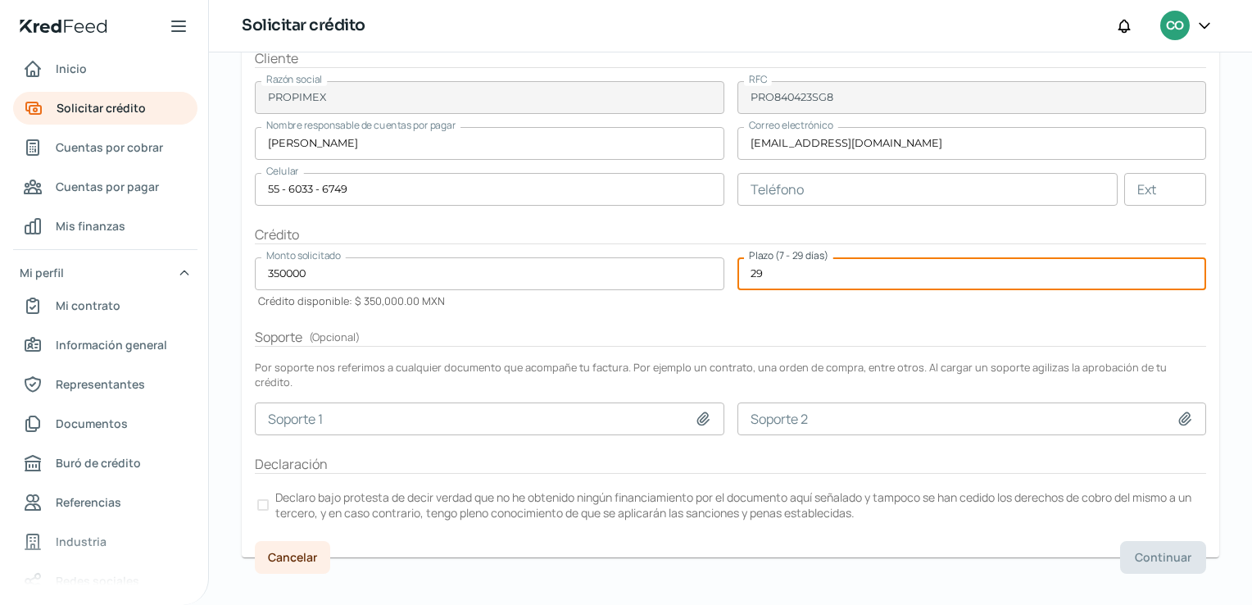
type input "29"
click at [807, 320] on form "Factura Factura XML _223.xml Factura PDF F223.pdf Folio fiscal 748705E5-A041-43…" at bounding box center [731, 211] width 978 height 691
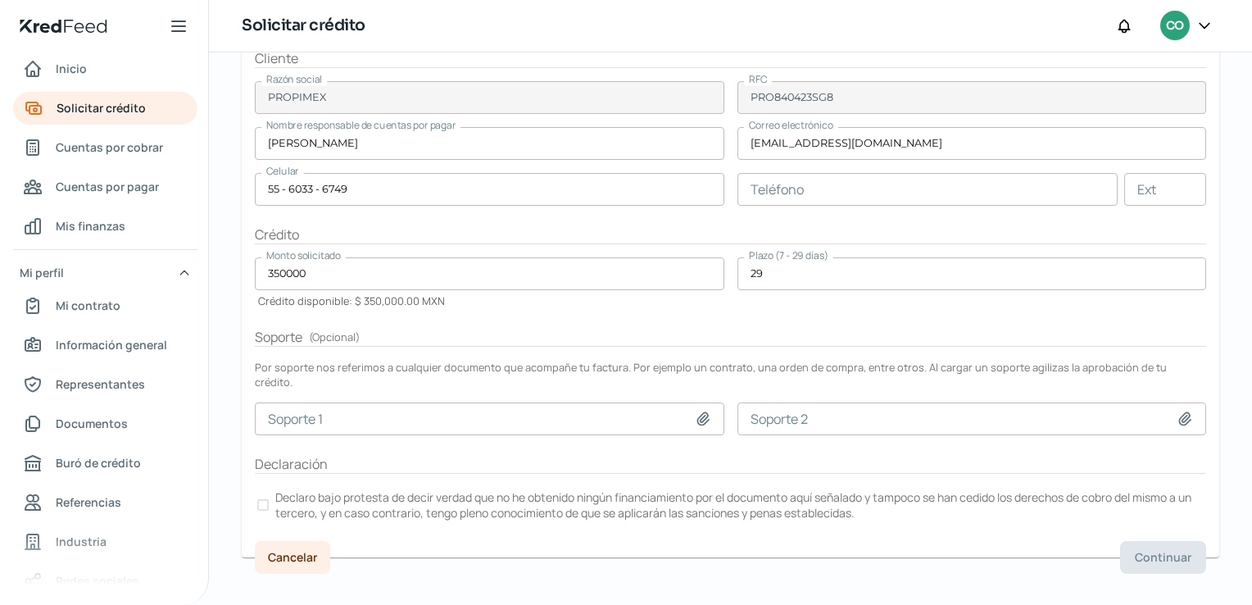
click at [701, 412] on icon at bounding box center [702, 418] width 11 height 12
type input "C:\fakepath\7-04-06-655 BAÑOS MEGA MORELIA.pdf"
type input "7-04-06-655 BAÑOS MEGA MORELIA.pdf"
drag, startPoint x: 1245, startPoint y: 433, endPoint x: 1238, endPoint y: 380, distance: 53.0
click at [1238, 380] on div "[DATE][PERSON_NAME] Solicitar crédito Tu tasa de interés mensual: 3.20 % ¡Adela…" at bounding box center [730, 183] width 1043 height 879
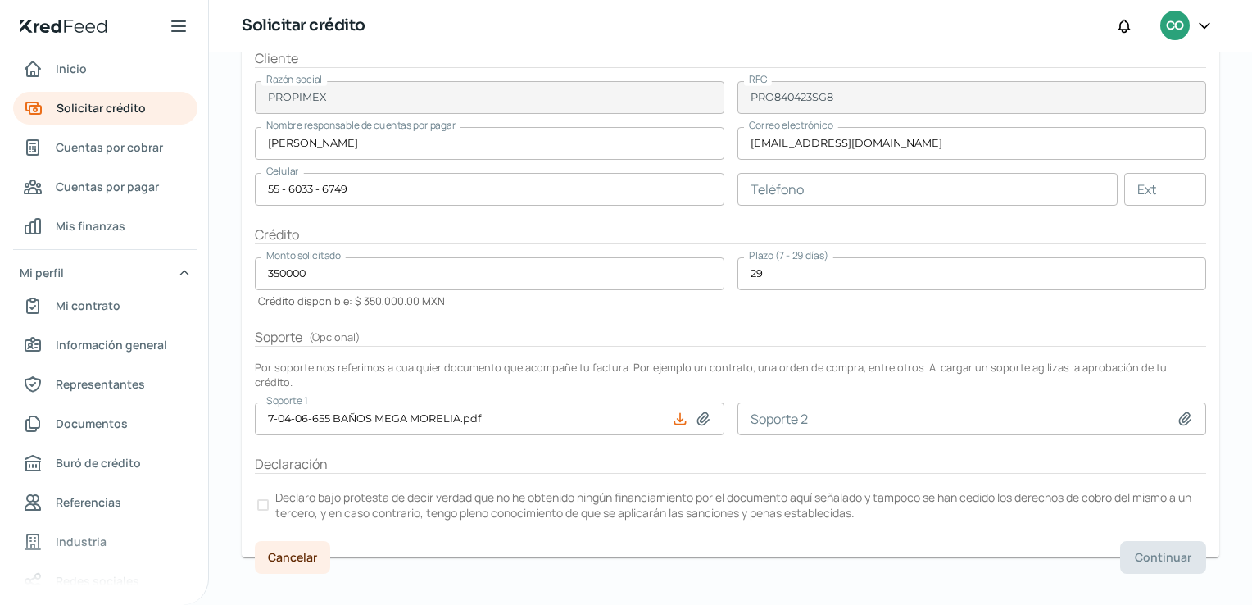
click at [262, 493] on label "Declaro bajo protesta de decir verdad que no he obtenido ningún financiamiento …" at bounding box center [731, 505] width 952 height 36
click at [1158, 552] on span "Continuar" at bounding box center [1163, 557] width 57 height 11
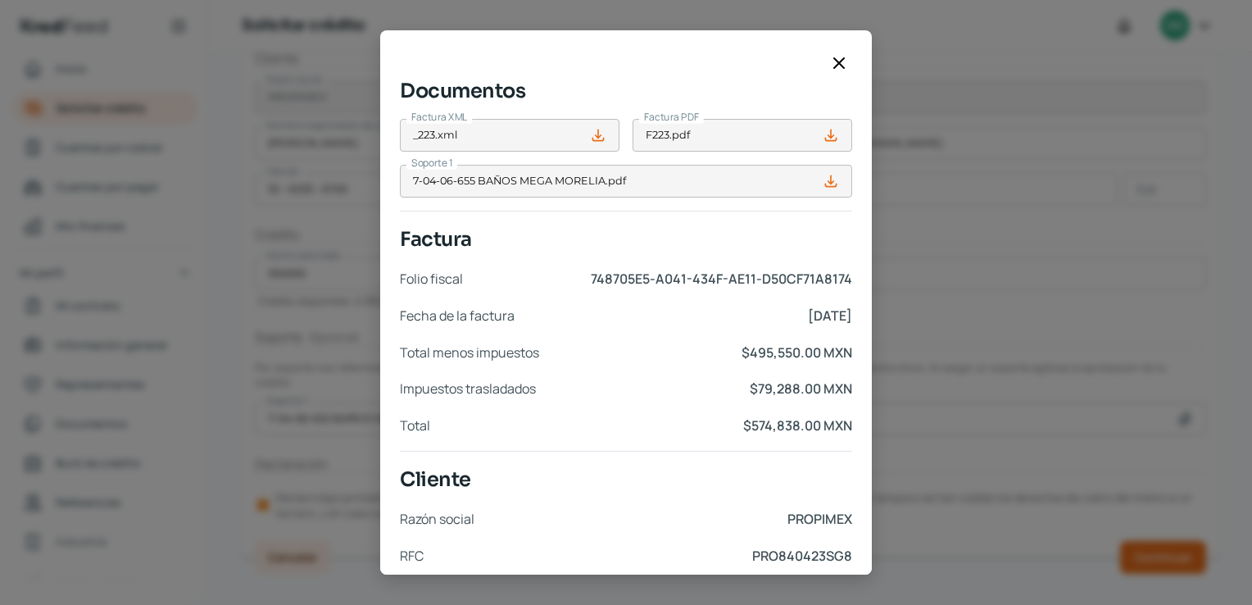
drag, startPoint x: 785, startPoint y: 466, endPoint x: 784, endPoint y: 382, distance: 84.4
click at [872, 269] on div "Documentos Factura XML _223.xml Factura PDF F223.pdf Soporte 1 7-04-06-655 BAÑO…" at bounding box center [626, 302] width 1252 height 605
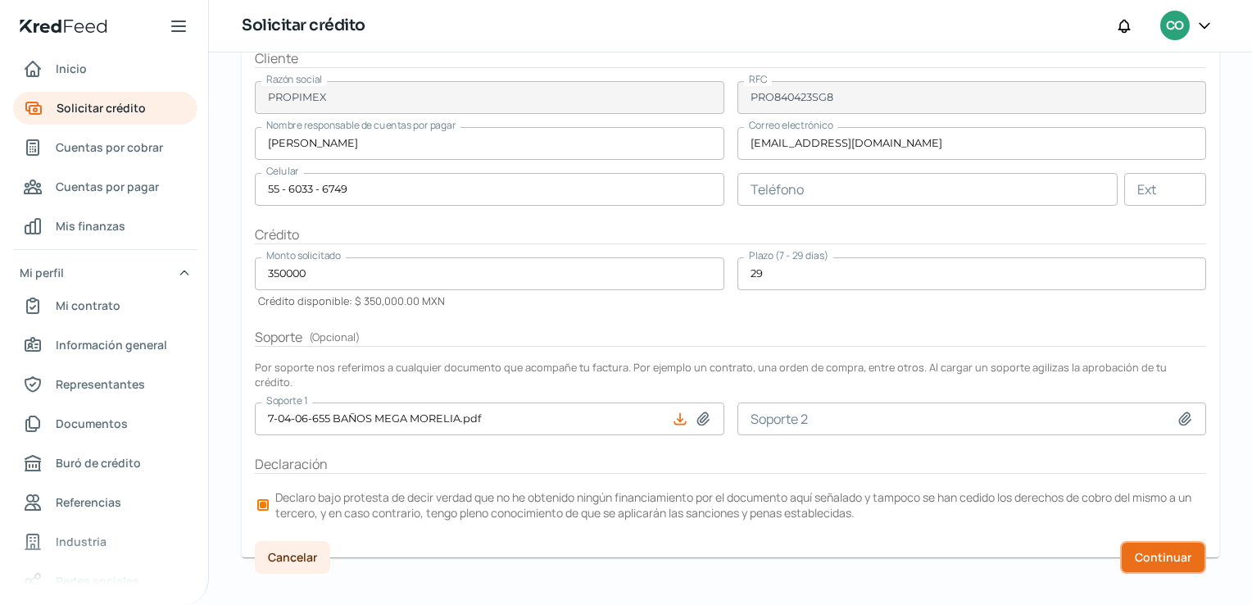
click at [1160, 552] on span "Continuar" at bounding box center [1163, 557] width 57 height 11
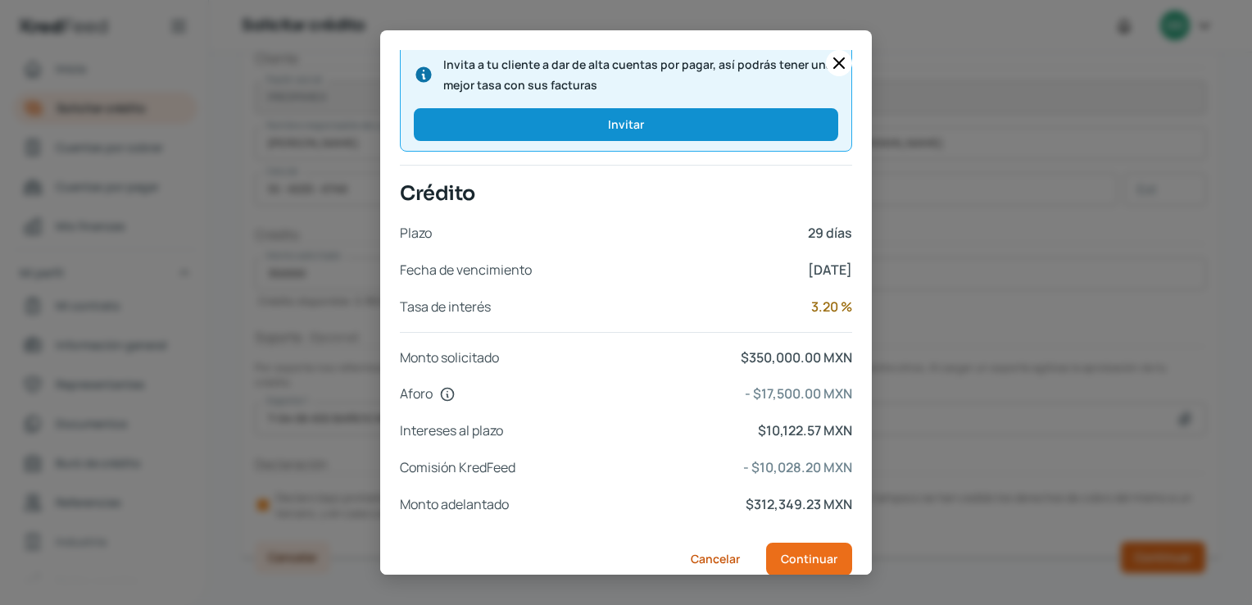
scroll to position [666, 0]
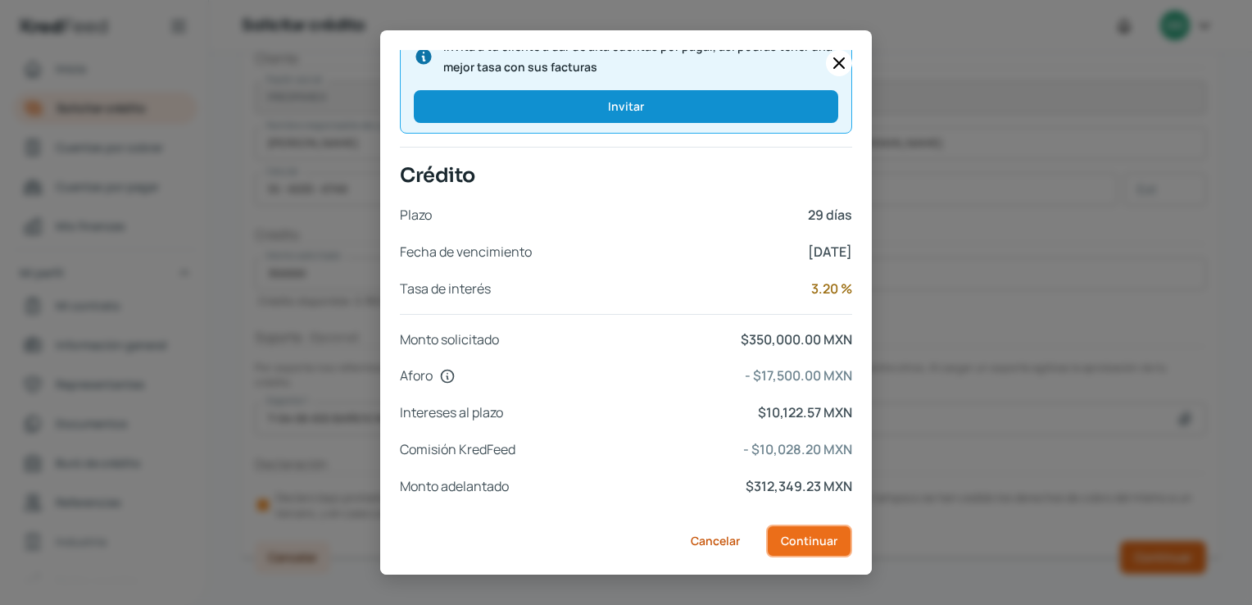
click at [793, 540] on span "Continuar" at bounding box center [809, 540] width 57 height 11
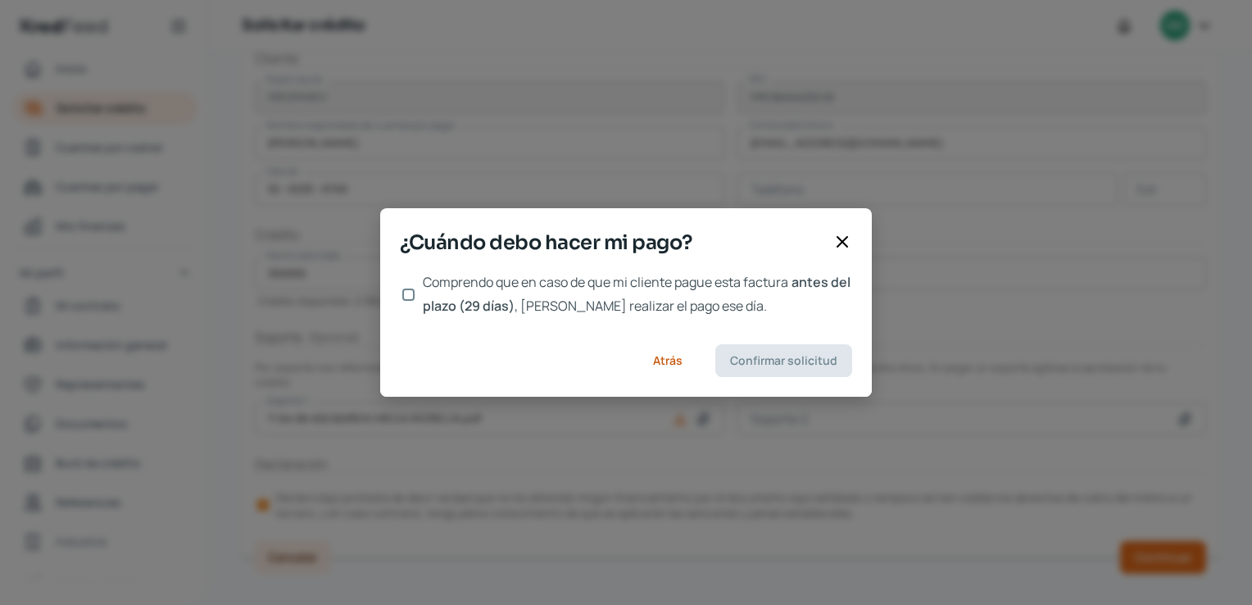
scroll to position [0, 0]
click at [407, 295] on input "Comprendo que en caso de que mi cliente pague esta factura antes del plazo (29 …" at bounding box center [408, 295] width 12 height 12
checkbox input "true"
click at [800, 359] on span "Confirmar solicitud" at bounding box center [783, 360] width 107 height 11
